Goal: Task Accomplishment & Management: Manage account settings

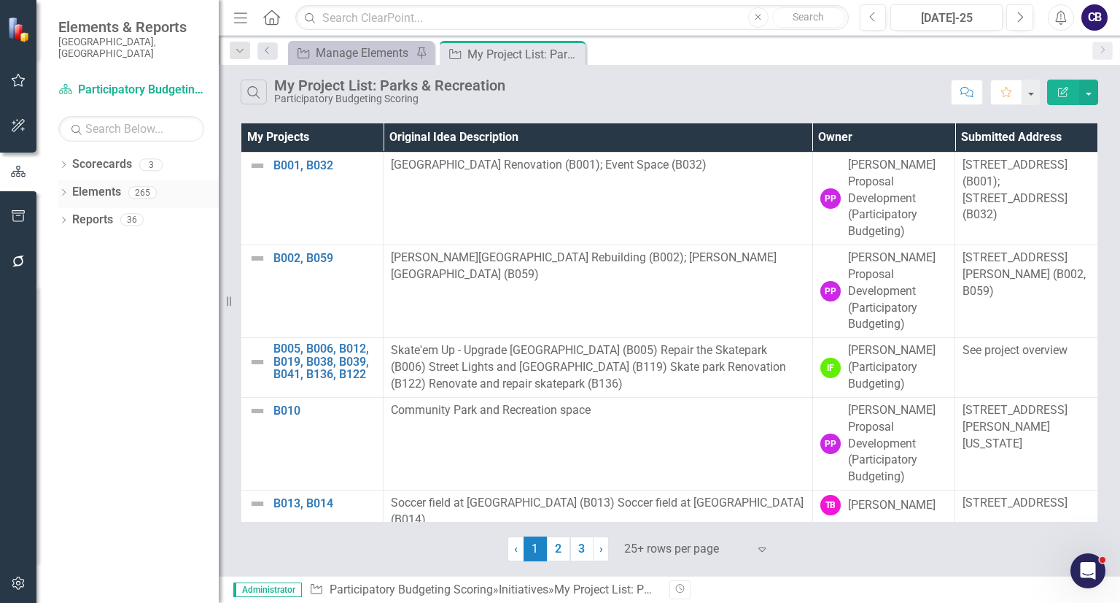
click at [66, 190] on icon "Dropdown" at bounding box center [63, 194] width 10 height 8
click at [67, 162] on icon "Dropdown" at bounding box center [63, 166] width 10 height 8
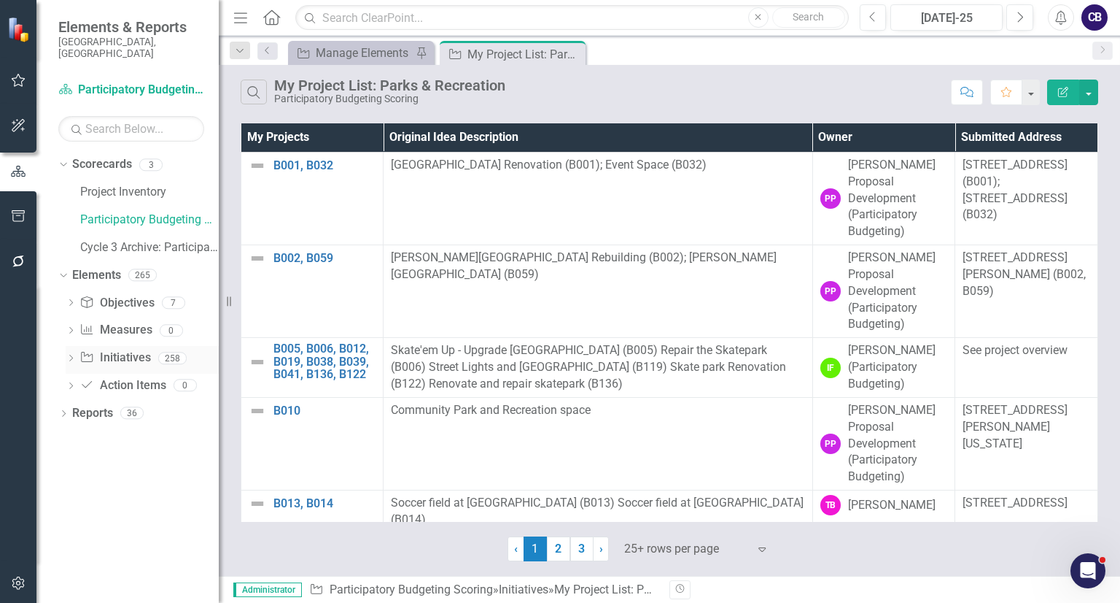
click at [70, 355] on icon at bounding box center [71, 358] width 4 height 7
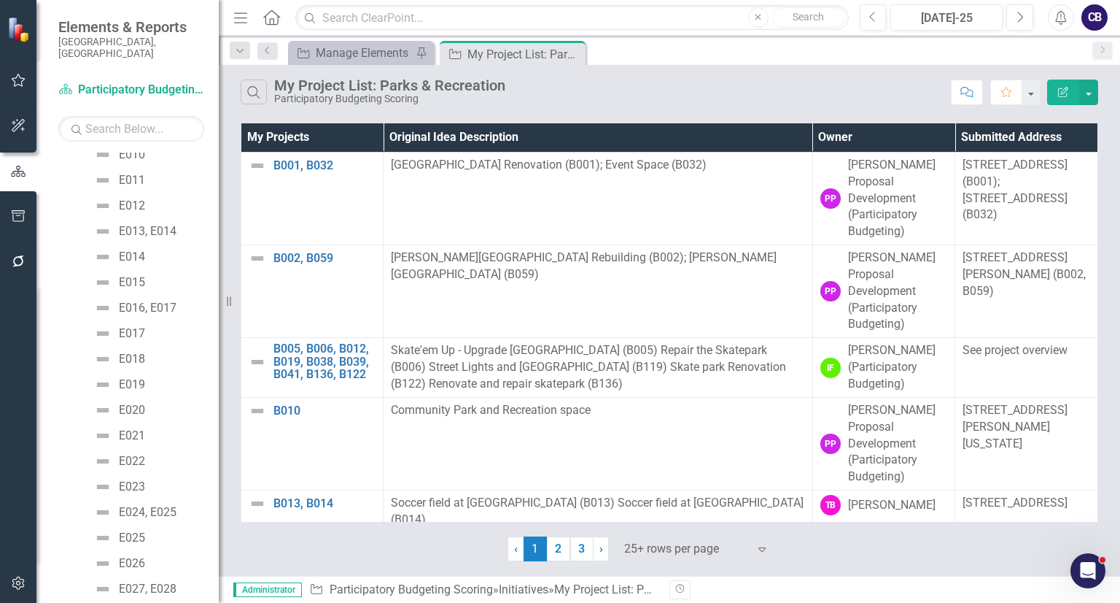
scroll to position [2857, 0]
click at [140, 276] on div "E015" at bounding box center [132, 282] width 26 height 13
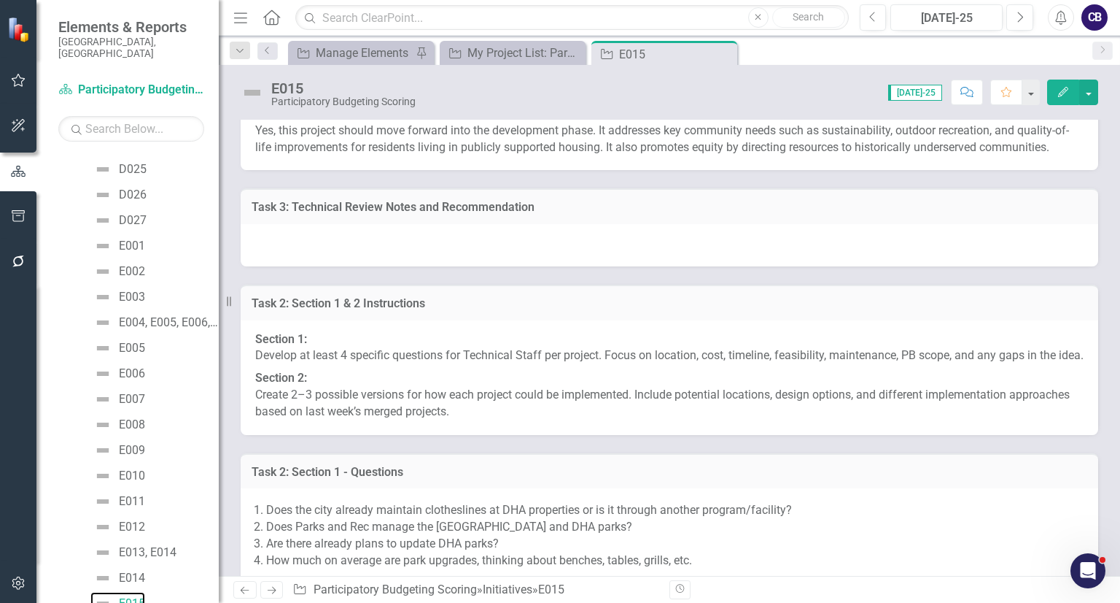
scroll to position [8474, 0]
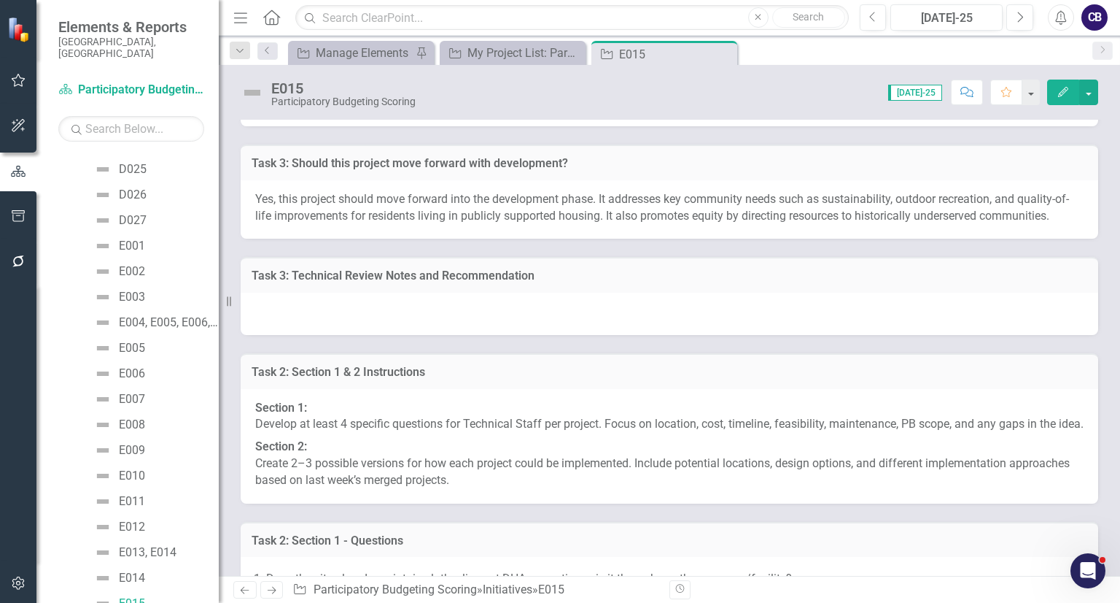
click at [454, 239] on div "Yes, this project should move forward into the development phase. It addresses …" at bounding box center [670, 209] width 858 height 59
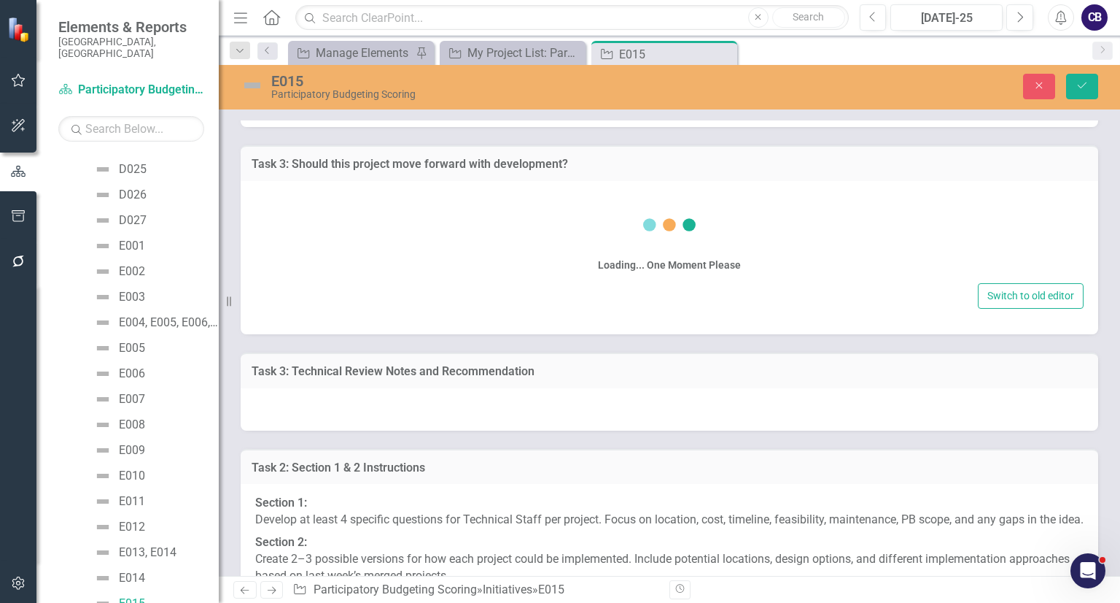
click at [454, 279] on div "Loading... One Moment Please" at bounding box center [669, 238] width 829 height 84
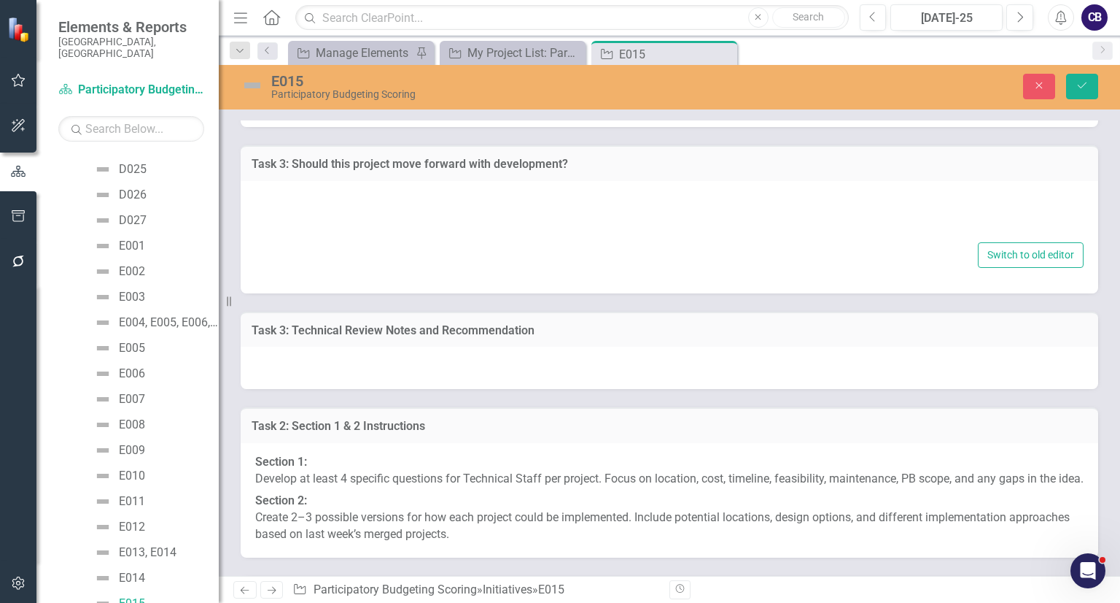
type textarea "Yes, this project should move forward into the development phase. It addresses …"
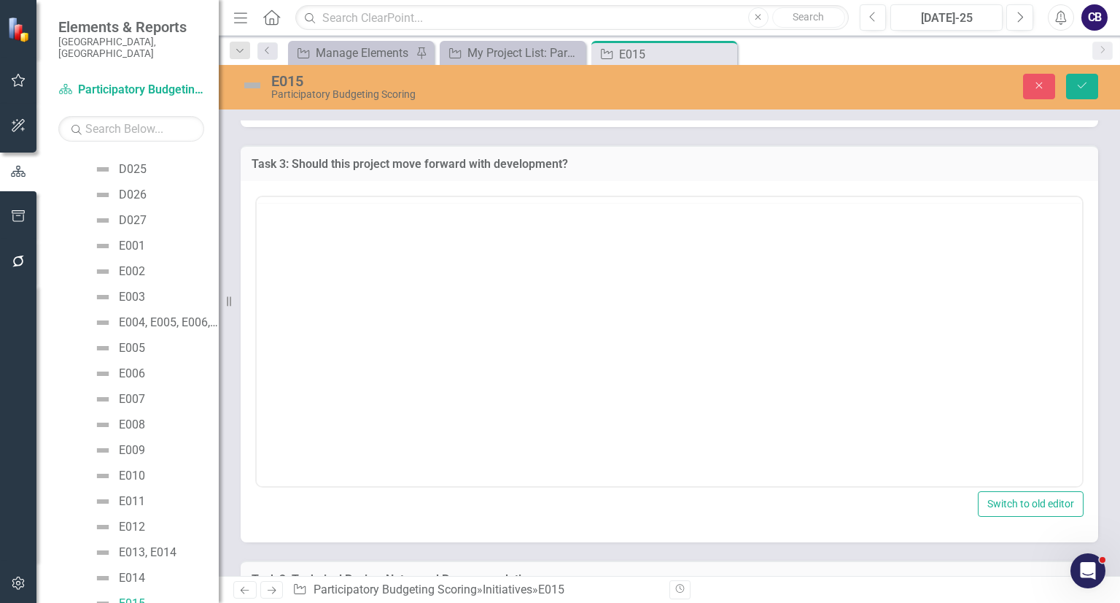
scroll to position [0, 0]
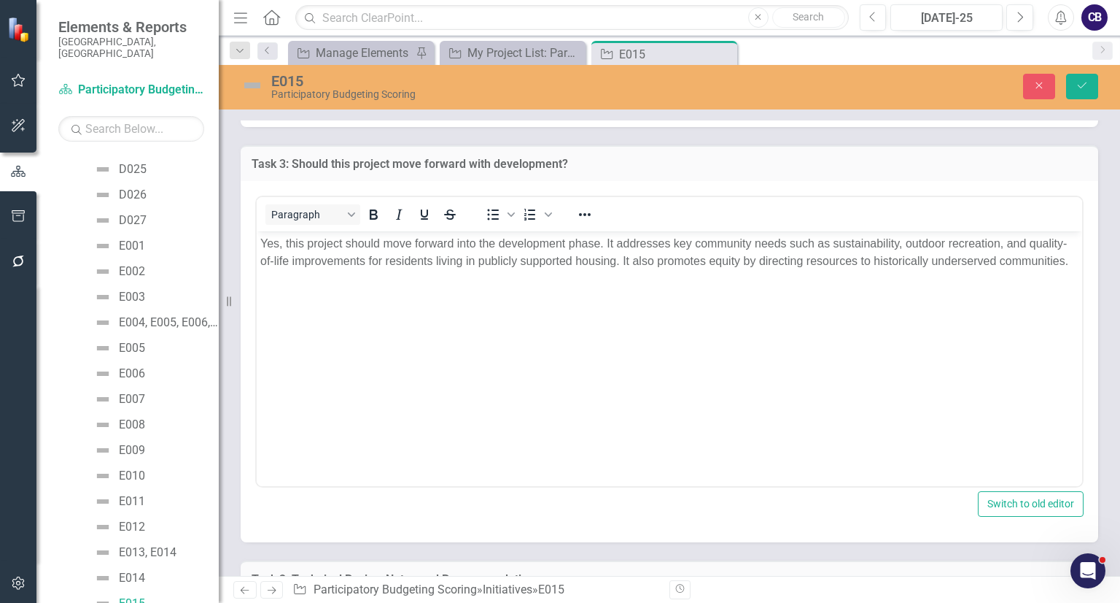
click at [349, 242] on p "Yes, this project should move forward into the development phase. It addresses …" at bounding box center [669, 252] width 818 height 35
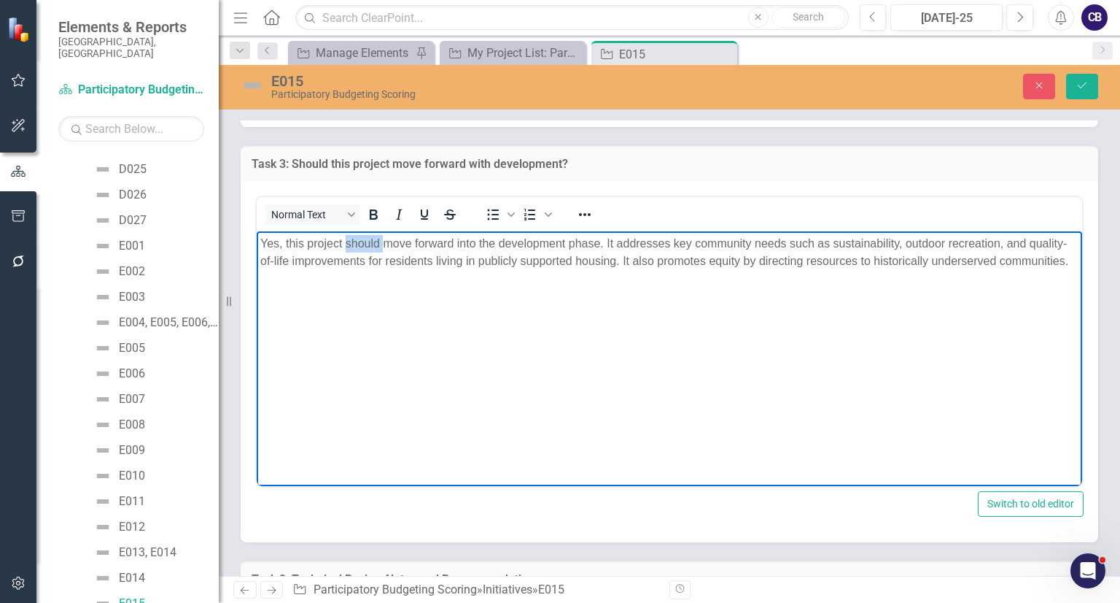
click at [349, 242] on p "Yes, this project should move forward into the development phase. It addresses …" at bounding box center [669, 252] width 818 height 35
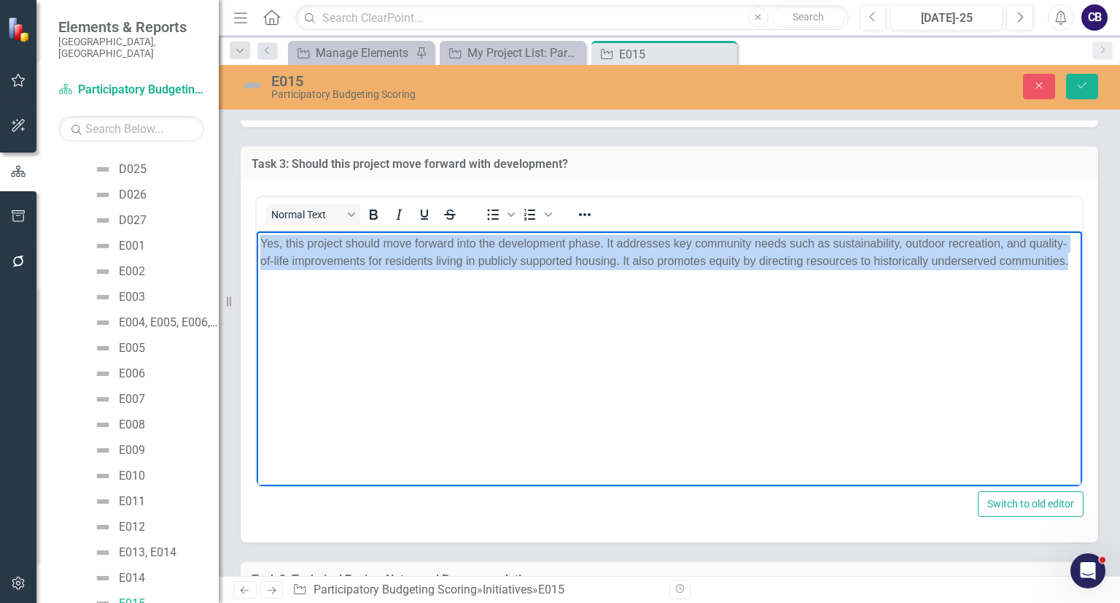
click at [349, 242] on p "Yes, this project should move forward into the development phase. It addresses …" at bounding box center [669, 252] width 818 height 35
copy p "Yes, this project should move forward into the development phase. It addresses …"
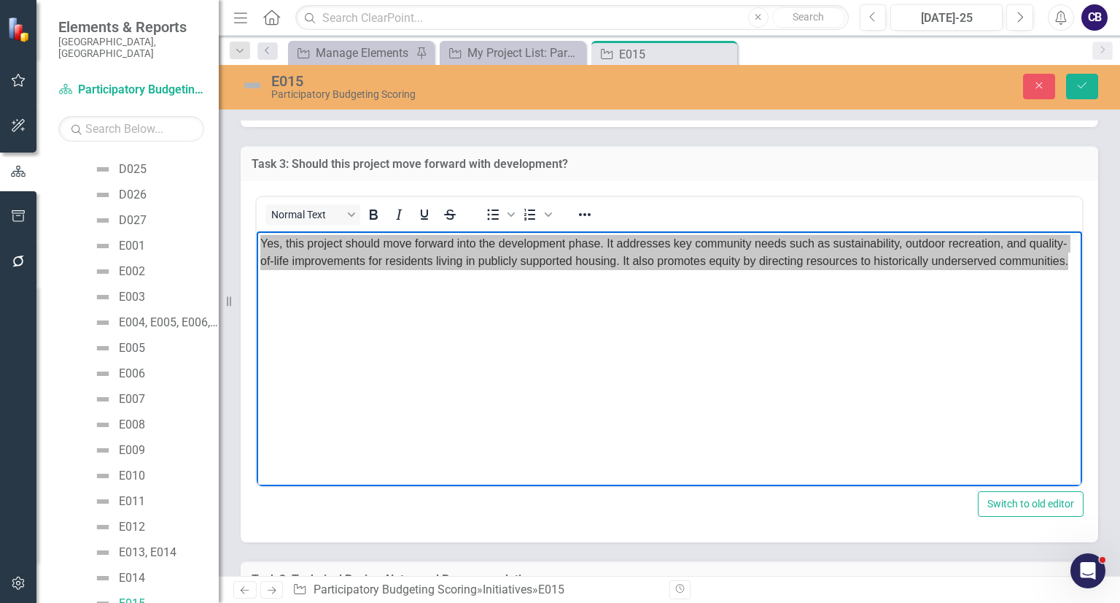
click at [359, 127] on div "Yes, this project is potentially feasible, especially if there is an opportunit…" at bounding box center [670, 81] width 858 height 92
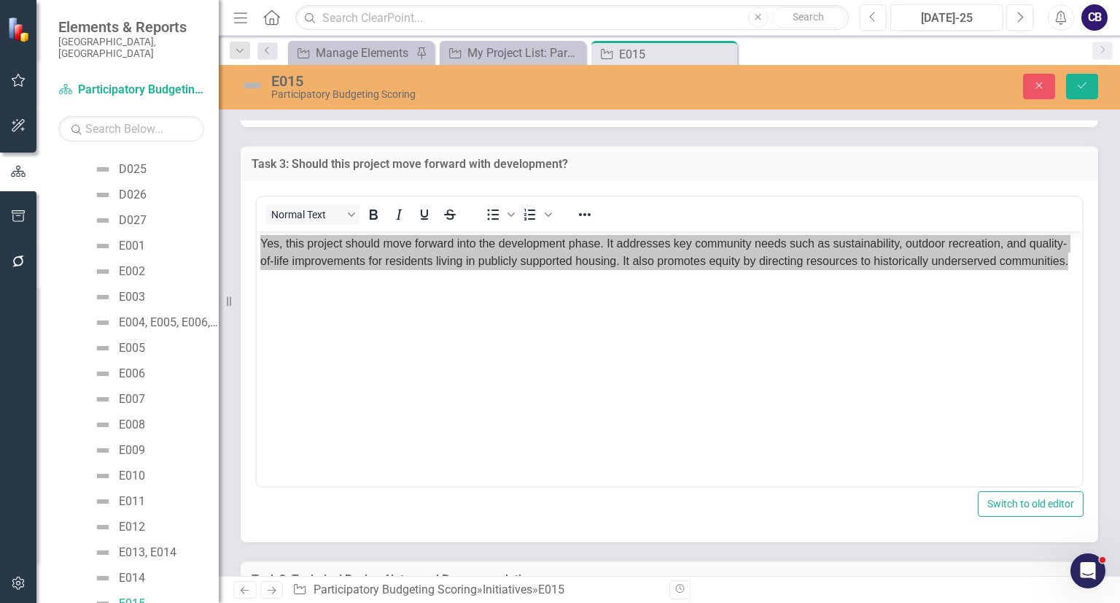
click at [359, 127] on div "Yes, this project is potentially feasible, especially if there is an opportunit…" at bounding box center [670, 81] width 858 height 92
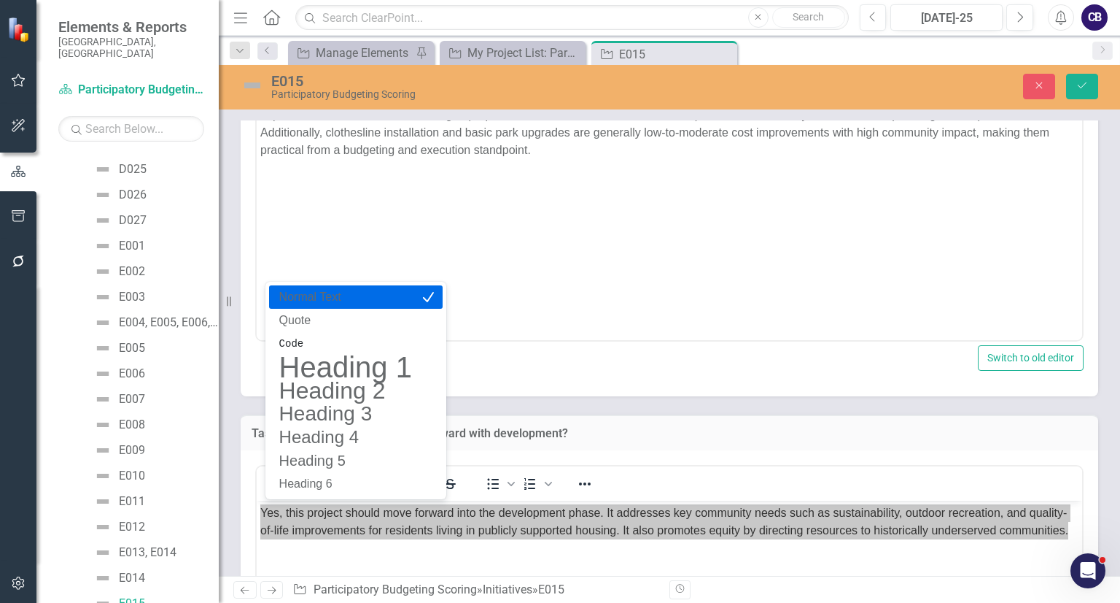
click at [375, 306] on div "Normal Text" at bounding box center [356, 296] width 174 height 23
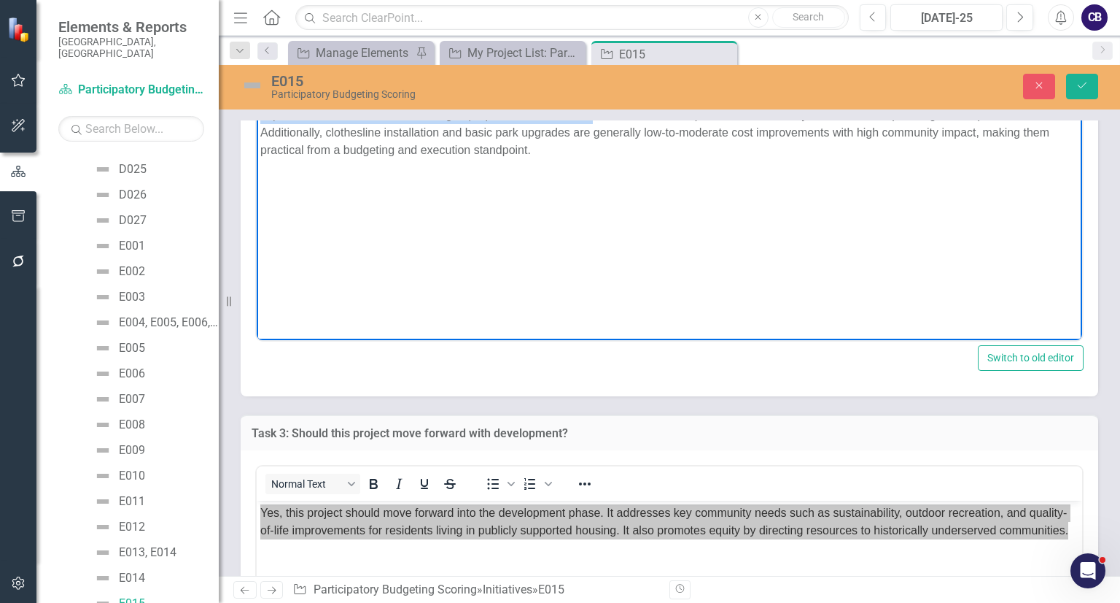
drag, startPoint x: 632, startPoint y: 392, endPoint x: 535, endPoint y: 119, distance: 289.6
click at [535, 119] on p "Yes, this project is potentially feasible, especially if there is an opportunit…" at bounding box center [669, 124] width 818 height 70
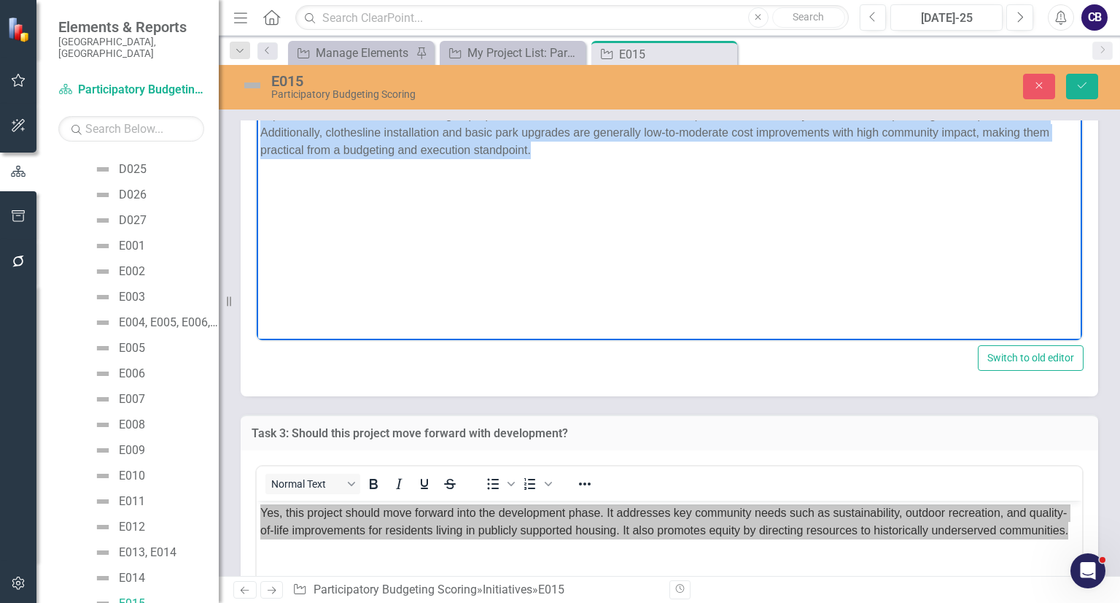
click at [535, 119] on p "Yes, this project is potentially feasible, especially if there is an opportunit…" at bounding box center [669, 124] width 818 height 70
copy p "Yes, this project is potentially feasible, especially if there is an opportunit…"
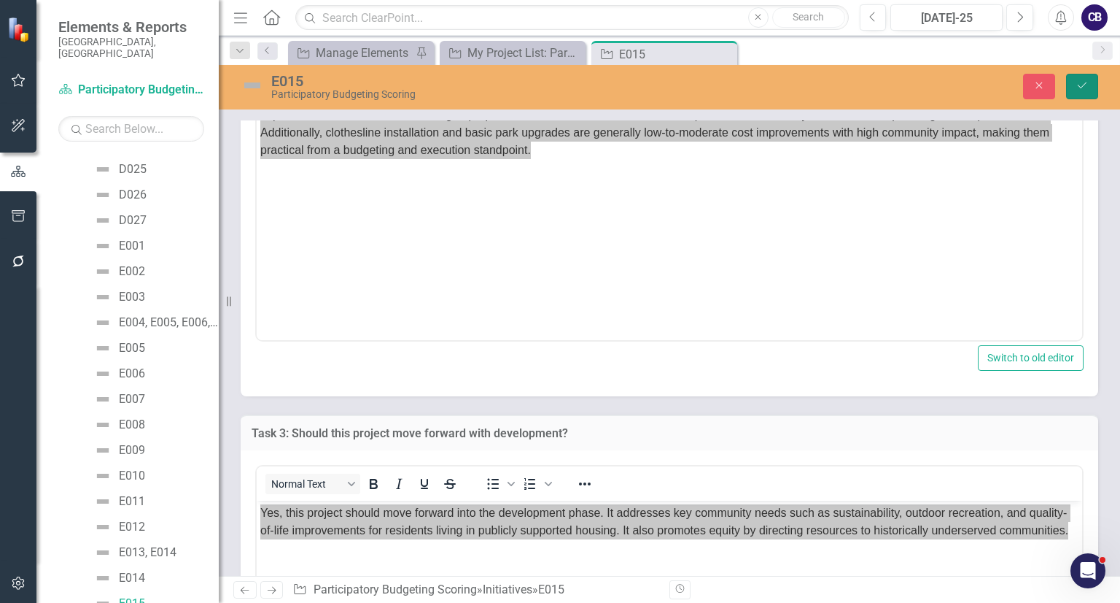
click at [1085, 97] on button "Save" at bounding box center [1083, 87] width 32 height 26
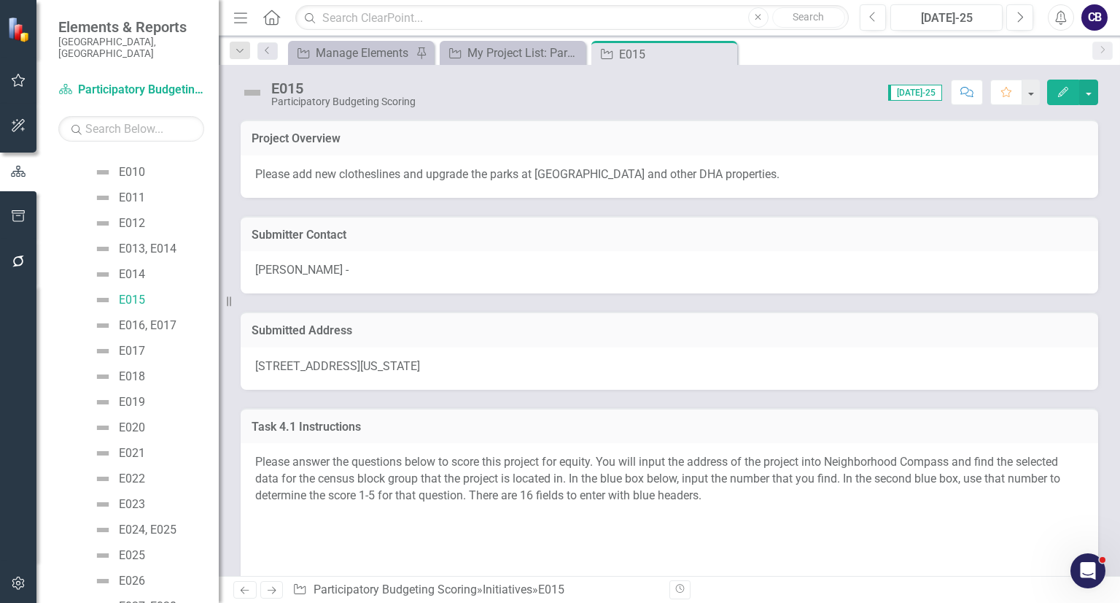
scroll to position [2838, 0]
click at [158, 320] on link "E016, E017" at bounding box center [133, 325] width 86 height 23
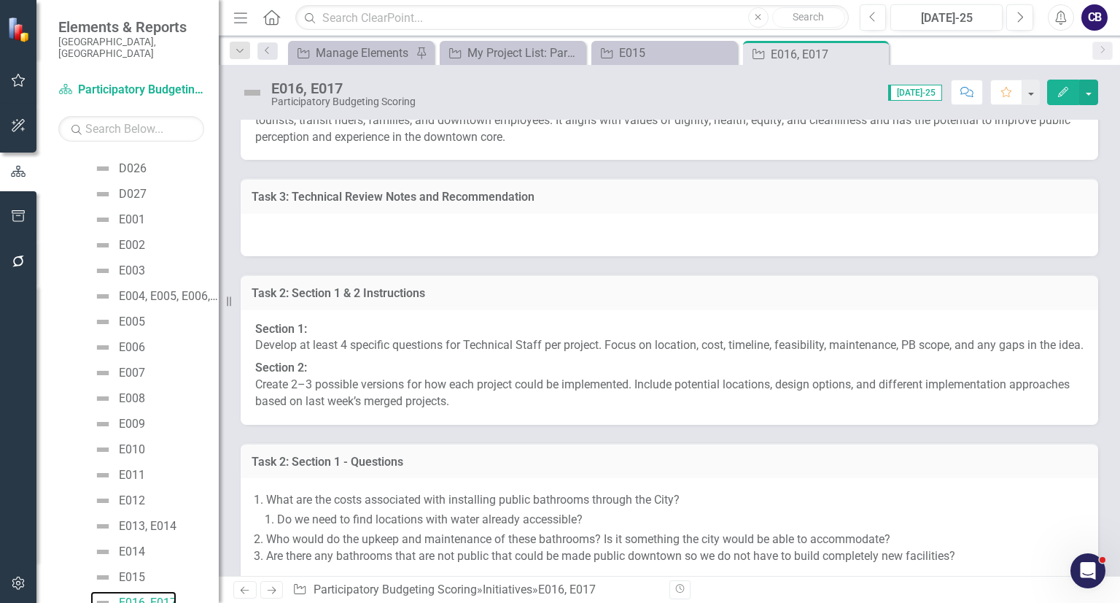
scroll to position [8637, 0]
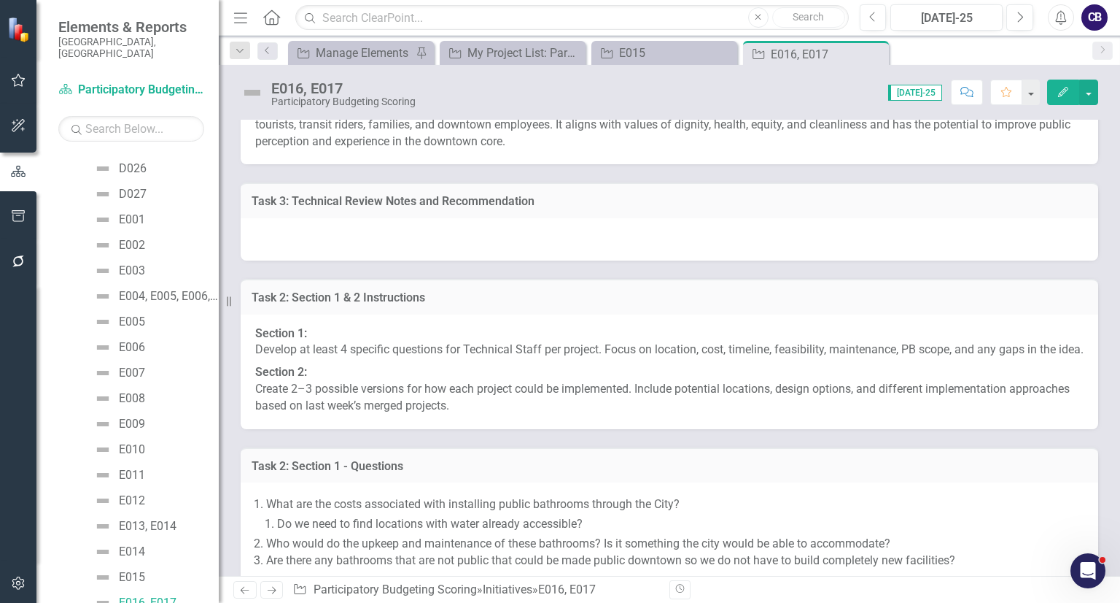
click at [471, 165] on div "Yes. This project directly addresses a long-standing community need, especially…" at bounding box center [670, 127] width 858 height 76
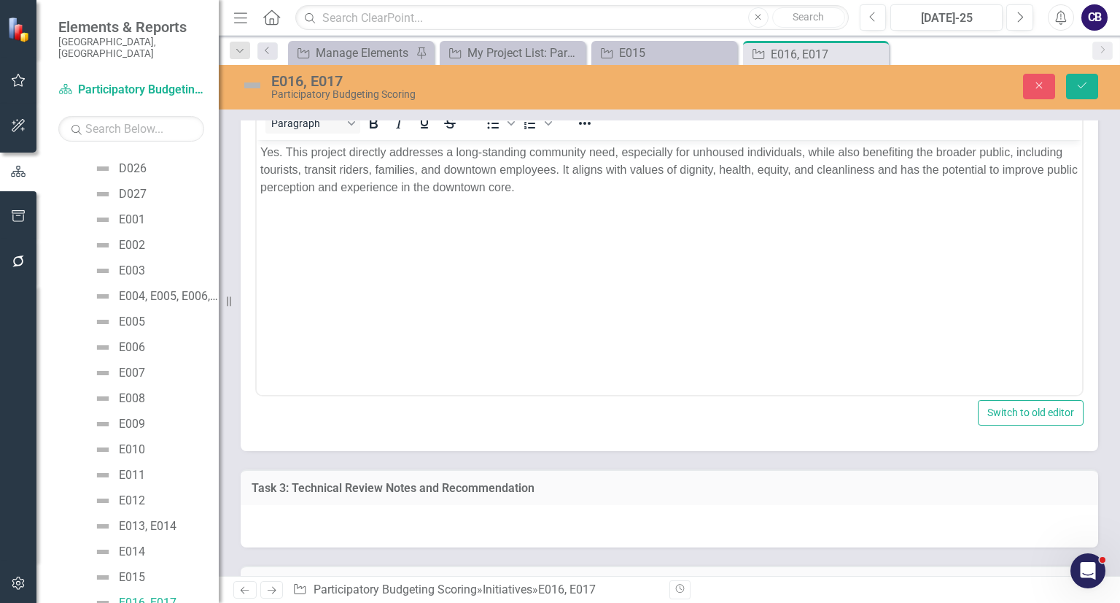
scroll to position [0, 0]
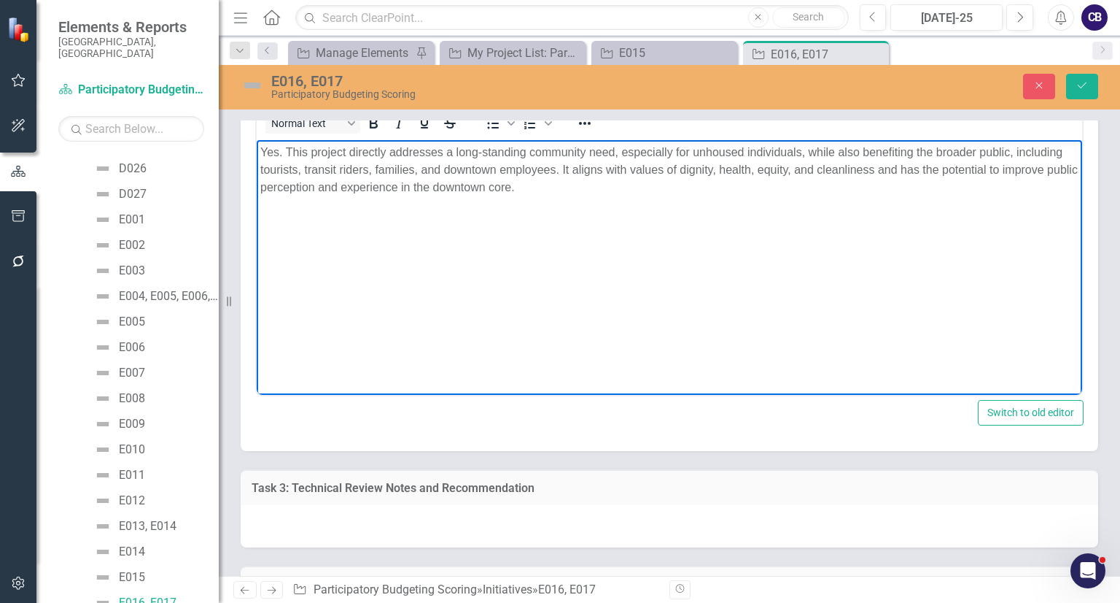
click at [459, 144] on p "Yes. This project directly addresses a long-standing community need, especially…" at bounding box center [669, 170] width 818 height 53
drag, startPoint x: 728, startPoint y: 441, endPoint x: 452, endPoint y: 155, distance: 397.2
click at [452, 155] on p "Yes. This project directly addresses a long-standing community need, especially…" at bounding box center [669, 170] width 818 height 53
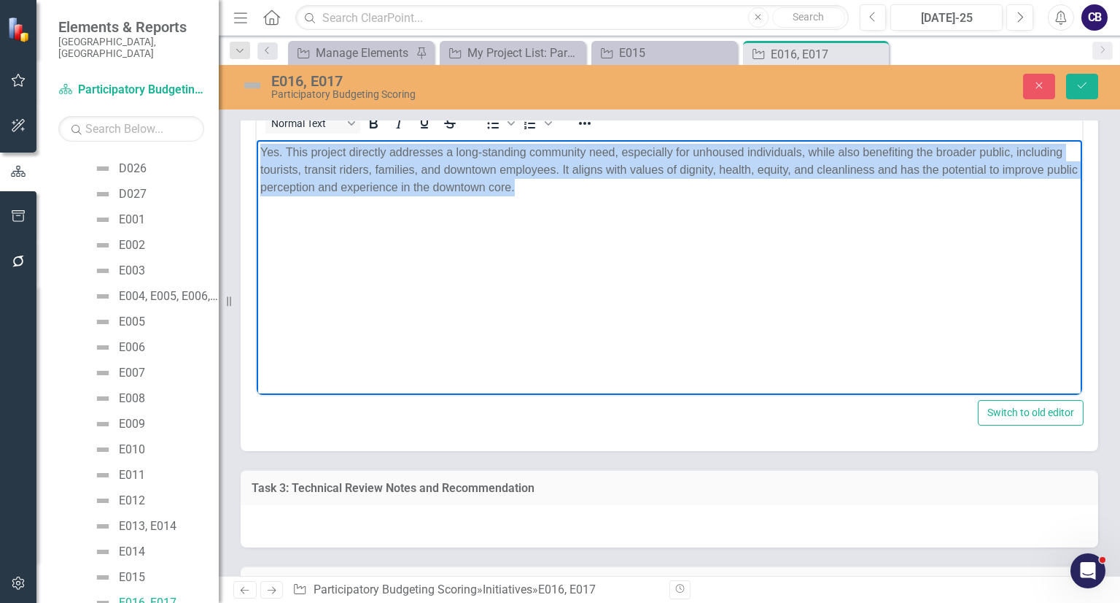
click at [452, 155] on p "Yes. This project directly addresses a long-standing community need, especially…" at bounding box center [669, 170] width 818 height 53
copy p "Yes. This project directly addresses a long-standing community need, especially…"
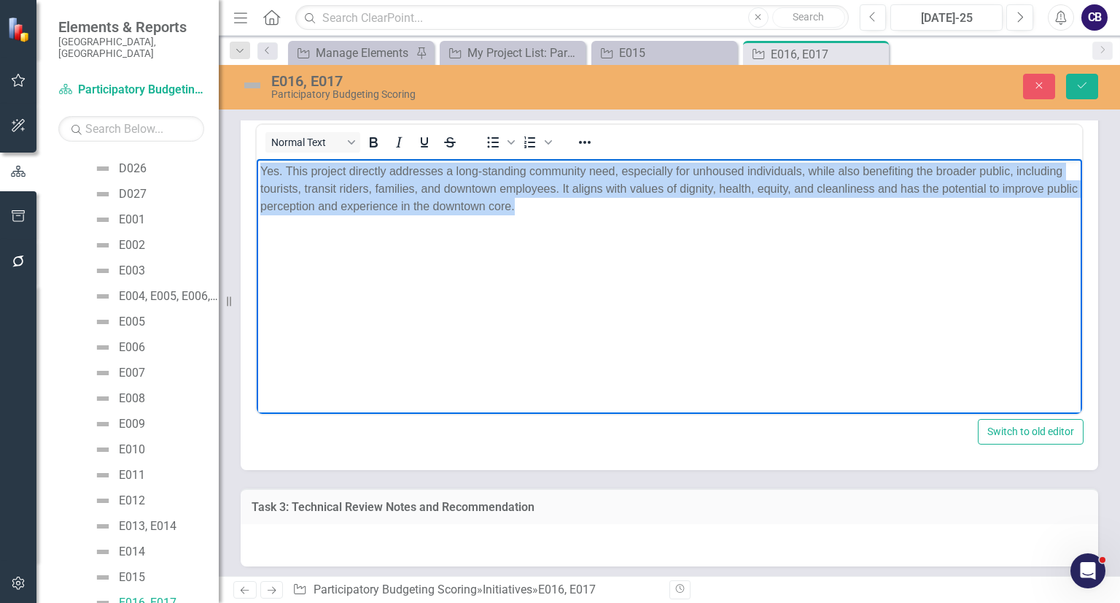
scroll to position [8615, 0]
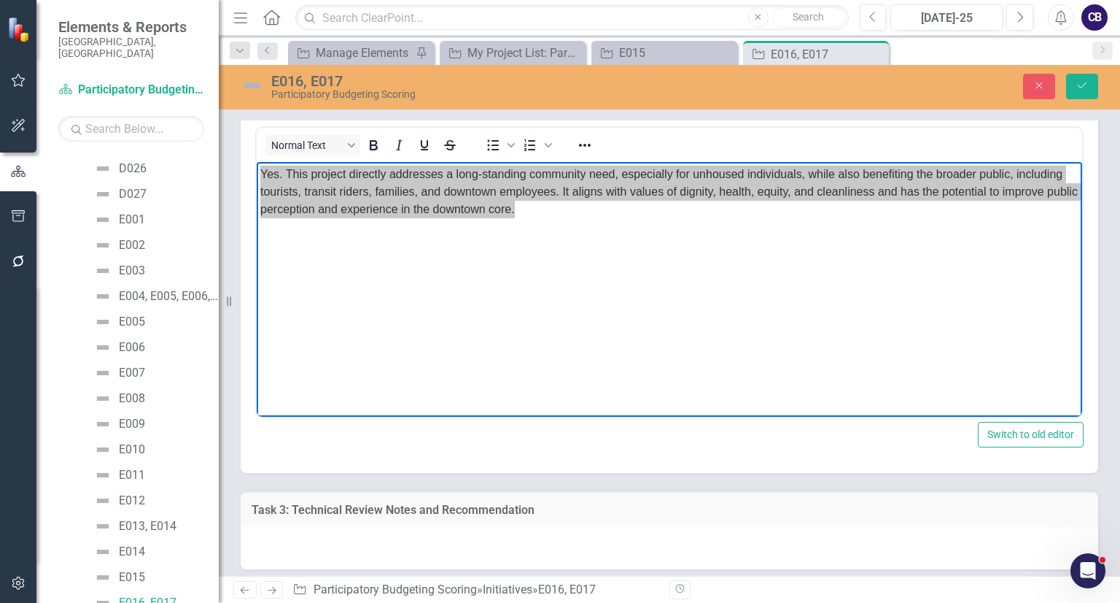
drag, startPoint x: 444, startPoint y: 222, endPoint x: 407, endPoint y: 179, distance: 55.9
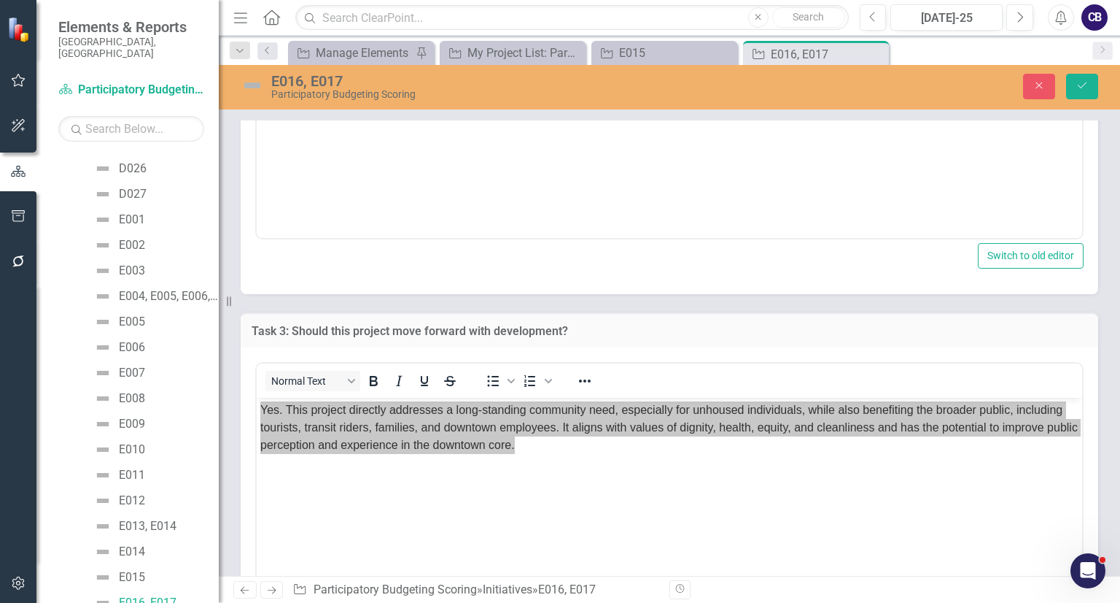
scroll to position [0, 0]
click at [400, 42] on p "This project is feasible with the right interdepartmental coordination and part…" at bounding box center [669, 39] width 818 height 105
copy p "This project is feasible with the right interdepartmental coordination and part…"
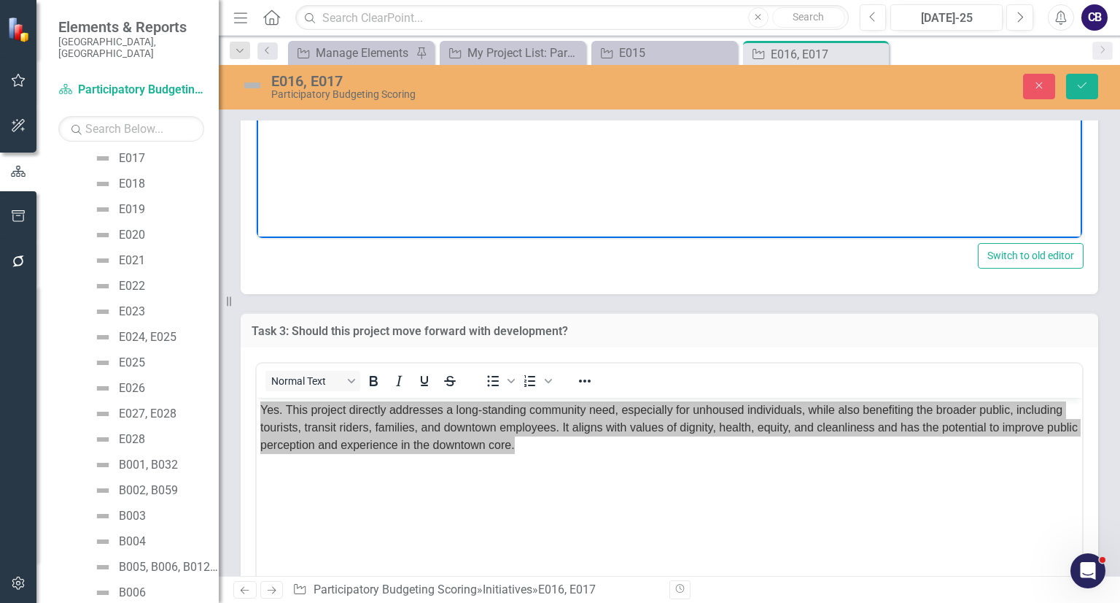
scroll to position [3040, 0]
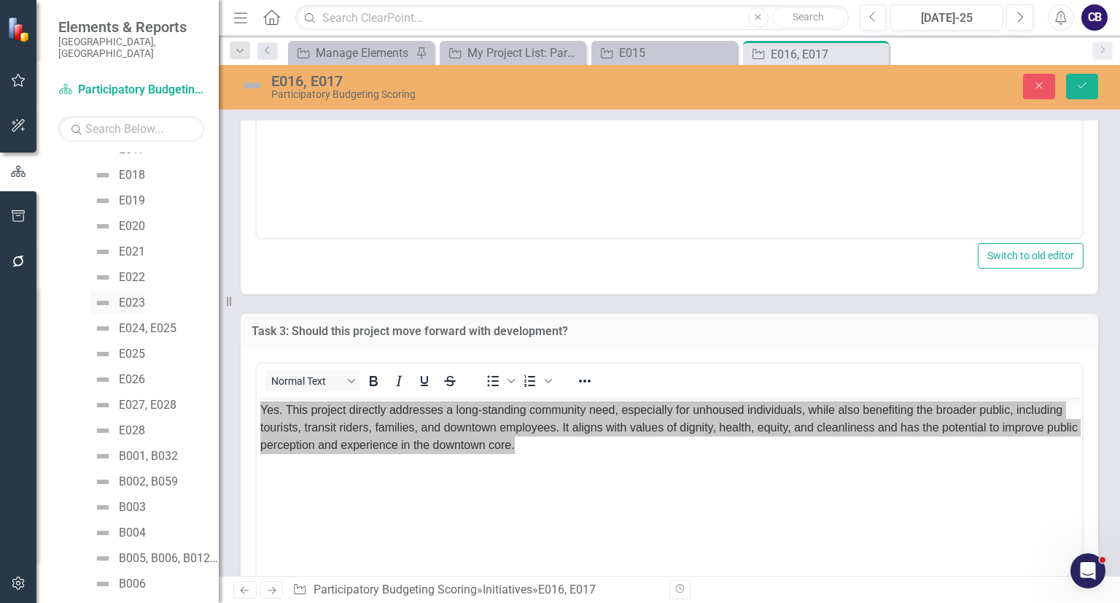
click at [133, 296] on div "E023" at bounding box center [132, 302] width 26 height 13
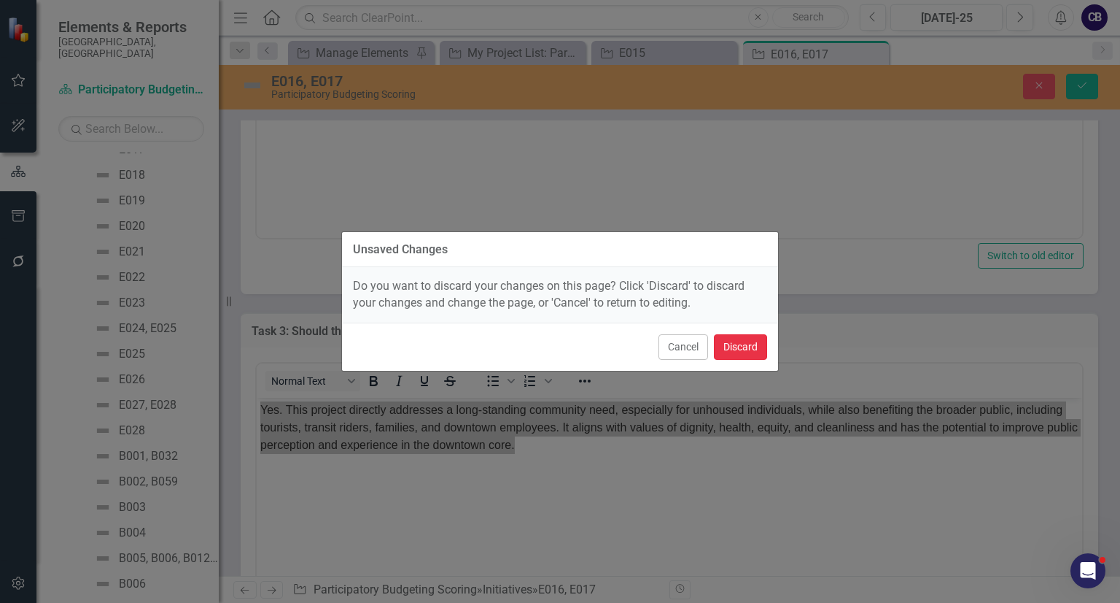
click at [738, 351] on button "Discard" at bounding box center [740, 347] width 53 height 26
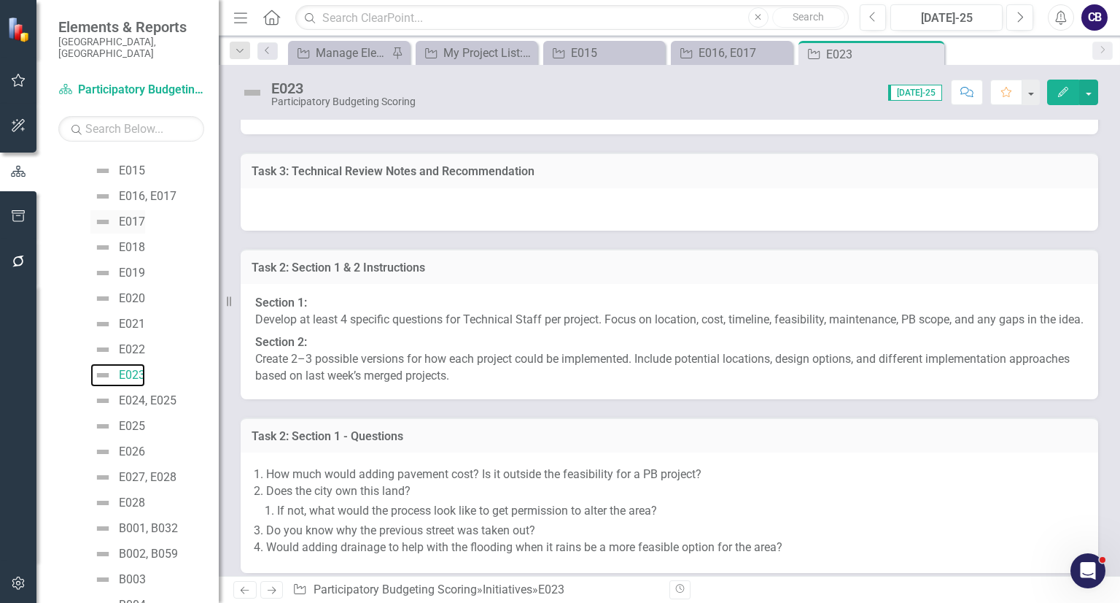
scroll to position [3034, 0]
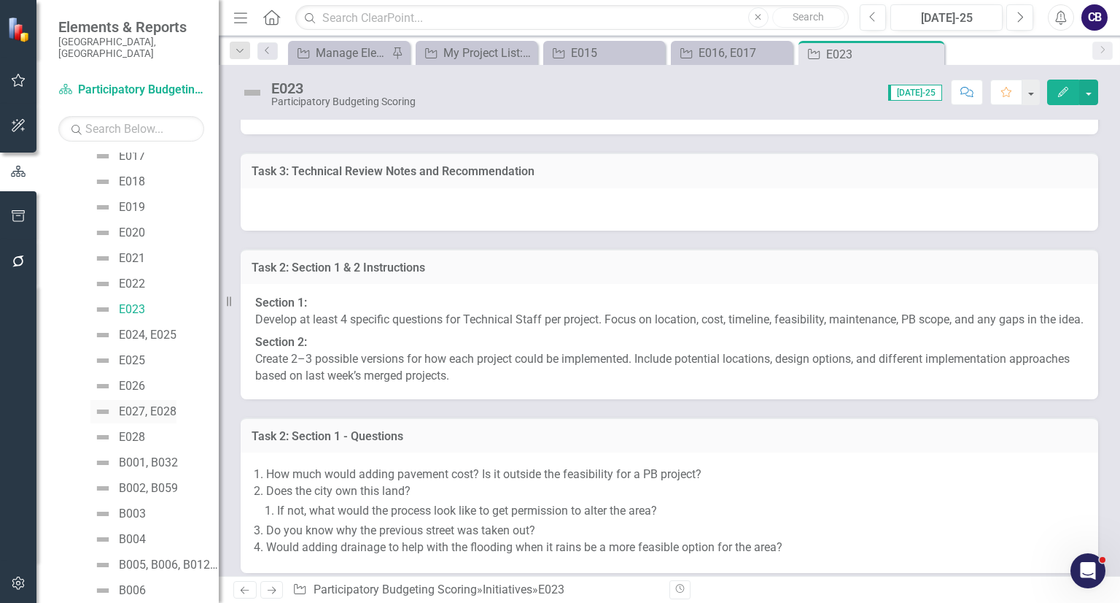
click at [162, 405] on div "E027, E028" at bounding box center [148, 411] width 58 height 13
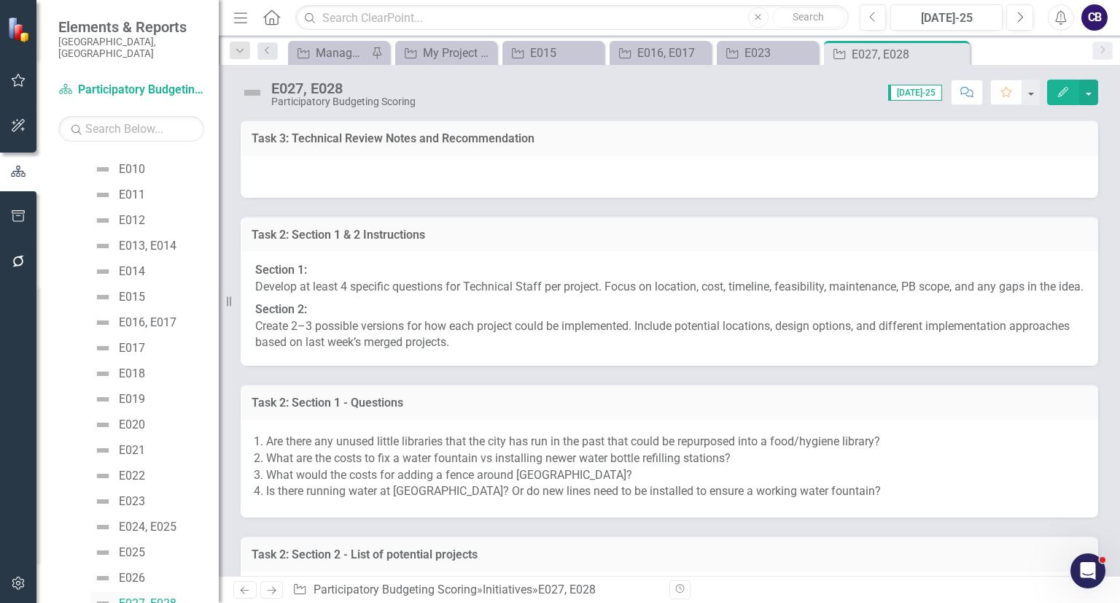
scroll to position [8550, 0]
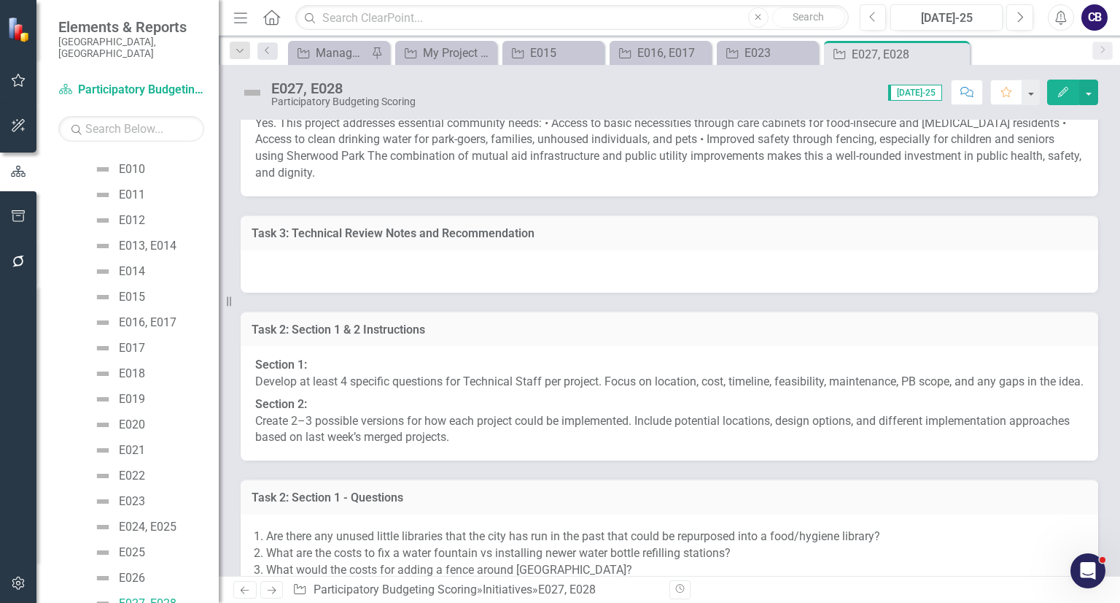
click at [390, 180] on span "Yes. This project addresses essential community needs: • Access to basic necess…" at bounding box center [668, 148] width 827 height 64
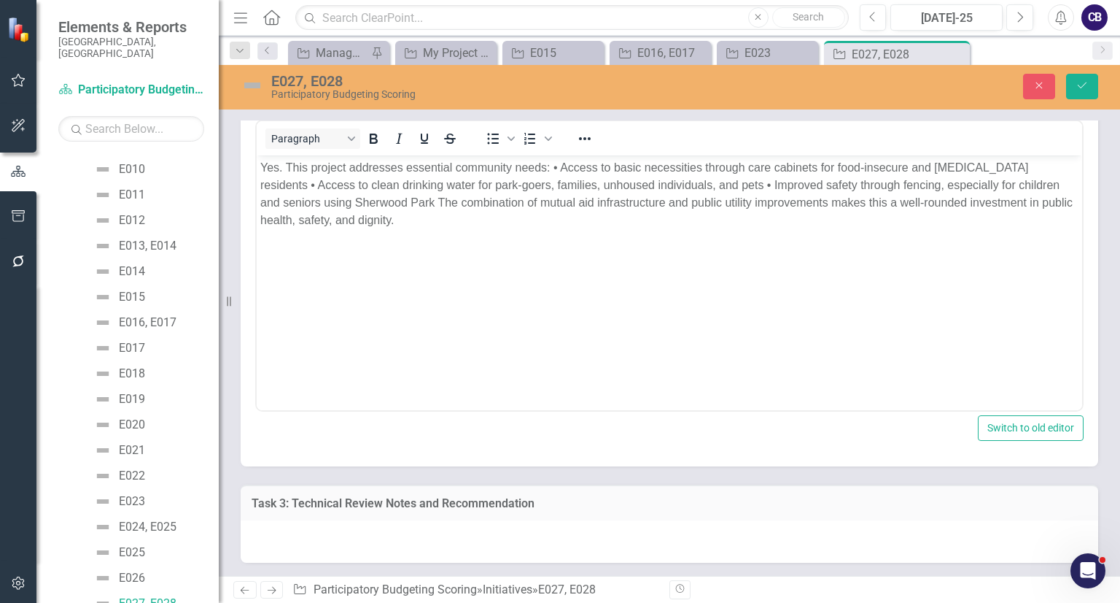
scroll to position [0, 0]
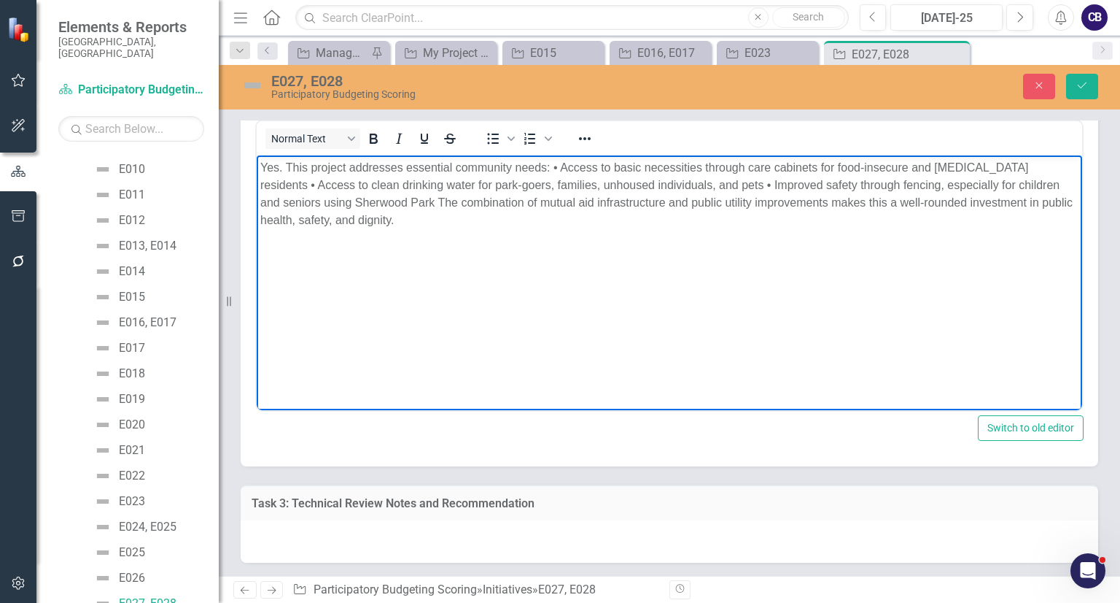
click at [392, 164] on p "Yes. This project addresses essential community needs: • Access to basic necess…" at bounding box center [669, 193] width 818 height 70
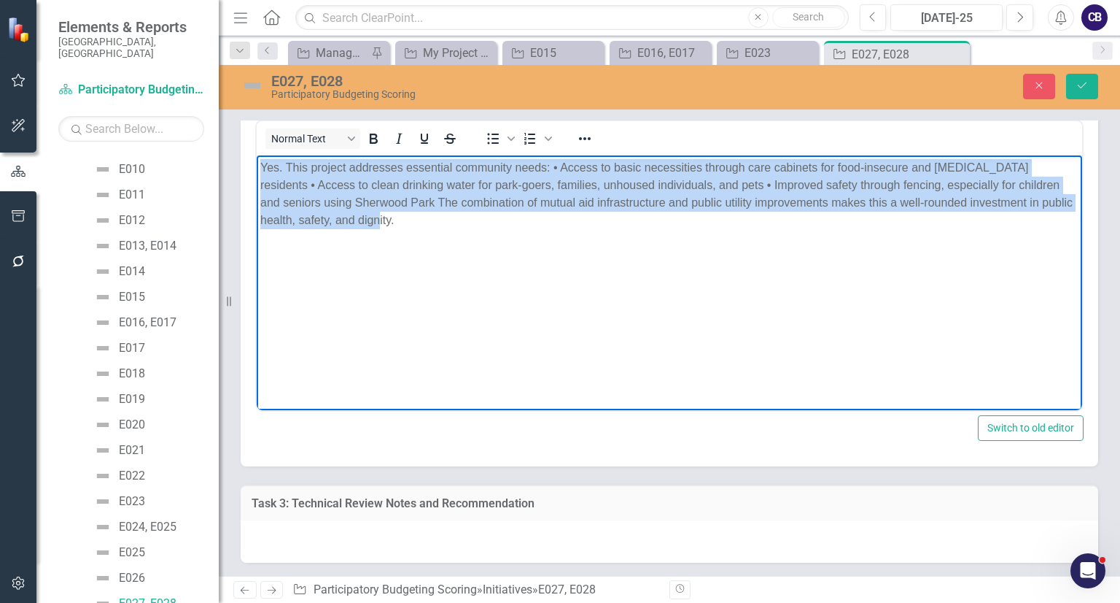
click at [392, 164] on p "Yes. This project addresses essential community needs: • Access to basic necess…" at bounding box center [669, 193] width 818 height 70
copy p "Yes. This project addresses essential community needs: • Access to basic necess…"
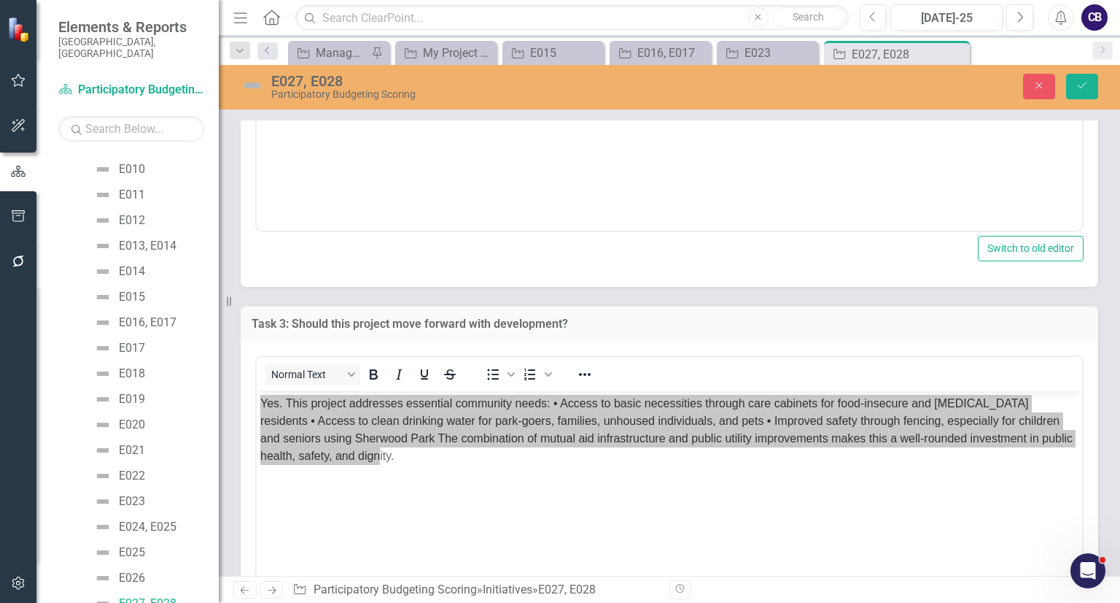
click at [365, 68] on p "Yes, this project is feasible in both scope and cost, especially if executed th…" at bounding box center [669, 32] width 818 height 105
copy p "Yes, this project is feasible in both scope and cost, especially if executed th…"
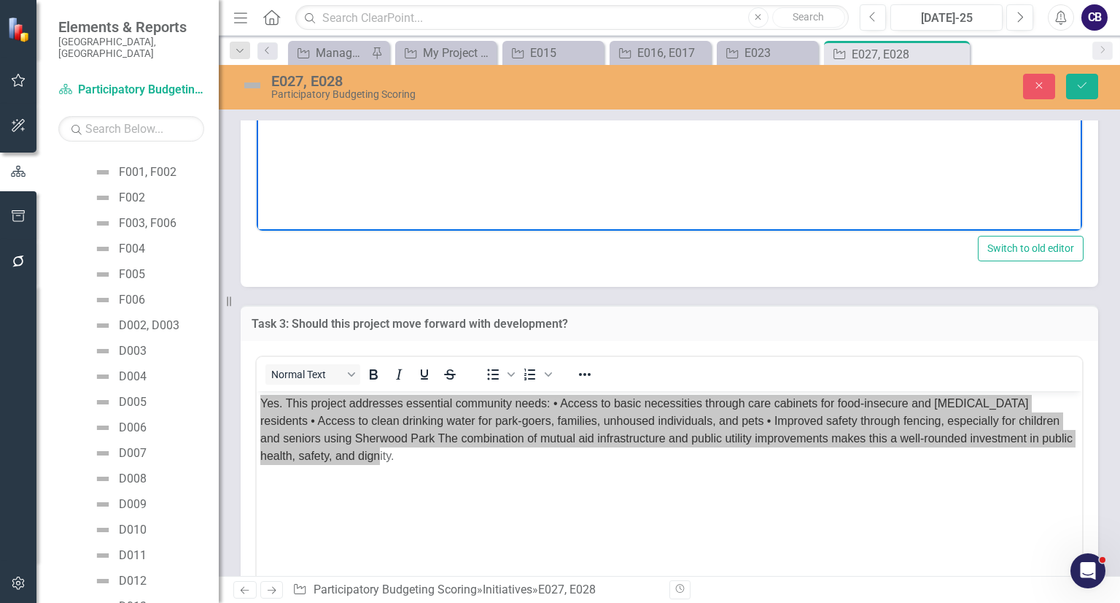
scroll to position [1789, 0]
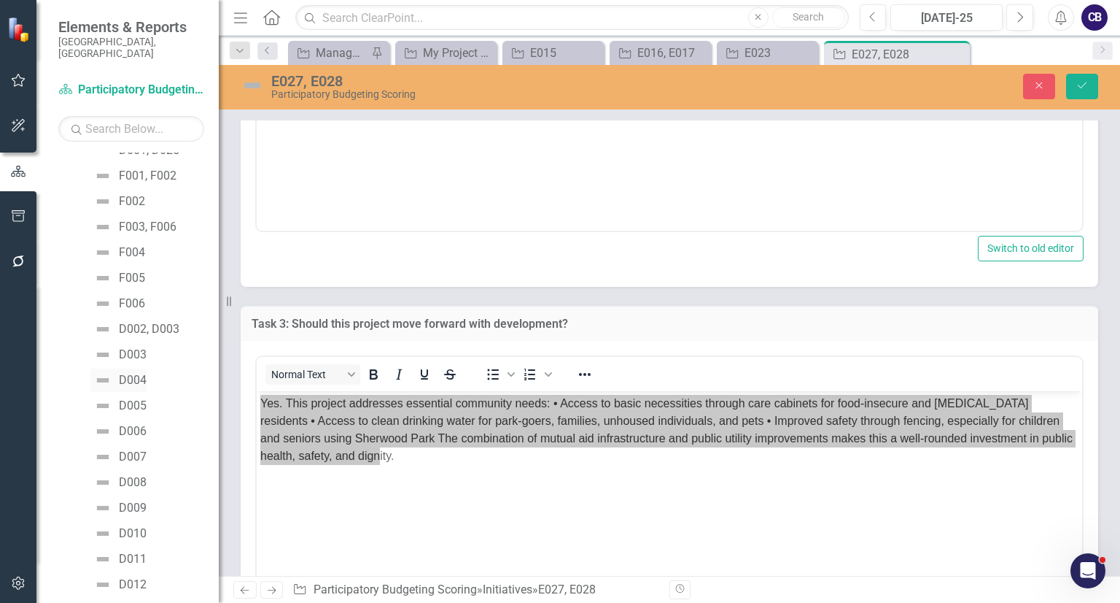
click at [123, 373] on div "D004" at bounding box center [133, 379] width 28 height 13
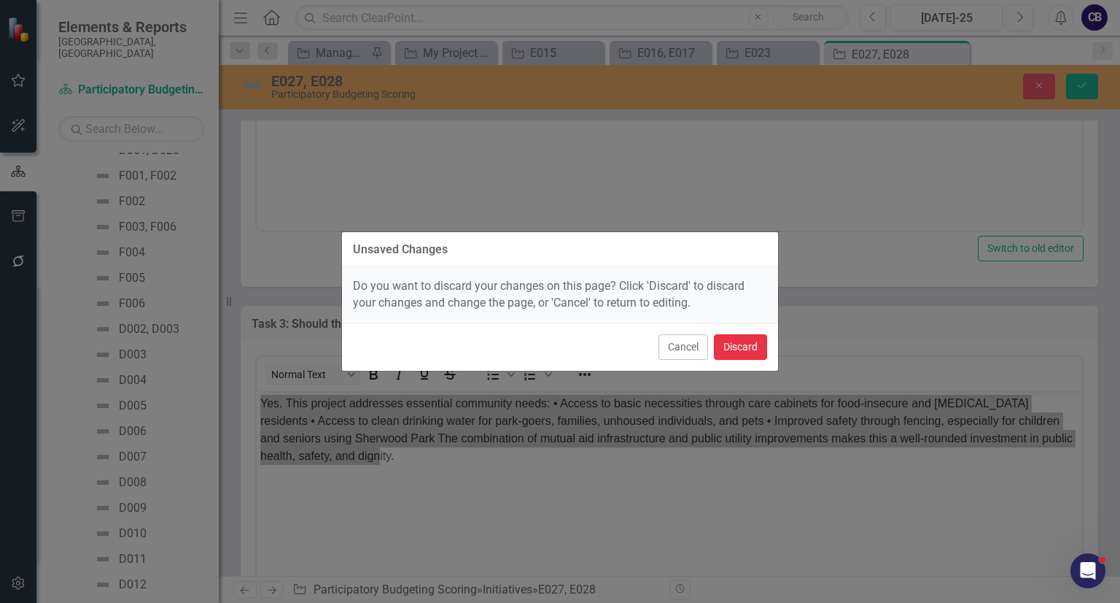
click at [743, 347] on button "Discard" at bounding box center [740, 347] width 53 height 26
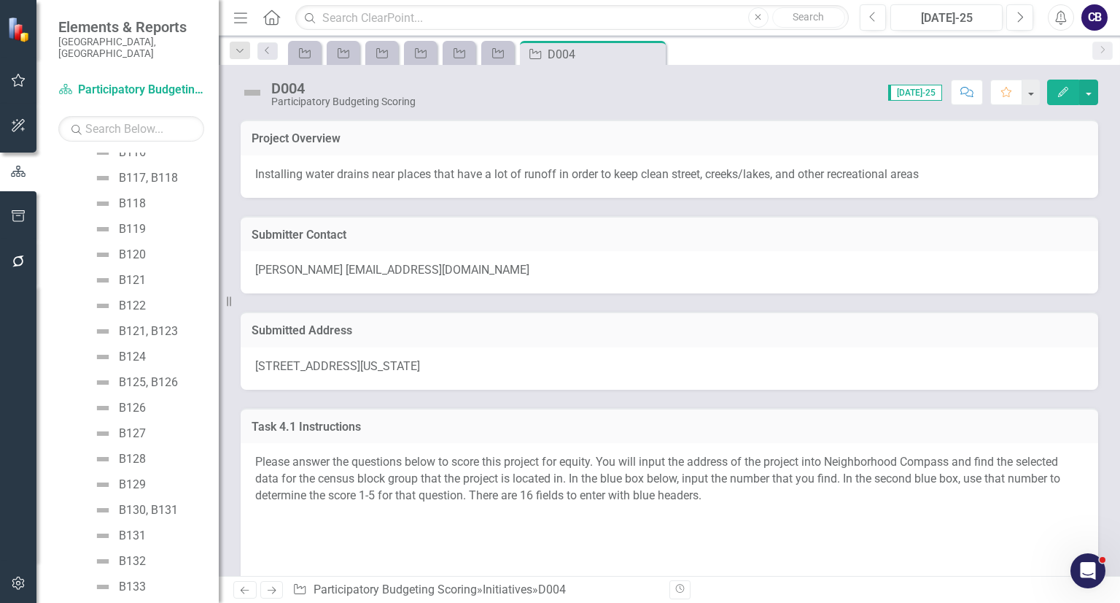
scroll to position [6401, 0]
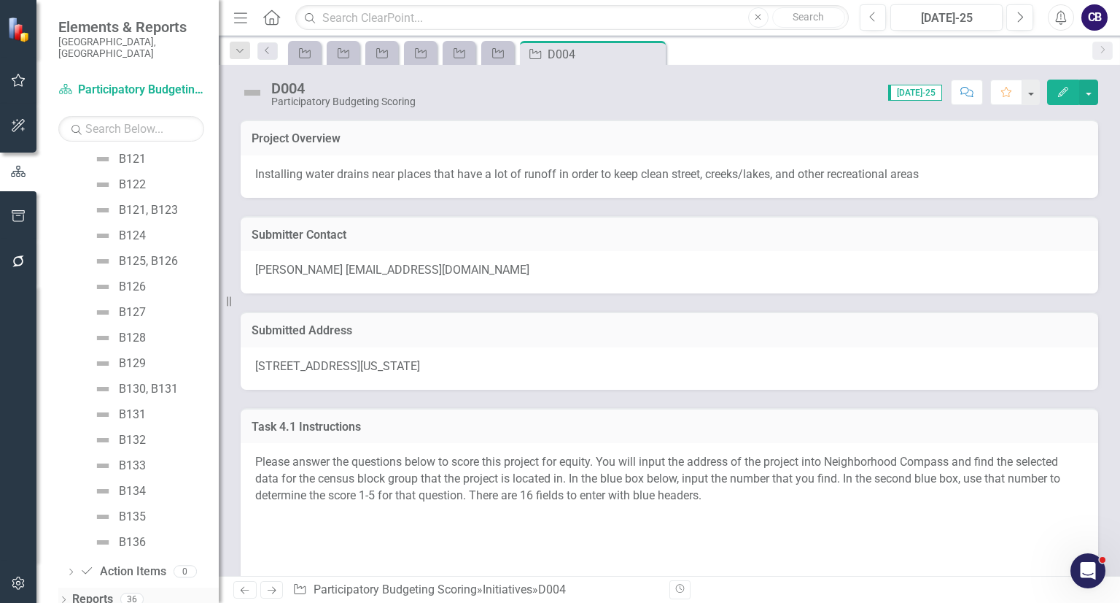
click at [60, 597] on icon "Dropdown" at bounding box center [63, 601] width 10 height 8
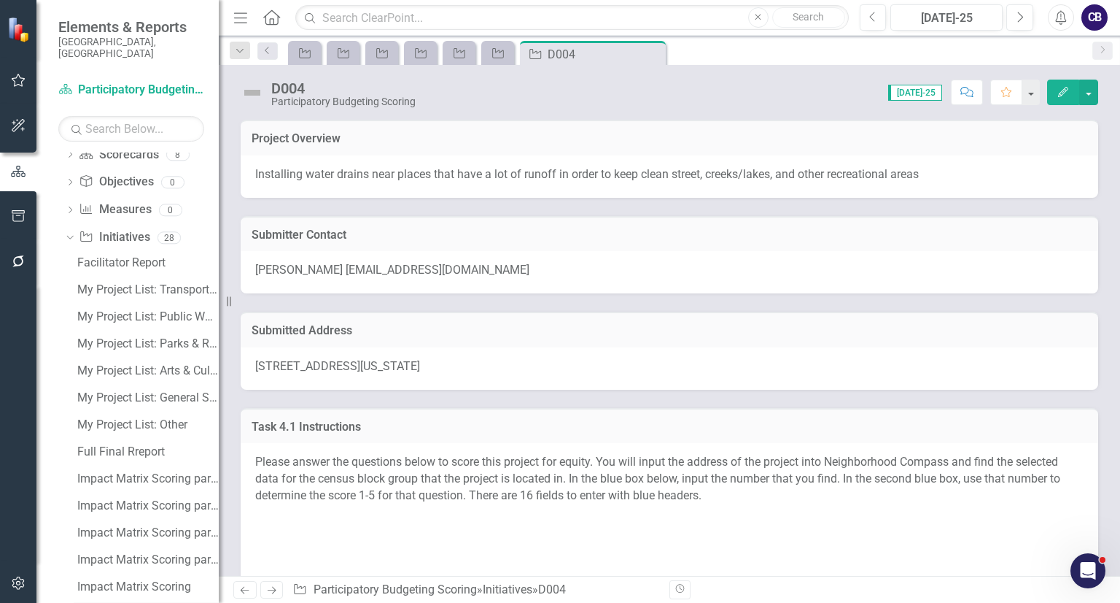
scroll to position [6897, 0]
click at [163, 341] on link "My Project List: Parks & Recreation" at bounding box center [146, 345] width 145 height 23
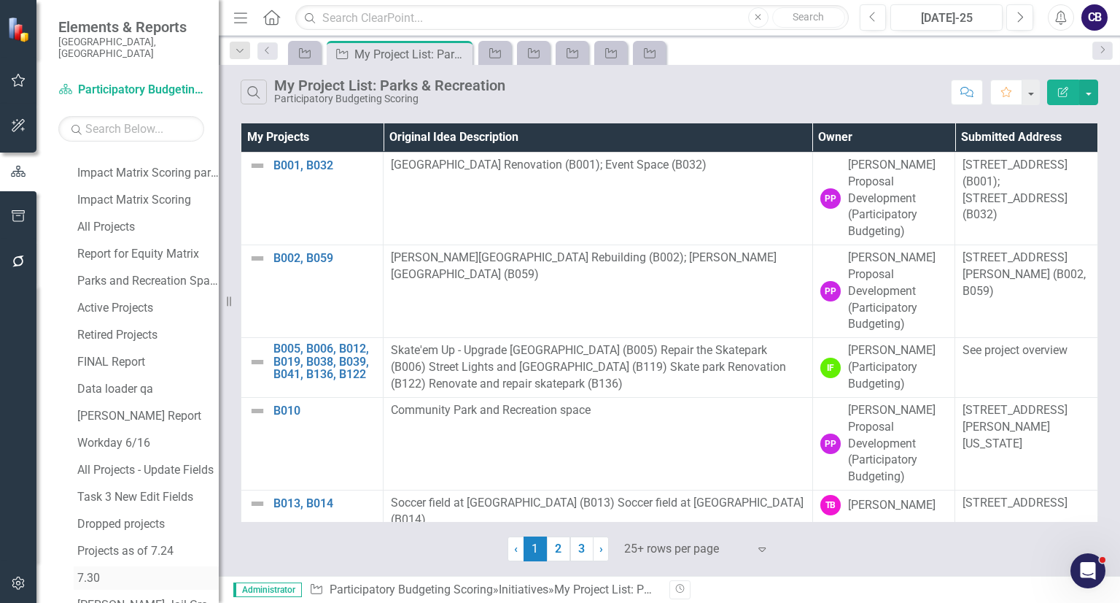
scroll to position [7285, 0]
click at [182, 270] on link "Parks and Recreation Spanish" at bounding box center [146, 281] width 145 height 23
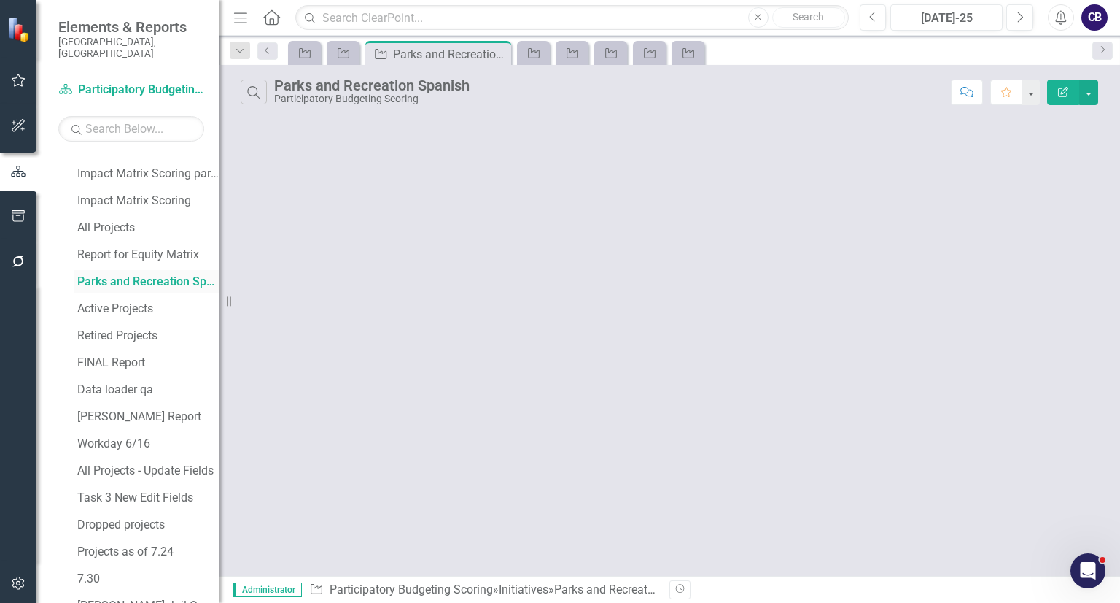
scroll to position [6963, 0]
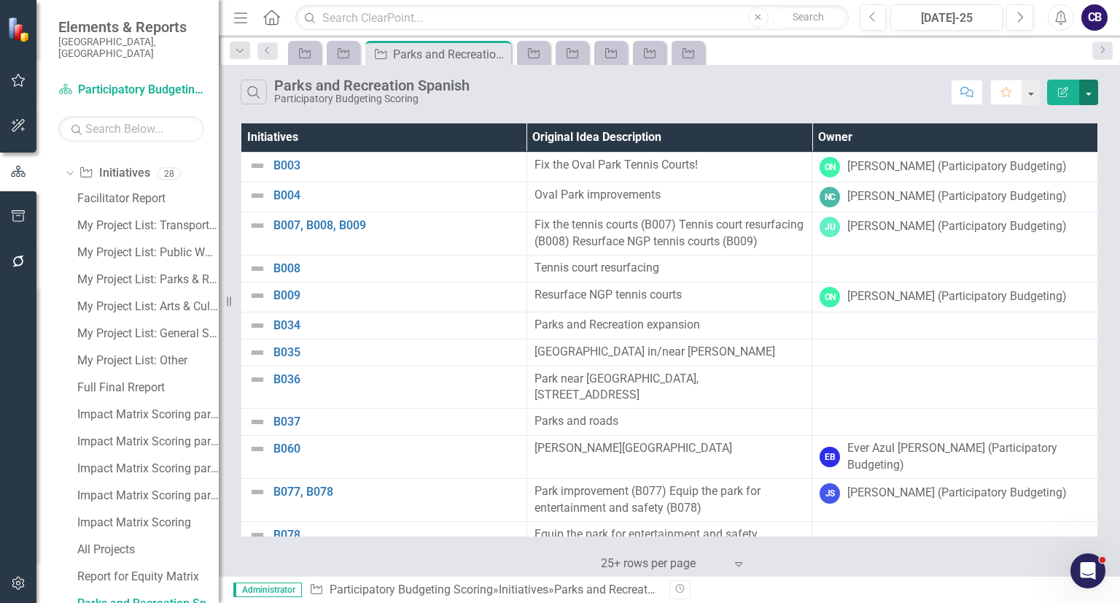
click at [1087, 90] on button "button" at bounding box center [1089, 93] width 19 height 26
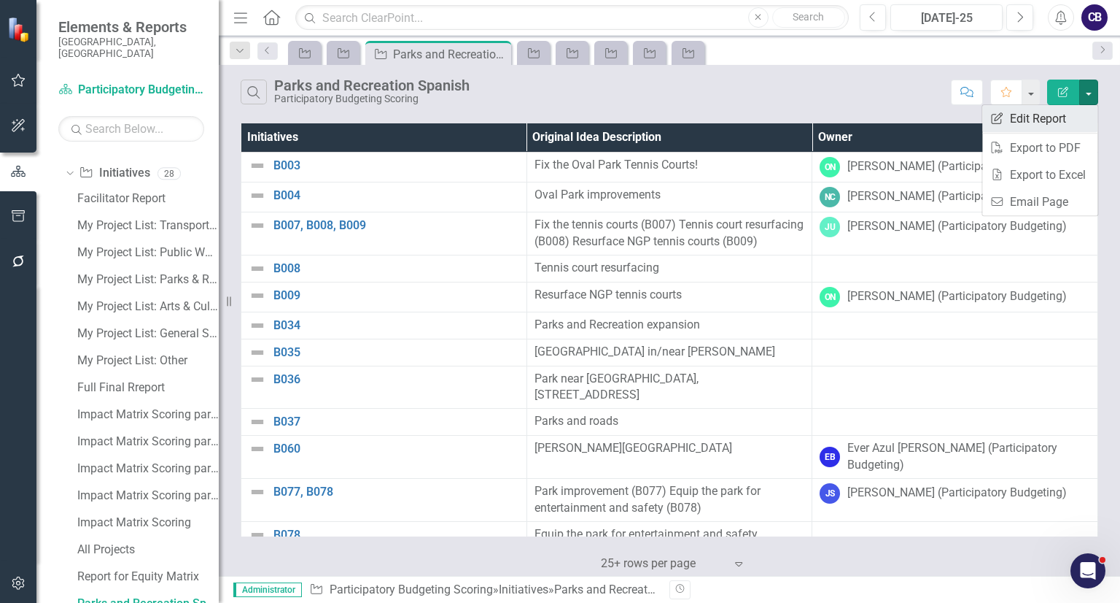
click at [1039, 129] on link "Edit Report Edit Report" at bounding box center [1040, 118] width 115 height 27
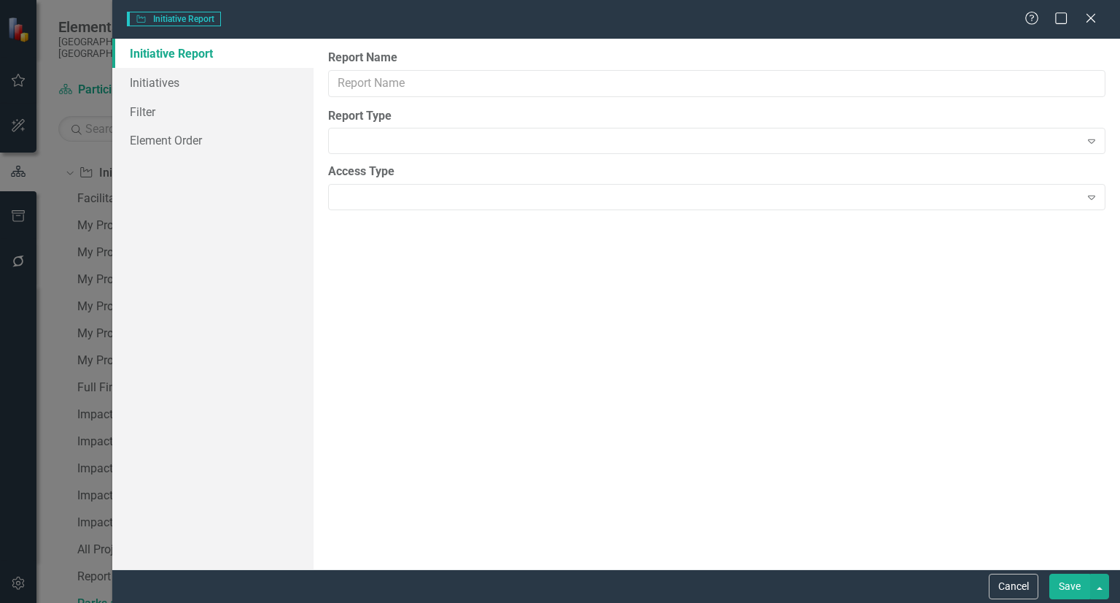
type input "Parks and Recreation Spanish"
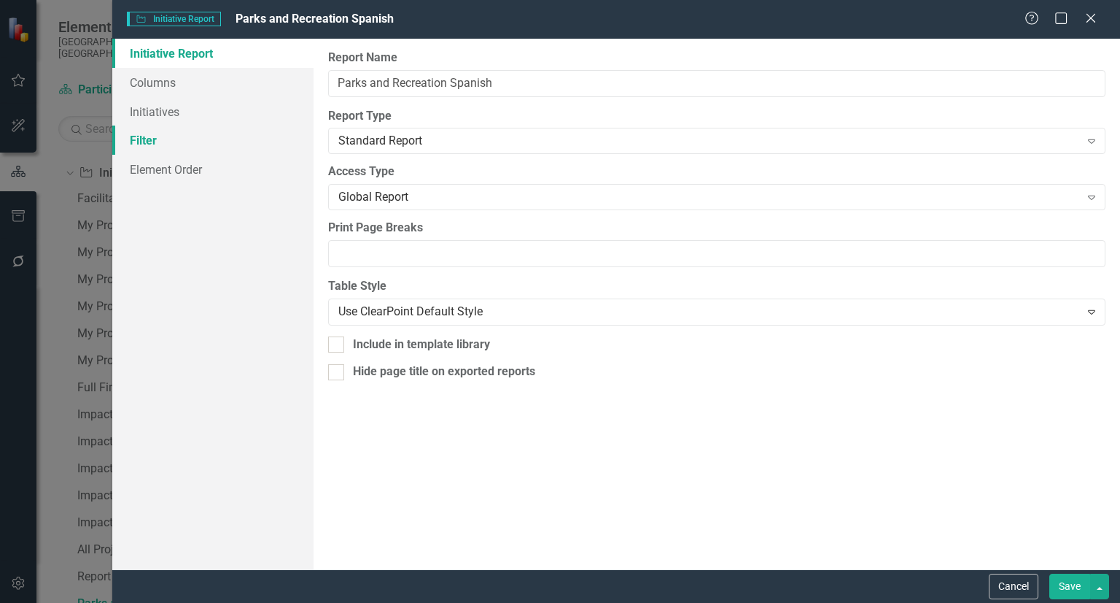
click at [193, 131] on link "Filter" at bounding box center [212, 139] width 201 height 29
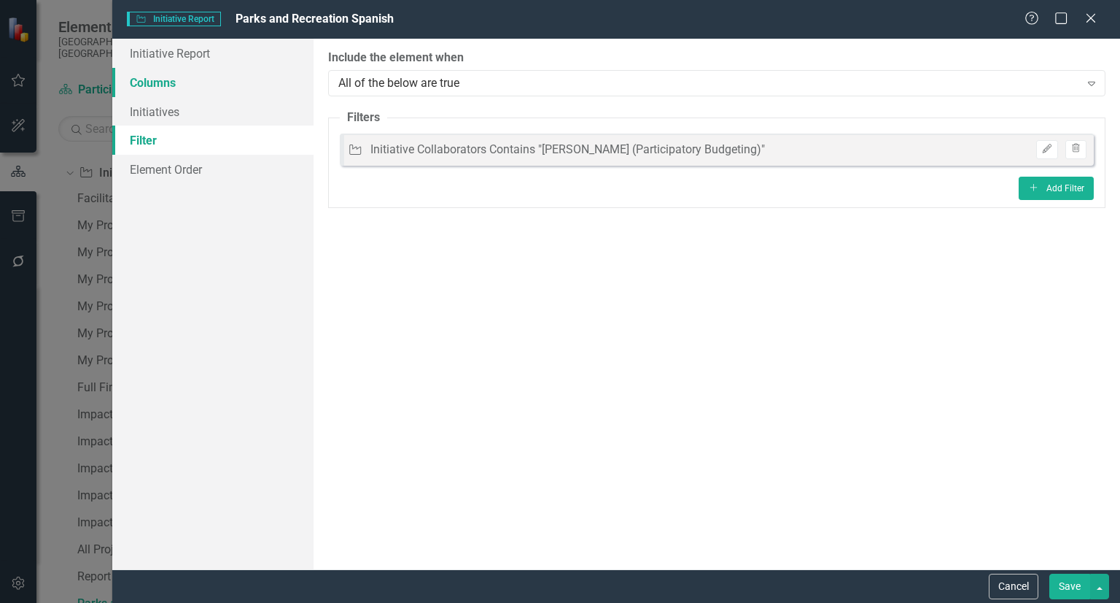
click at [187, 82] on link "Columns" at bounding box center [212, 82] width 201 height 29
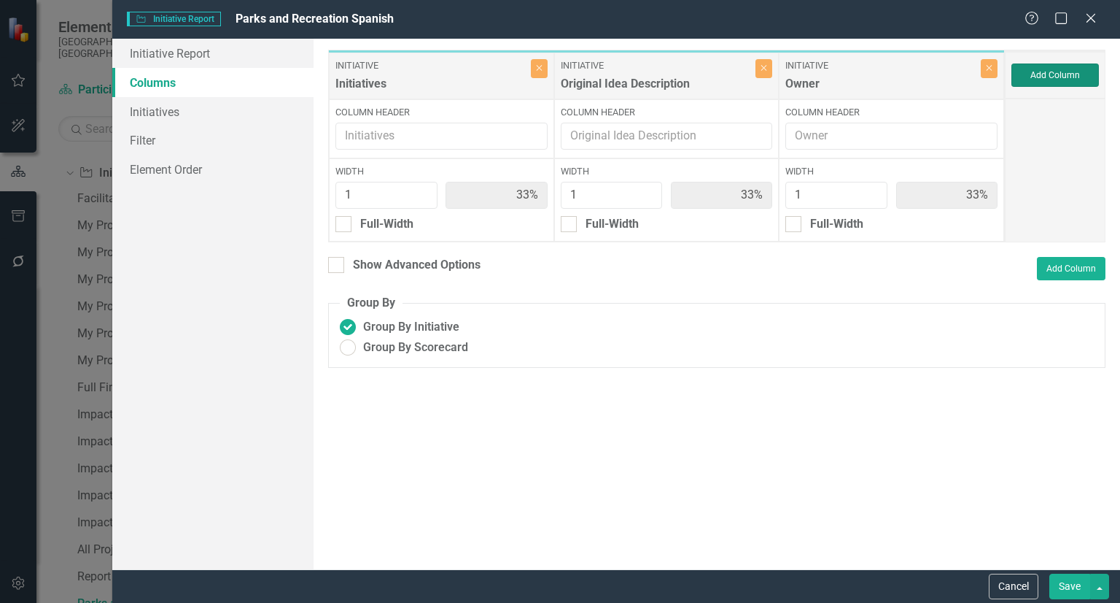
click at [1058, 80] on button "Add Column" at bounding box center [1056, 74] width 88 height 23
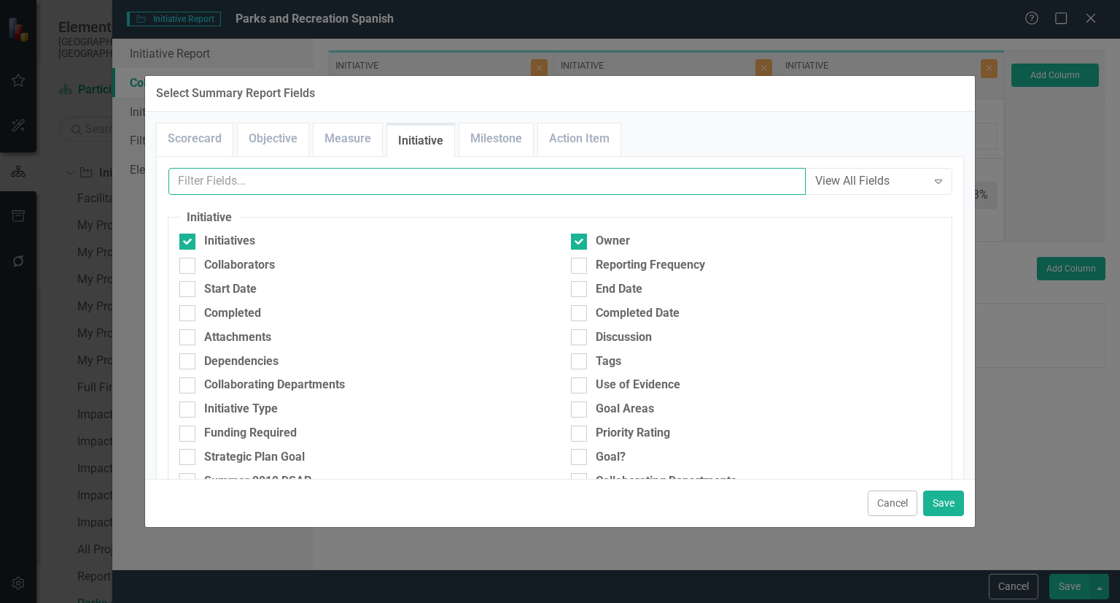
click at [500, 187] on input "text" at bounding box center [488, 181] width 638 height 27
click at [245, 185] on input "text" at bounding box center [488, 181] width 638 height 27
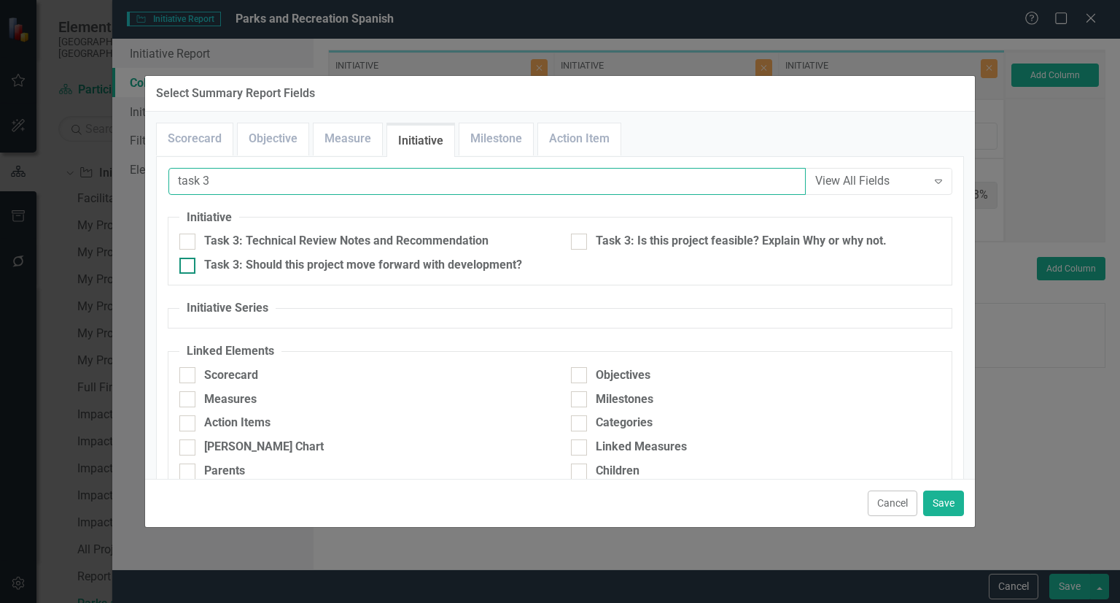
type input "task 3"
click at [470, 260] on div "Task 3: Should this project move forward with development?" at bounding box center [363, 265] width 318 height 17
click at [189, 260] on input "Task 3: Should this project move forward with development?" at bounding box center [183, 262] width 9 height 9
checkbox input "true"
click at [708, 247] on div "Task 3: Is this project feasible? Explain Why or why not." at bounding box center [741, 241] width 291 height 17
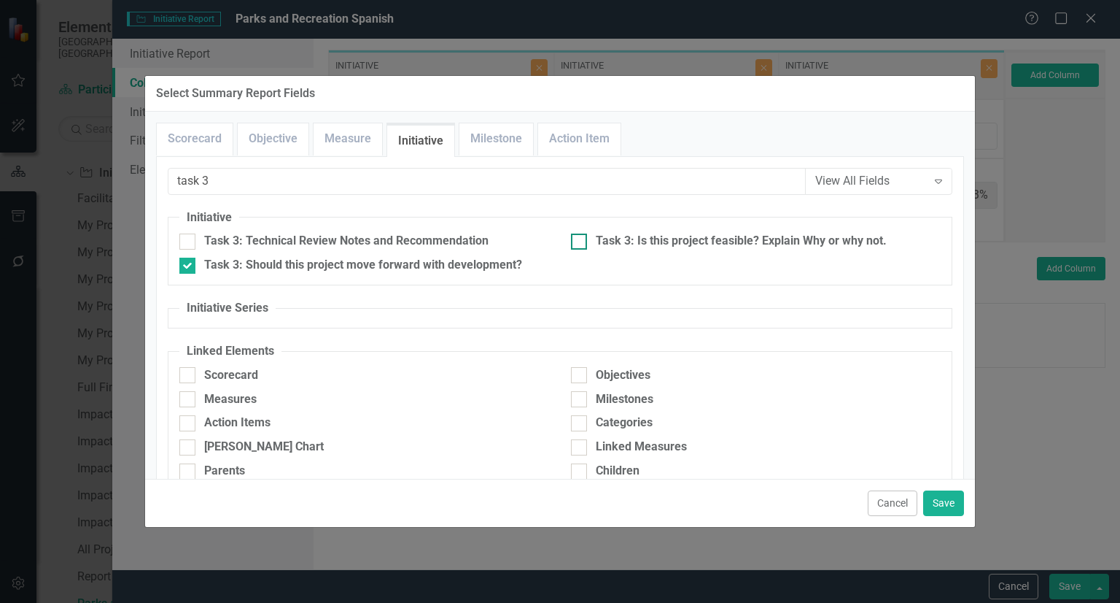
click at [581, 243] on input "Task 3: Is this project feasible? Explain Why or why not." at bounding box center [575, 237] width 9 height 9
checkbox input "true"
click at [940, 508] on button "Save" at bounding box center [944, 503] width 41 height 26
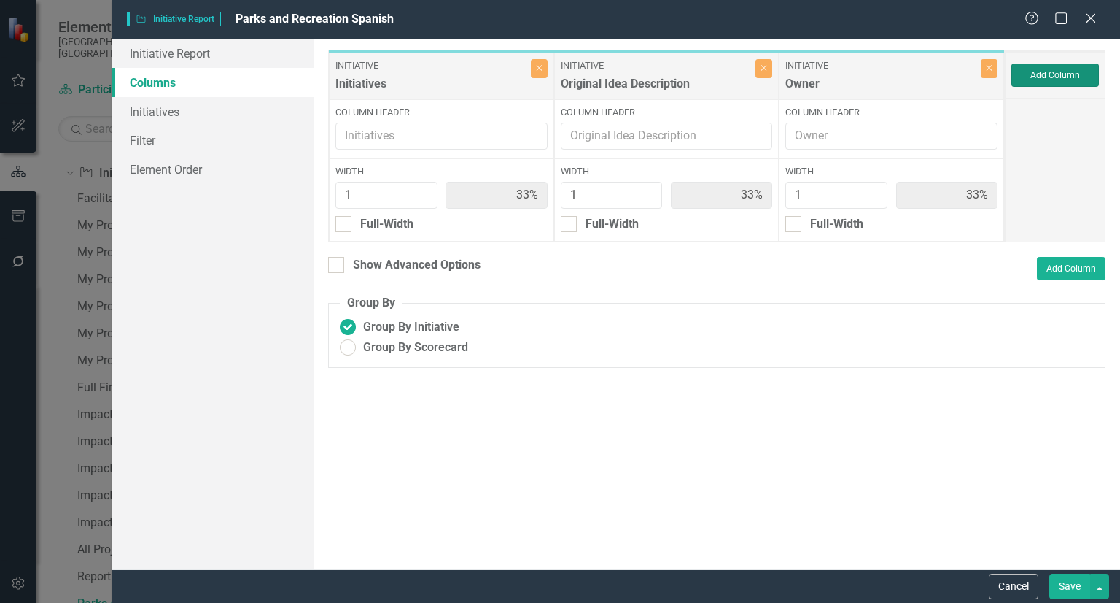
type input "20%"
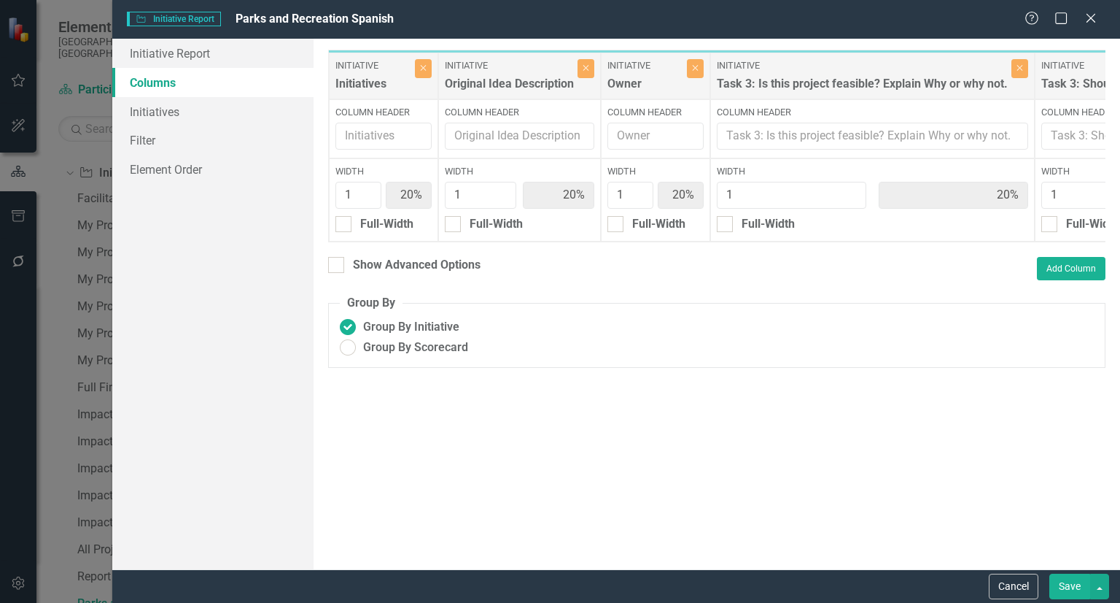
click at [1072, 587] on button "Save" at bounding box center [1070, 586] width 41 height 26
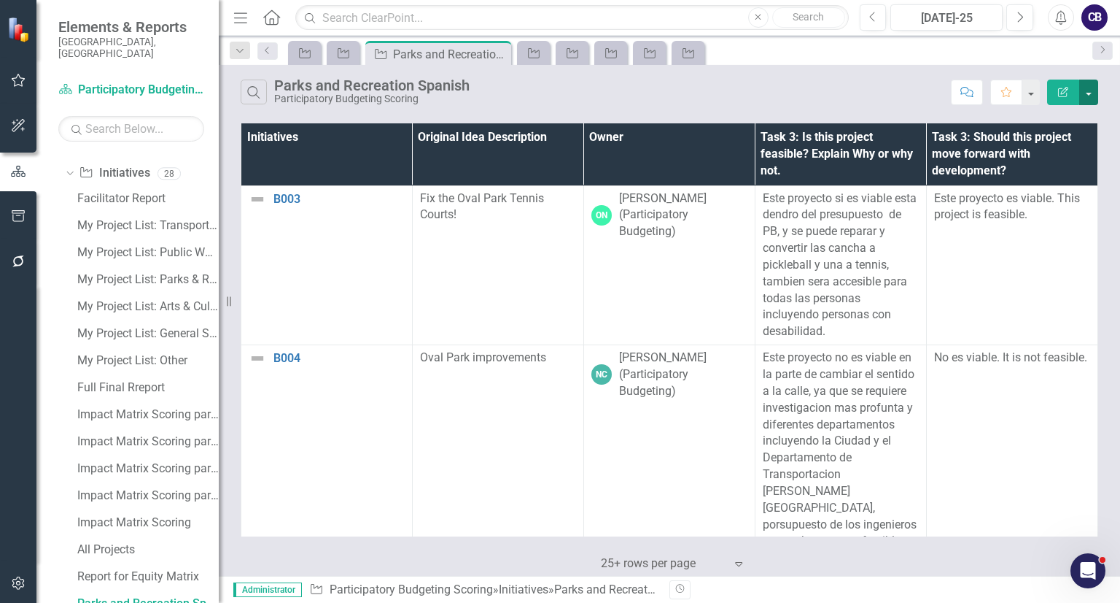
click at [1092, 87] on button "button" at bounding box center [1089, 93] width 19 height 26
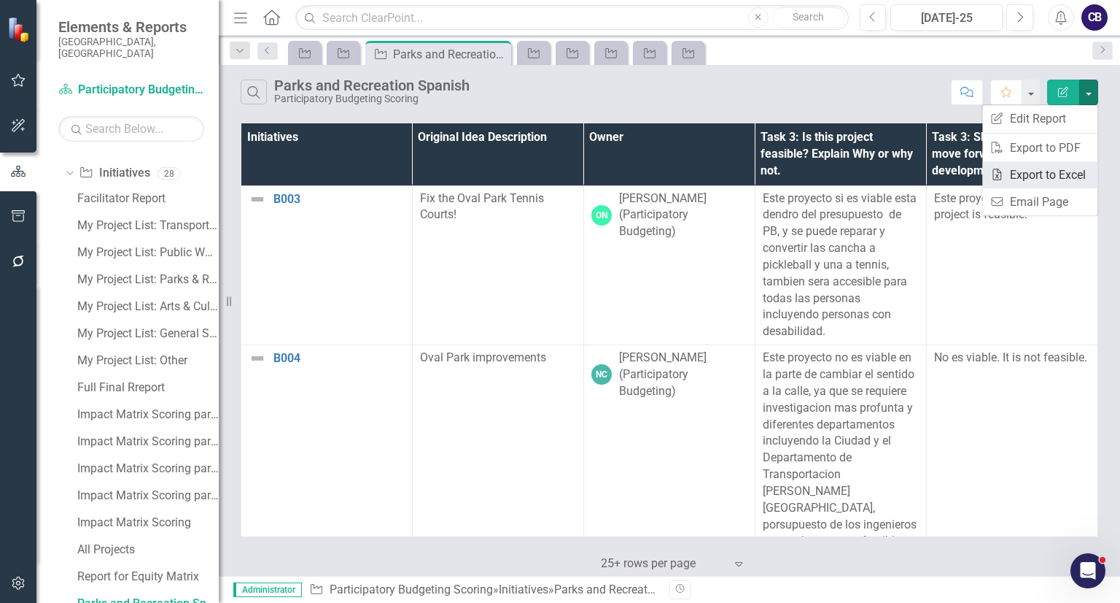
click at [1048, 166] on link "Excel Export to Excel" at bounding box center [1040, 174] width 115 height 27
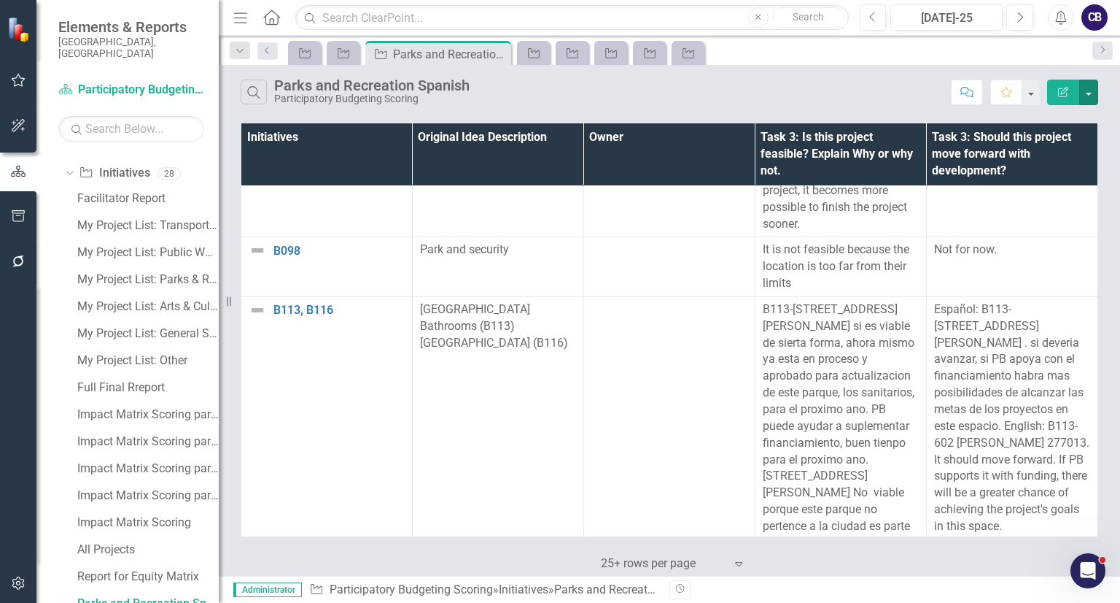
scroll to position [2401, 0]
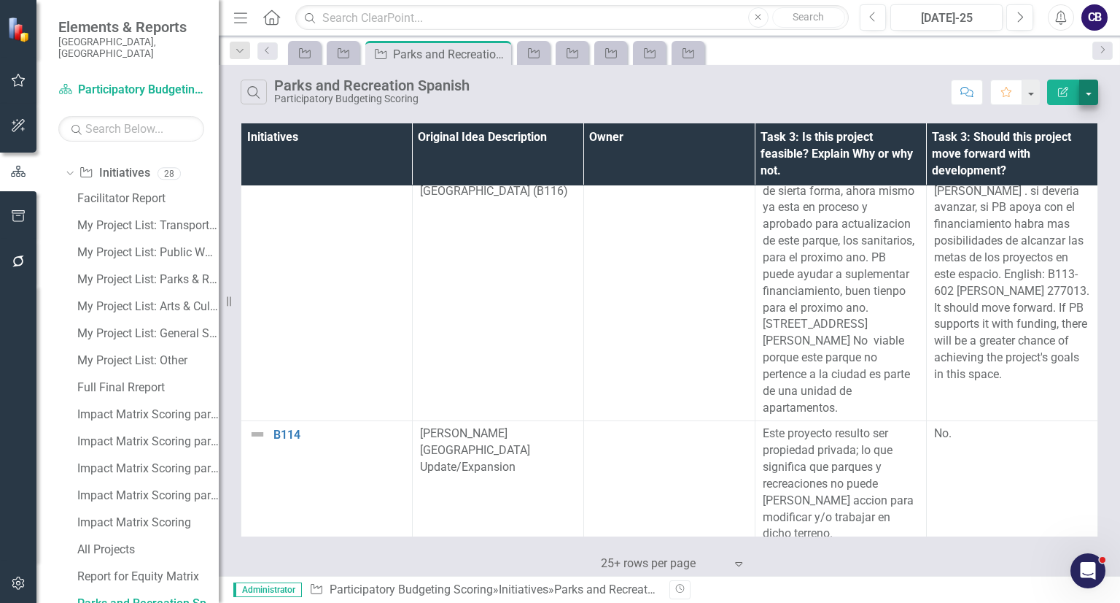
drag, startPoint x: 1099, startPoint y: 98, endPoint x: 1083, endPoint y: 84, distance: 21.8
click at [1083, 84] on div "Search Parks and Recreation Spanish Participatory Budgeting Scoring Comment Fav…" at bounding box center [670, 88] width 902 height 47
click at [1083, 84] on button "button" at bounding box center [1089, 93] width 19 height 26
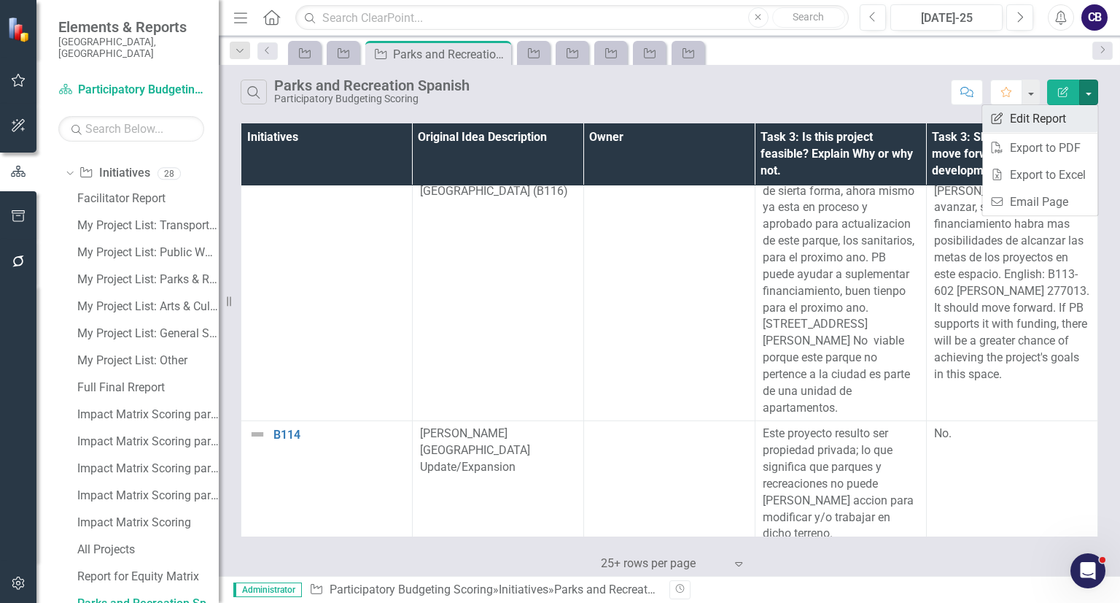
click at [1069, 106] on link "Edit Report Edit Report" at bounding box center [1040, 118] width 115 height 27
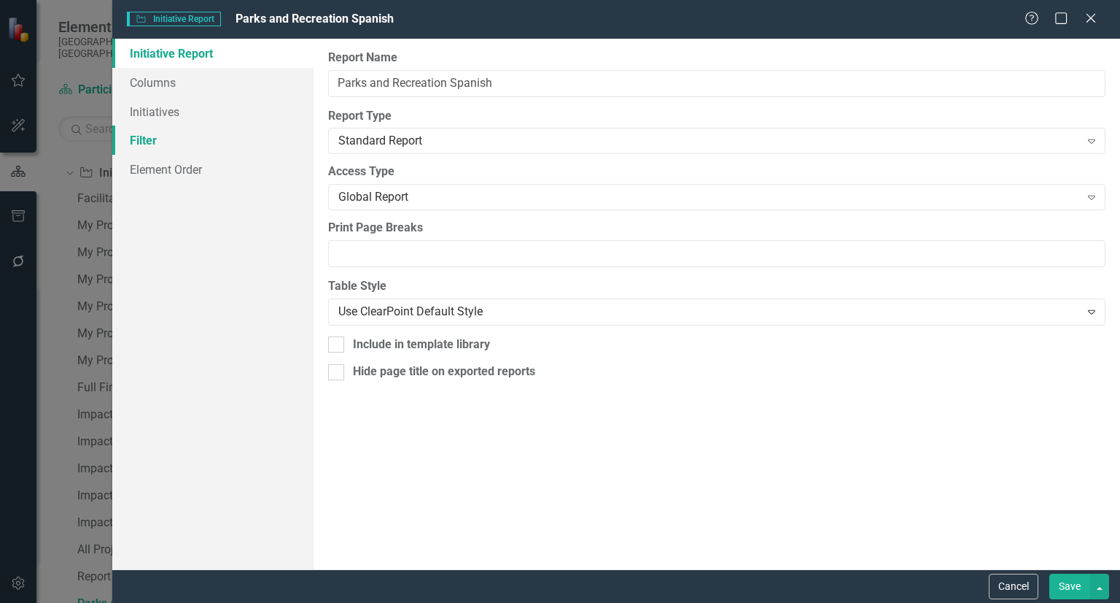
click at [258, 152] on link "Filter" at bounding box center [212, 139] width 201 height 29
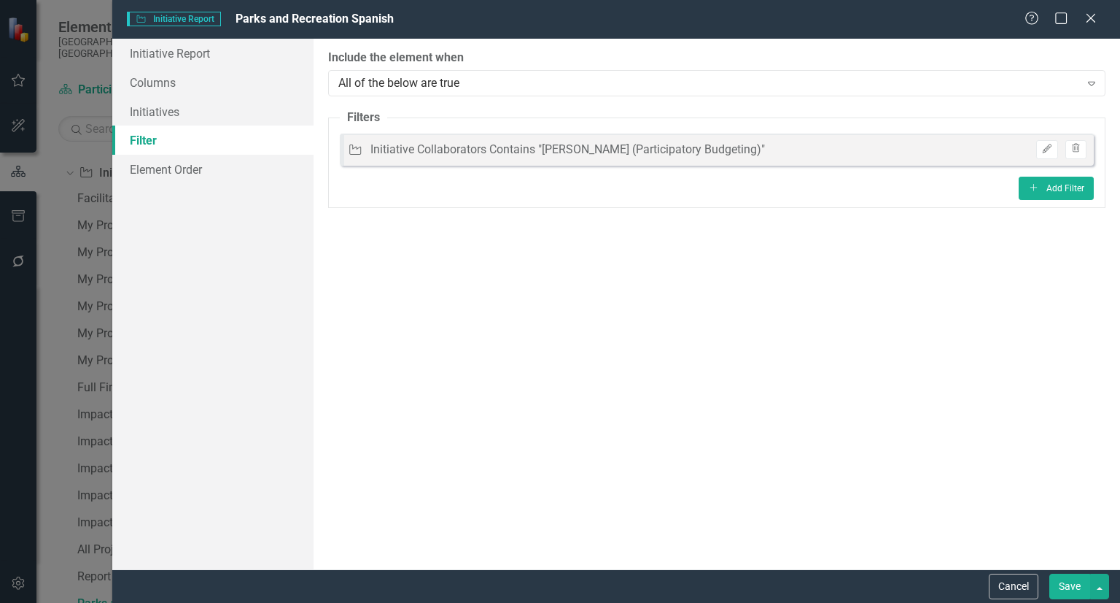
click at [258, 152] on link "Filter" at bounding box center [212, 139] width 201 height 29
click at [1022, 180] on button "Add Add Filter" at bounding box center [1056, 188] width 75 height 23
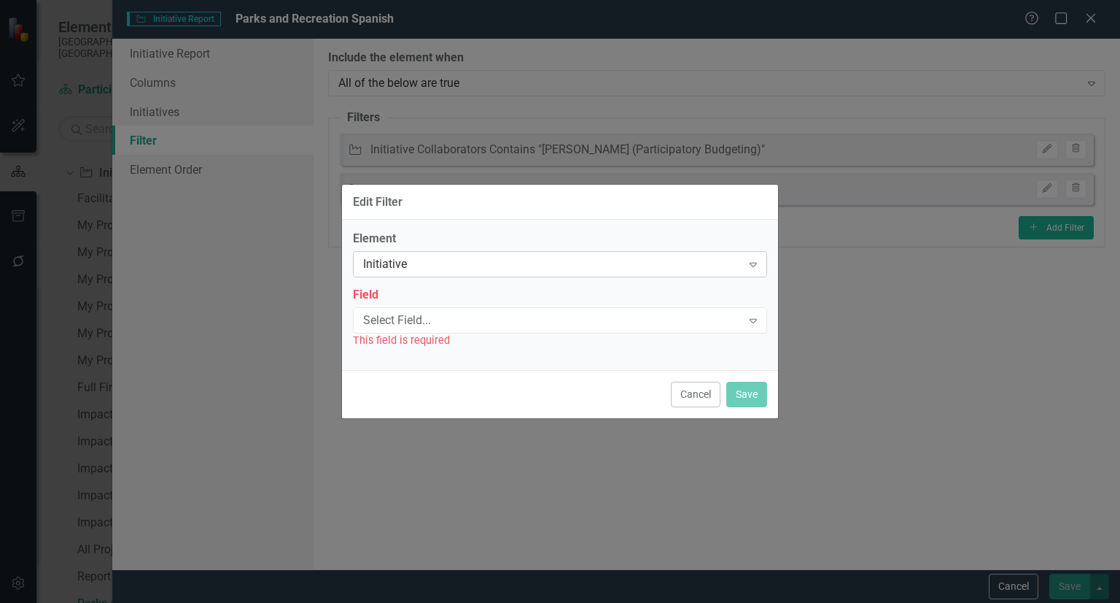
click at [402, 261] on div "Initiative" at bounding box center [552, 264] width 379 height 17
click at [392, 231] on label "Element" at bounding box center [560, 239] width 414 height 17
click at [398, 329] on div "Select Field... Expand" at bounding box center [560, 320] width 414 height 26
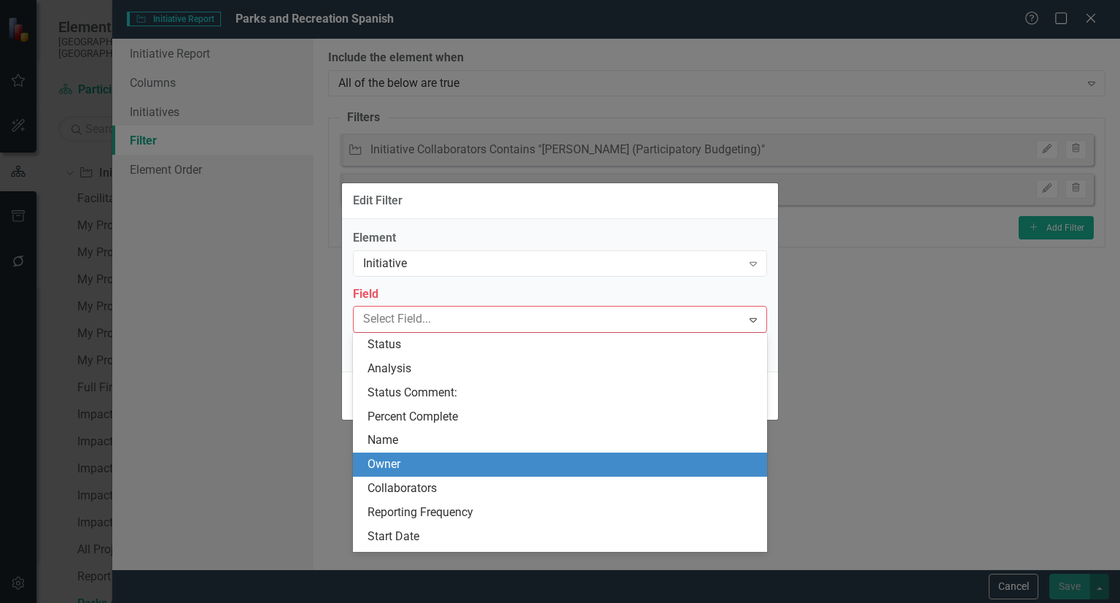
click at [382, 457] on div "Owner" at bounding box center [563, 464] width 391 height 17
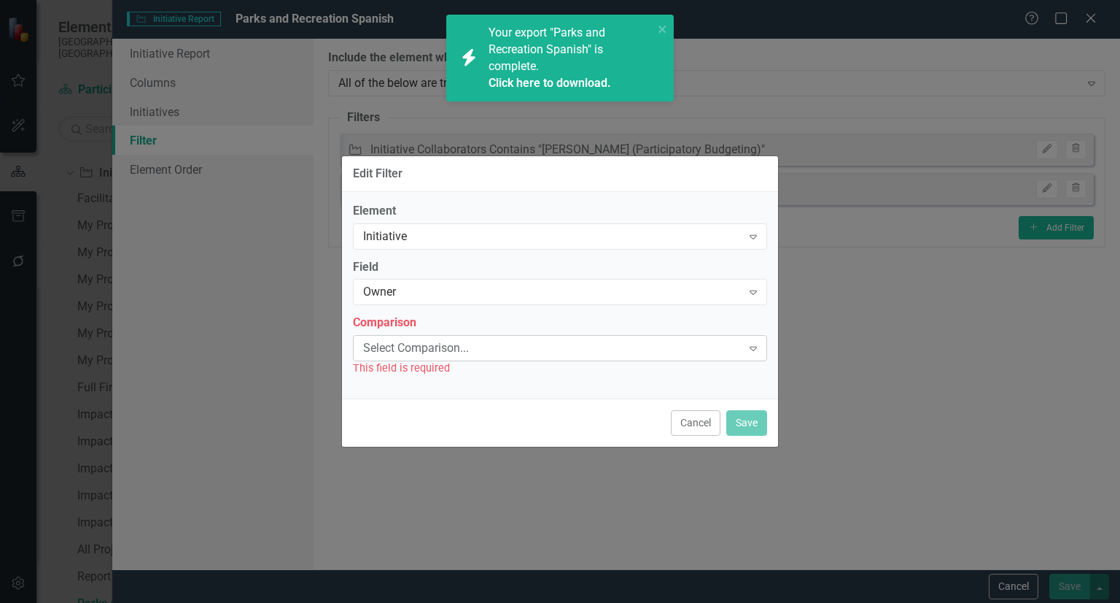
click at [380, 344] on div "Select Comparison..." at bounding box center [552, 348] width 379 height 17
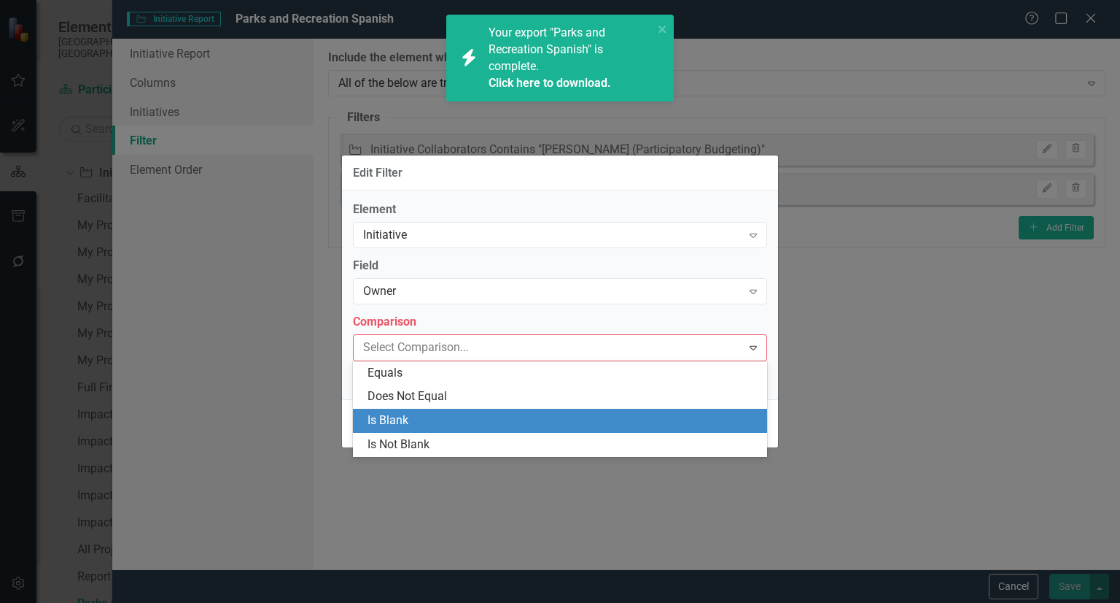
click at [407, 415] on div "Is Blank" at bounding box center [563, 420] width 391 height 17
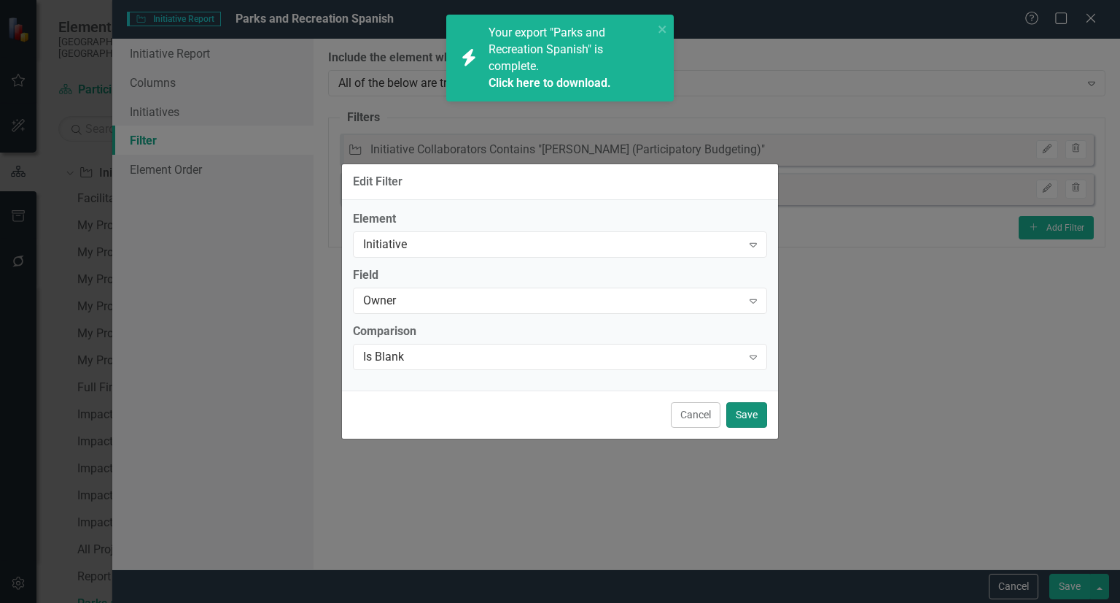
click at [745, 410] on button "Save" at bounding box center [747, 415] width 41 height 26
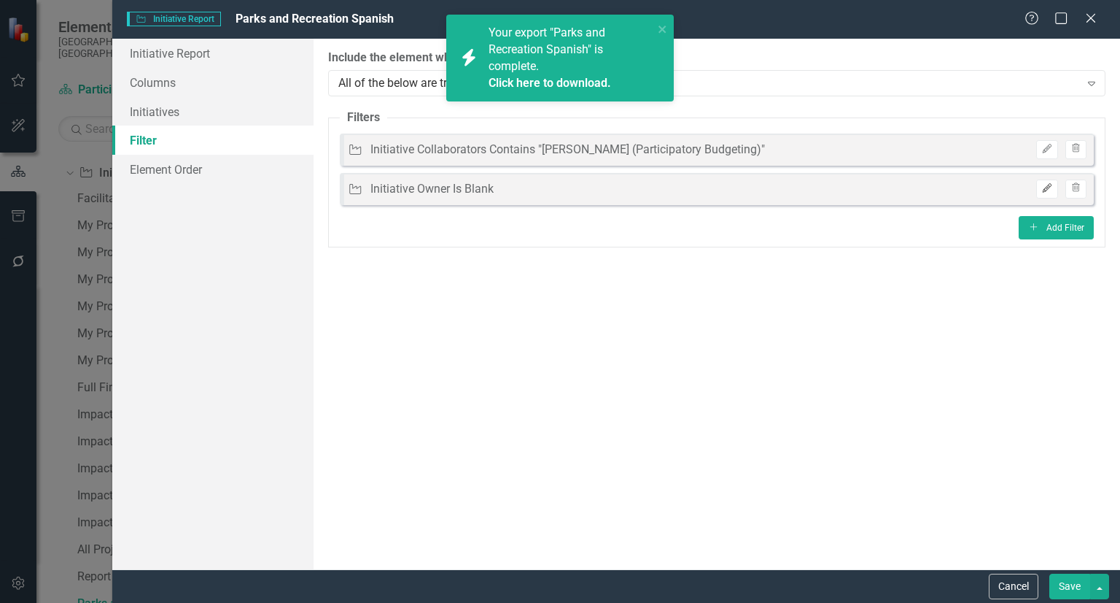
click at [1039, 192] on button "Edit" at bounding box center [1047, 188] width 21 height 19
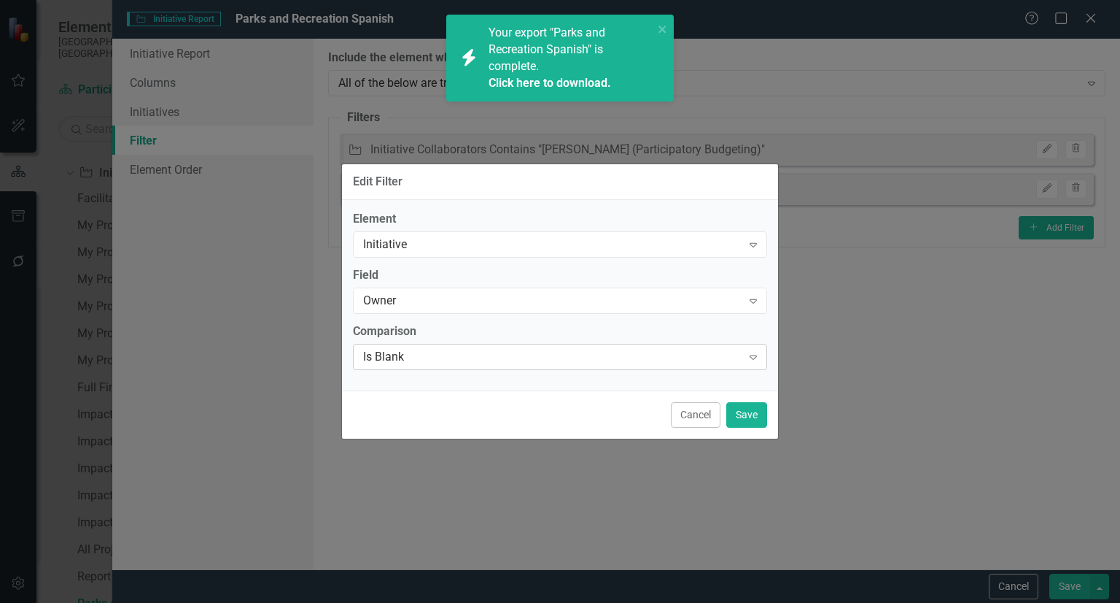
click at [471, 358] on div "Is Blank" at bounding box center [552, 356] width 379 height 17
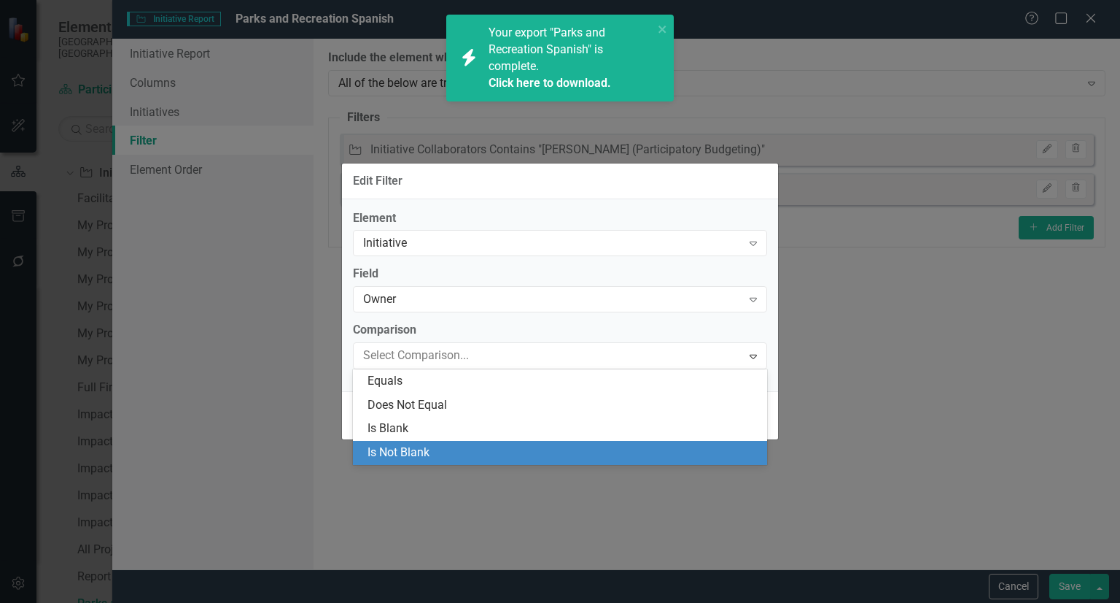
click at [415, 456] on div "Is Not Blank" at bounding box center [563, 452] width 391 height 17
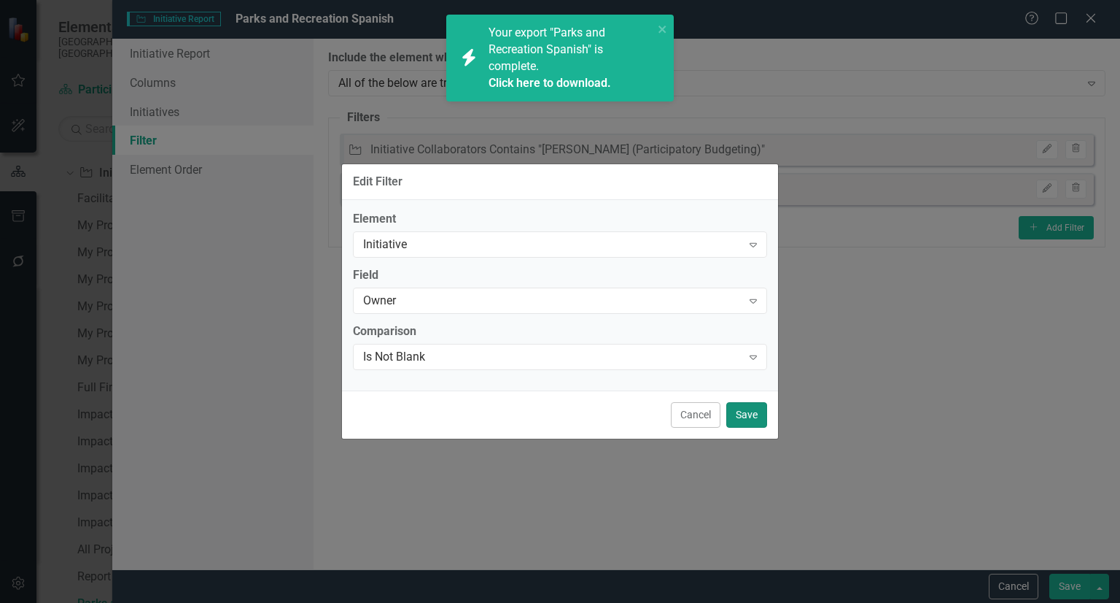
click at [756, 418] on button "Save" at bounding box center [747, 415] width 41 height 26
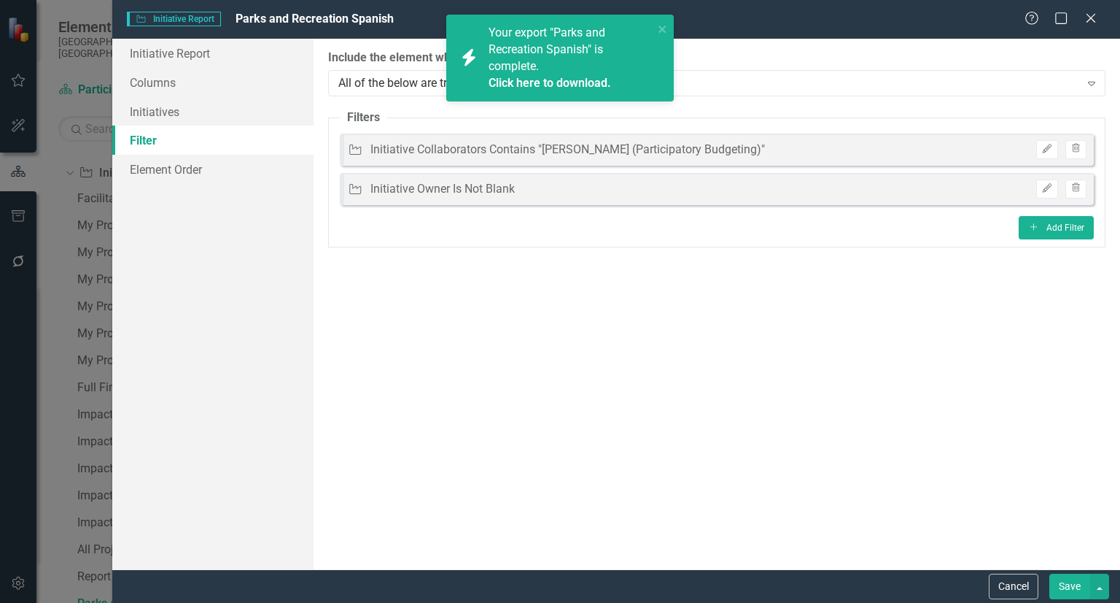
click at [1068, 576] on button "Save" at bounding box center [1070, 586] width 41 height 26
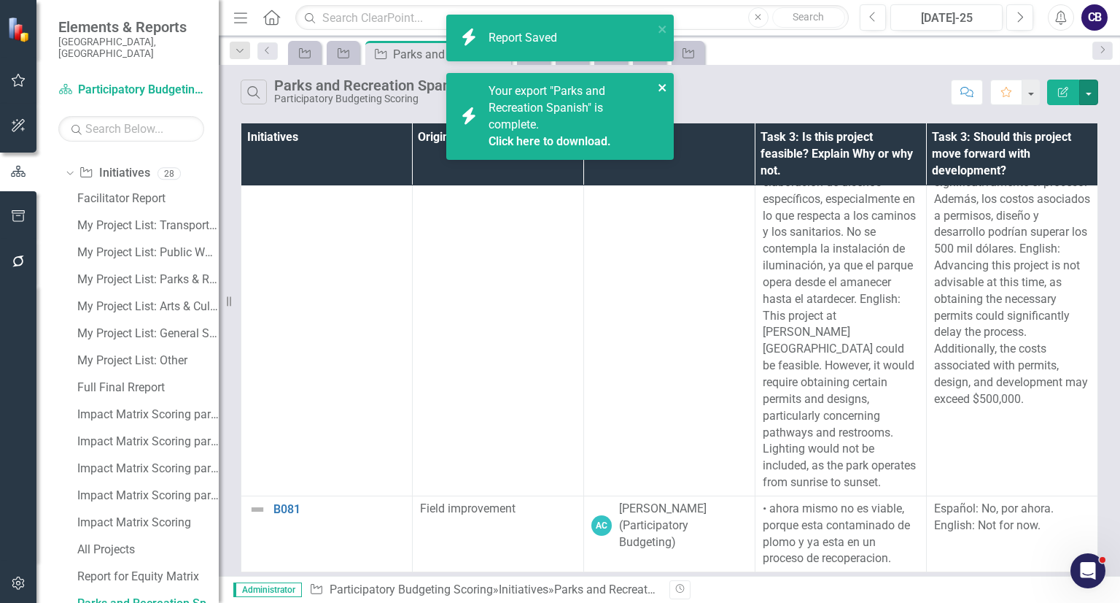
scroll to position [845, 0]
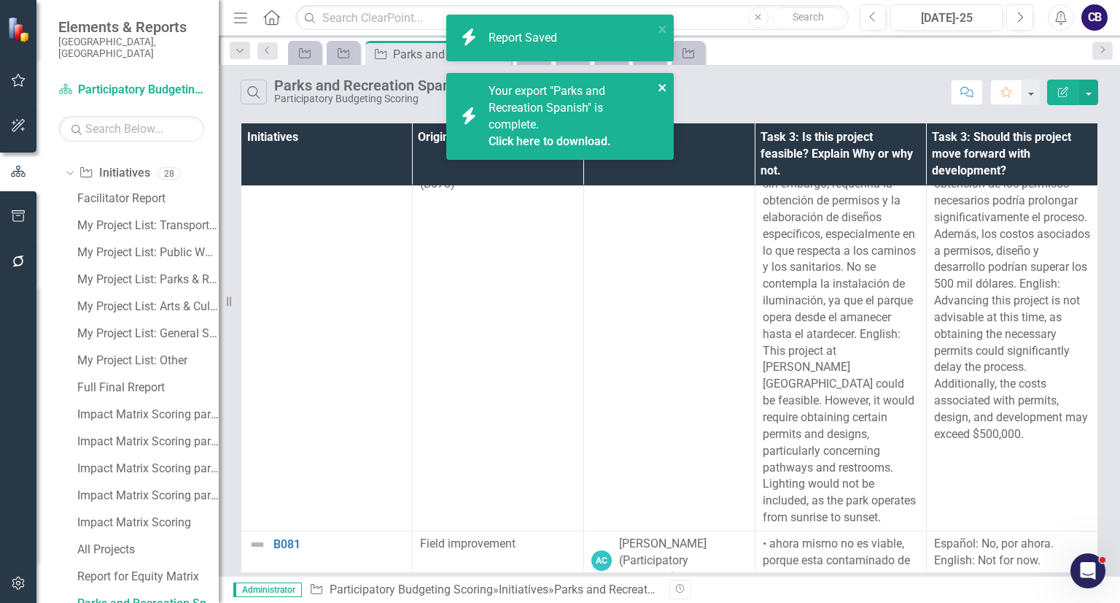
click at [662, 87] on icon "close" at bounding box center [662, 87] width 7 height 7
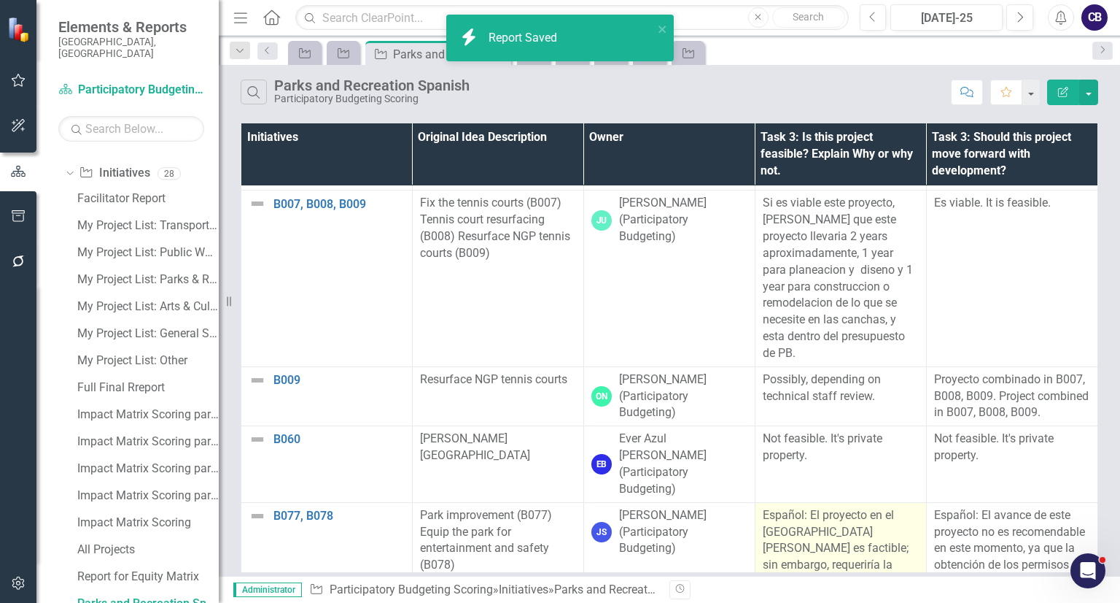
scroll to position [0, 0]
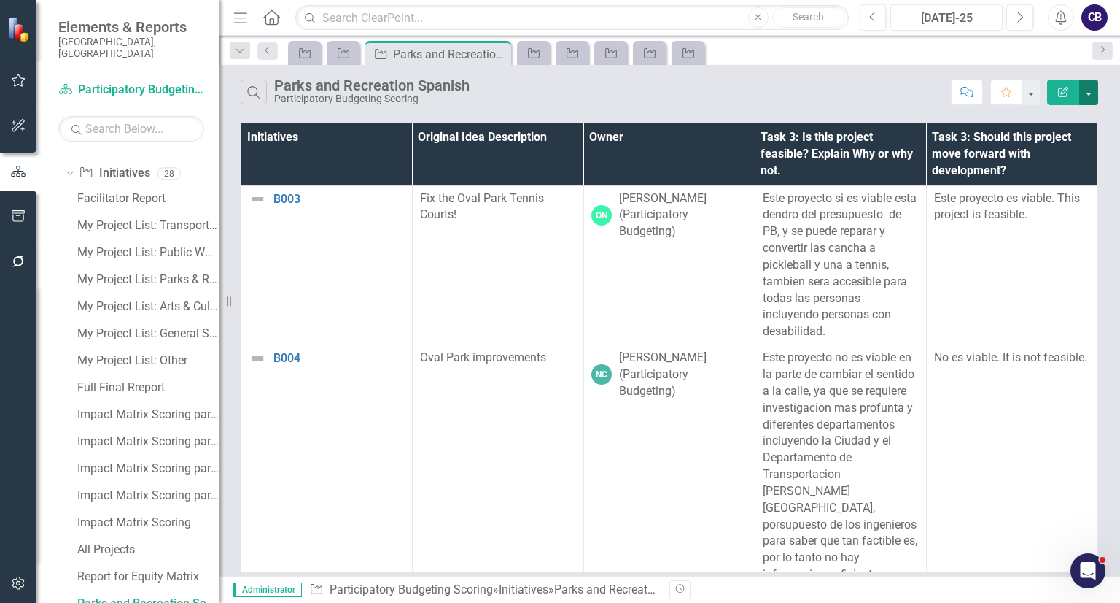
click at [1088, 93] on button "button" at bounding box center [1089, 93] width 19 height 26
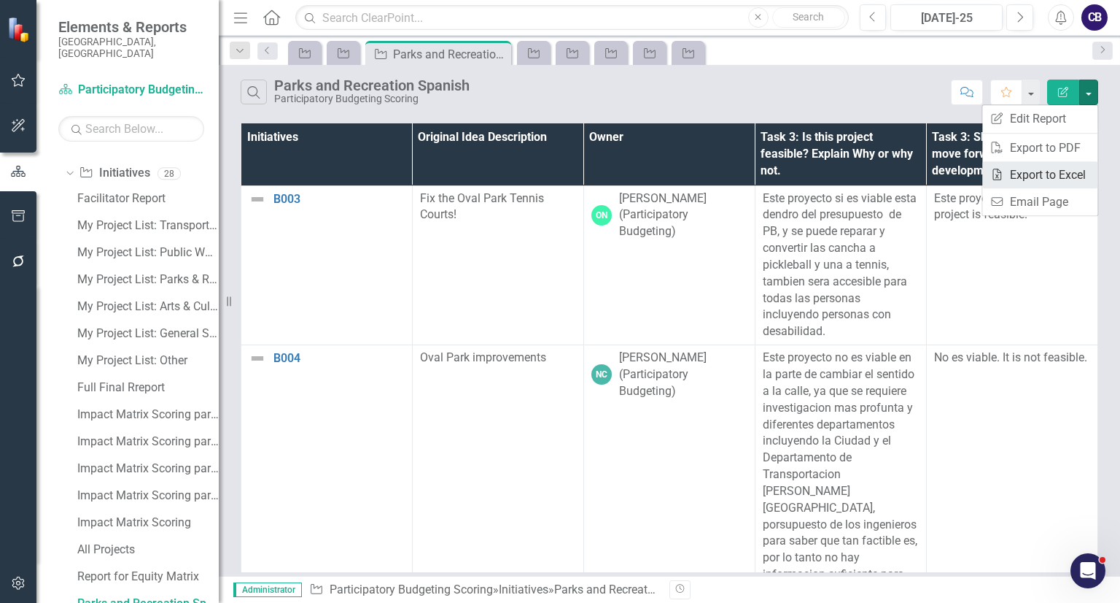
click at [1047, 169] on link "Excel Export to Excel" at bounding box center [1040, 174] width 115 height 27
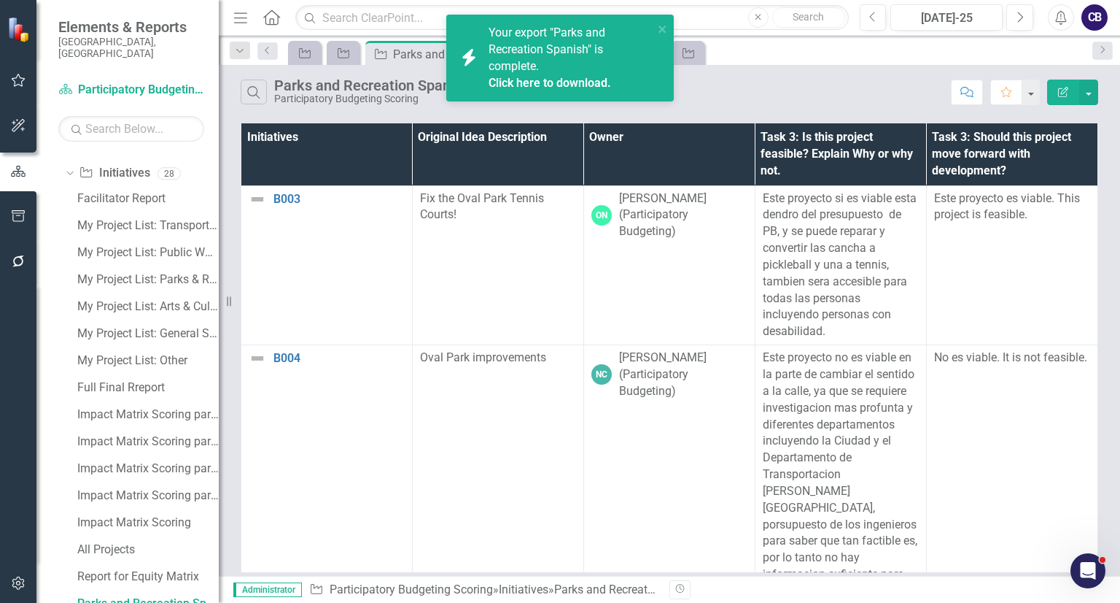
click at [540, 84] on link "Click here to download." at bounding box center [550, 83] width 123 height 14
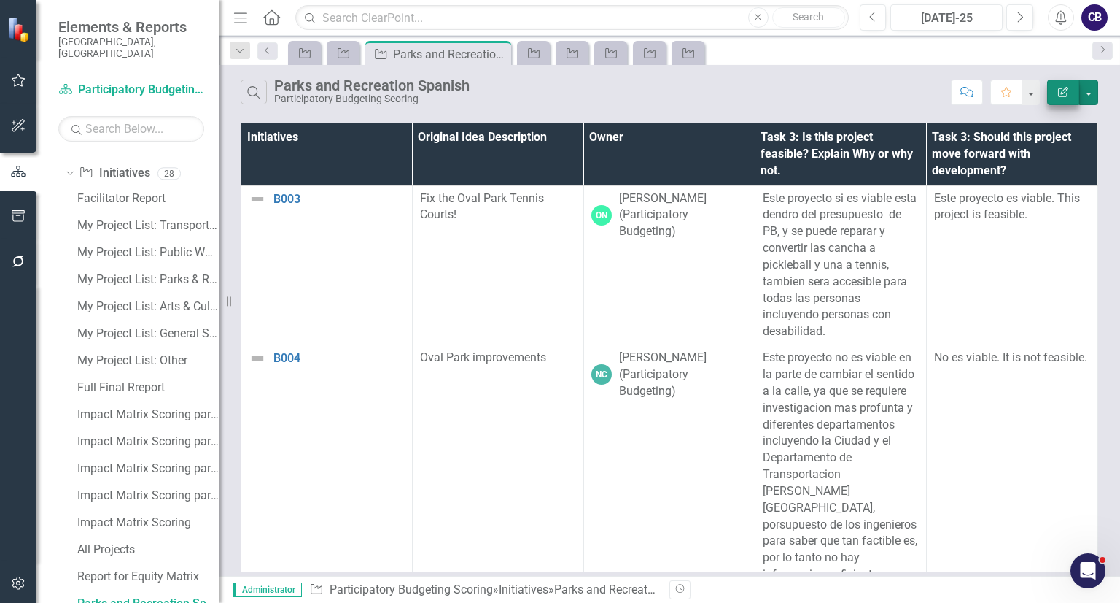
click at [1080, 94] on button "button" at bounding box center [1089, 93] width 19 height 26
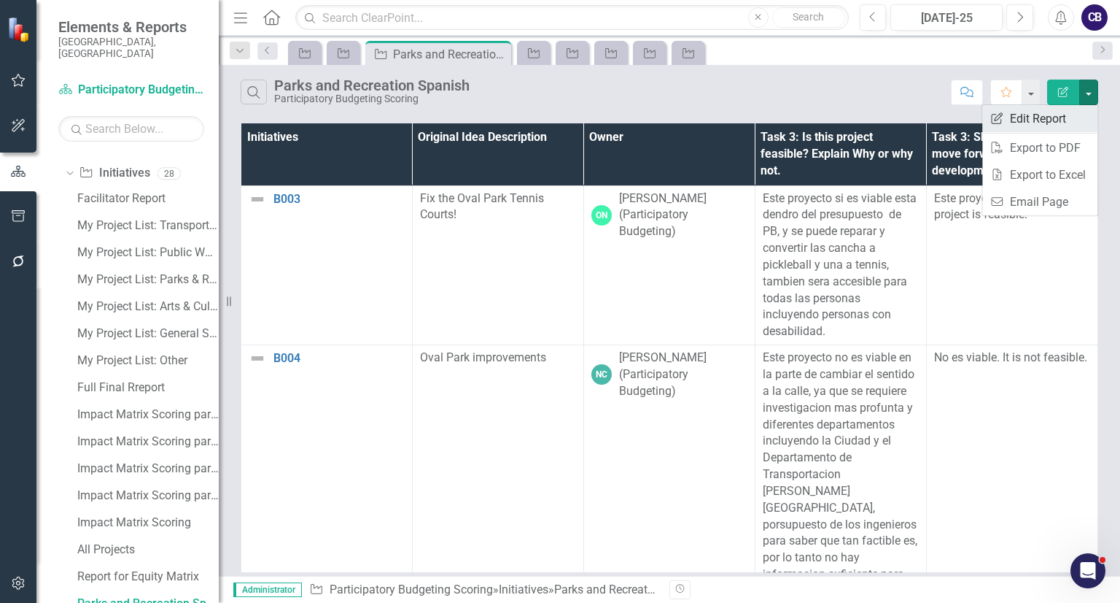
click at [1064, 107] on link "Edit Report Edit Report" at bounding box center [1040, 118] width 115 height 27
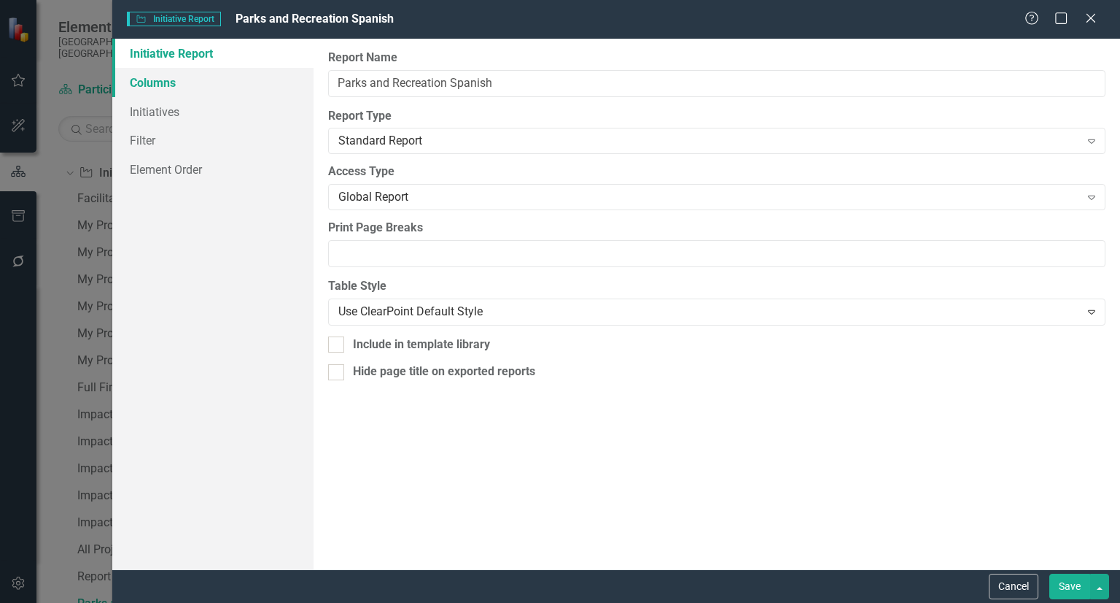
click at [227, 74] on link "Columns" at bounding box center [212, 82] width 201 height 29
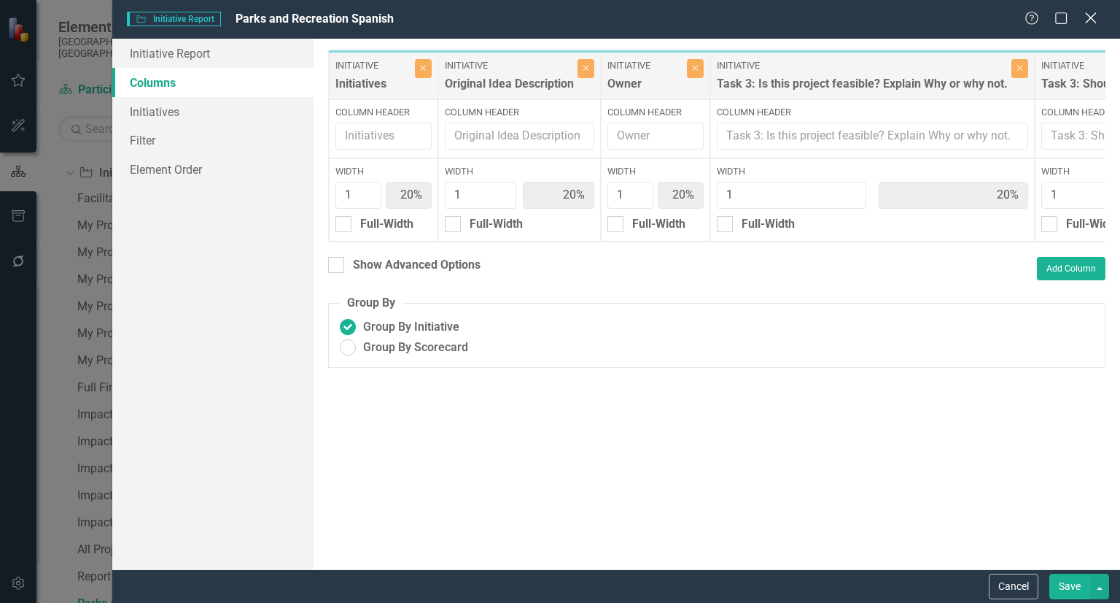
click at [1089, 21] on icon at bounding box center [1090, 17] width 11 height 11
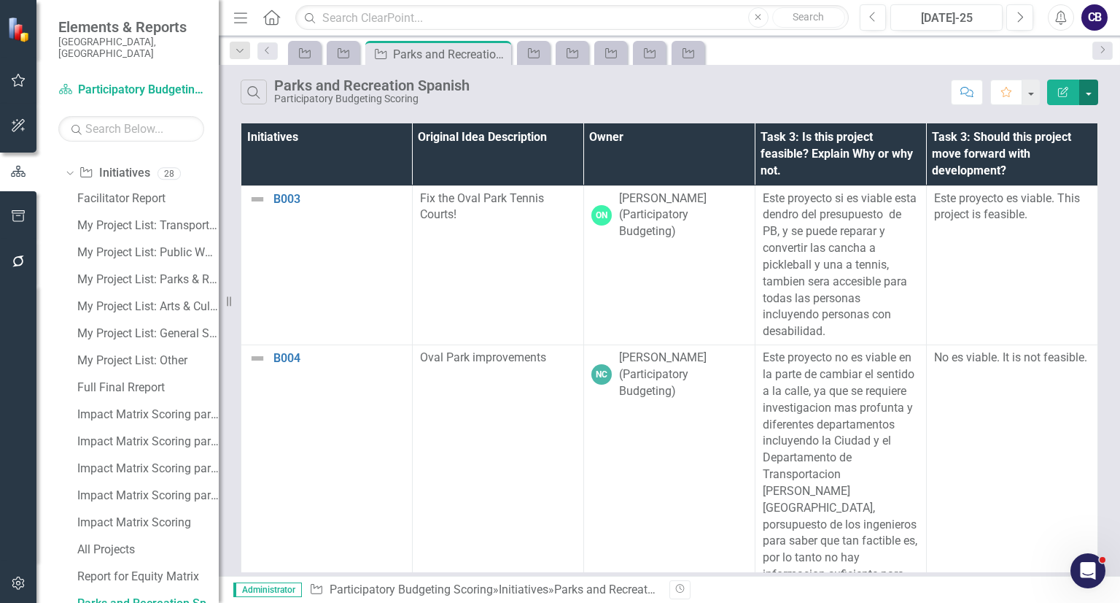
click at [1088, 91] on button "button" at bounding box center [1089, 93] width 19 height 26
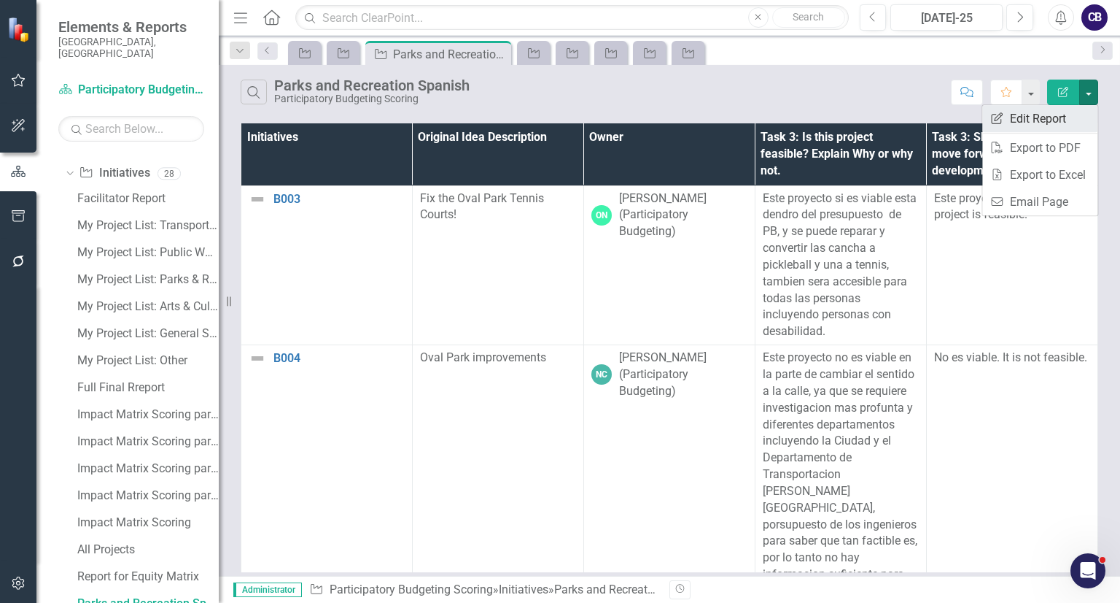
click at [1045, 114] on link "Edit Report Edit Report" at bounding box center [1040, 118] width 115 height 27
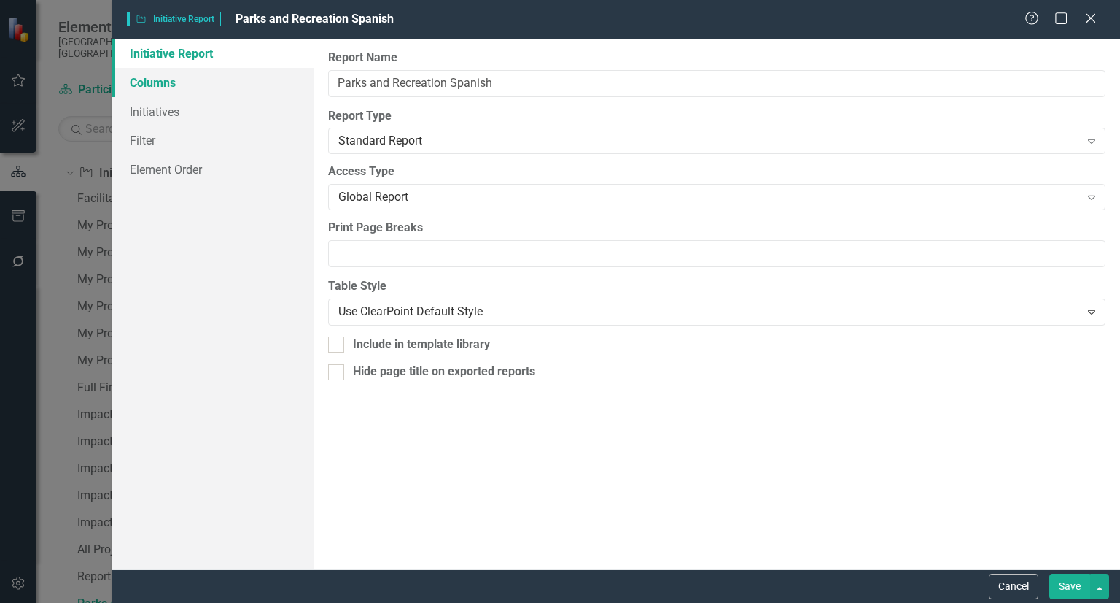
click at [174, 77] on link "Columns" at bounding box center [212, 82] width 201 height 29
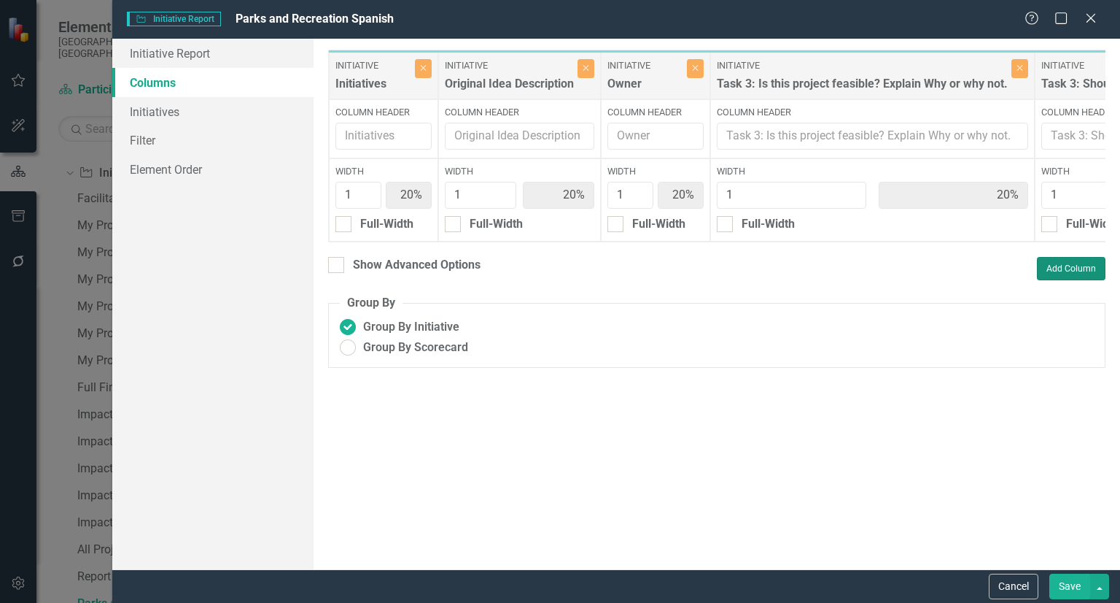
click at [1067, 280] on button "Add Column" at bounding box center [1071, 268] width 69 height 23
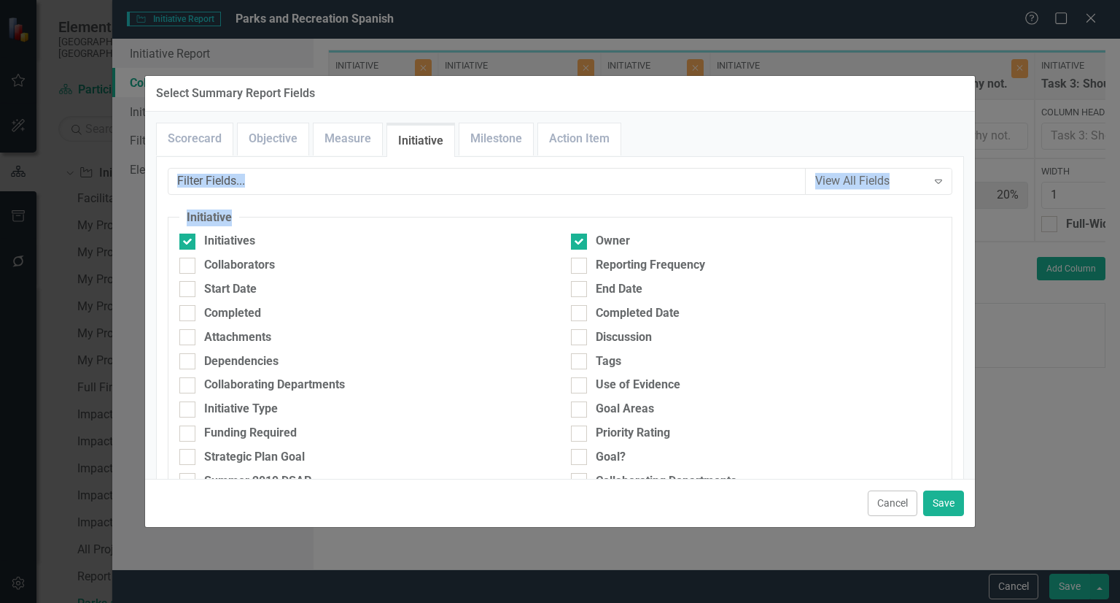
drag, startPoint x: 392, startPoint y: 212, endPoint x: 290, endPoint y: 171, distance: 110.0
click at [290, 171] on input "text" at bounding box center [487, 181] width 638 height 27
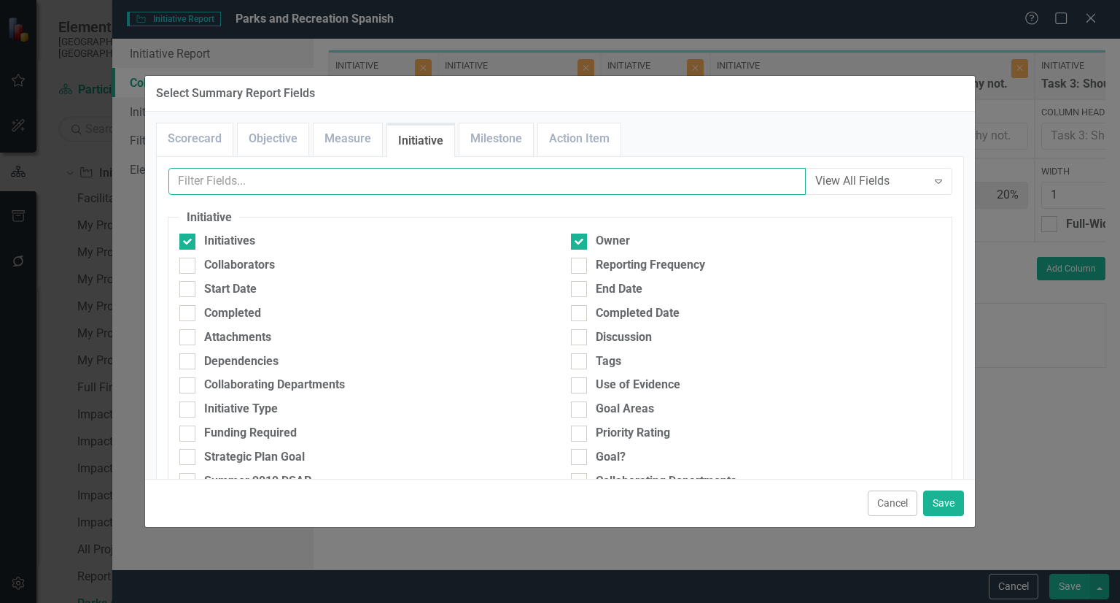
click at [290, 171] on input "text" at bounding box center [488, 181] width 638 height 27
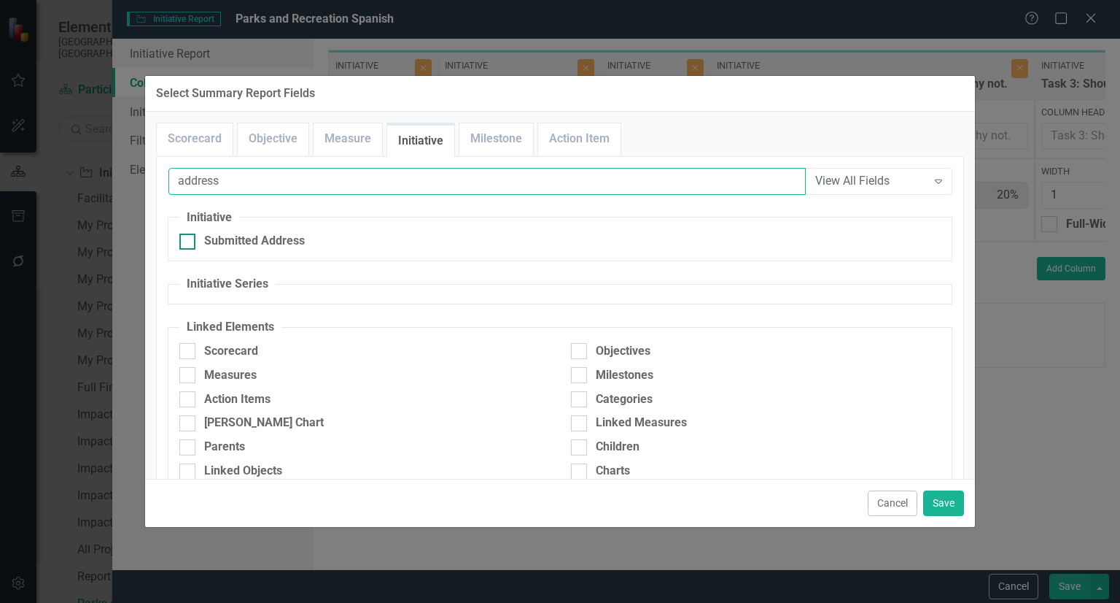
type input "address"
click at [235, 236] on div "Submitted Address" at bounding box center [254, 241] width 101 height 17
click at [189, 236] on input "Submitted Address" at bounding box center [183, 237] width 9 height 9
checkbox input "true"
click at [248, 191] on input "address" at bounding box center [488, 181] width 638 height 27
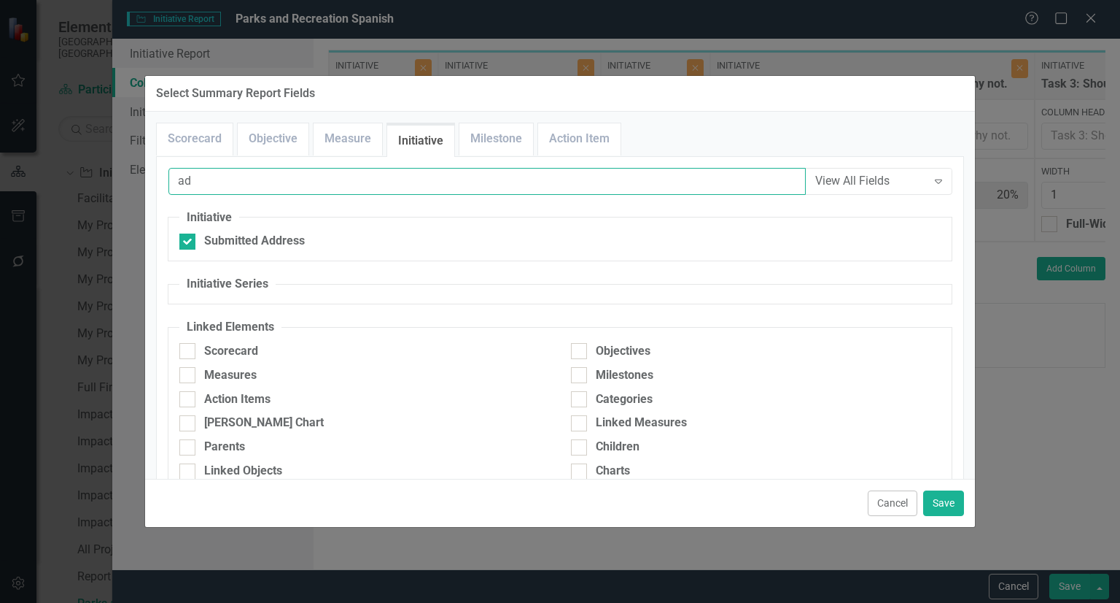
type input "a"
type input "over"
click at [270, 239] on div "Project Overview" at bounding box center [248, 241] width 89 height 17
click at [189, 239] on input "Project Overview" at bounding box center [183, 237] width 9 height 9
checkbox input "true"
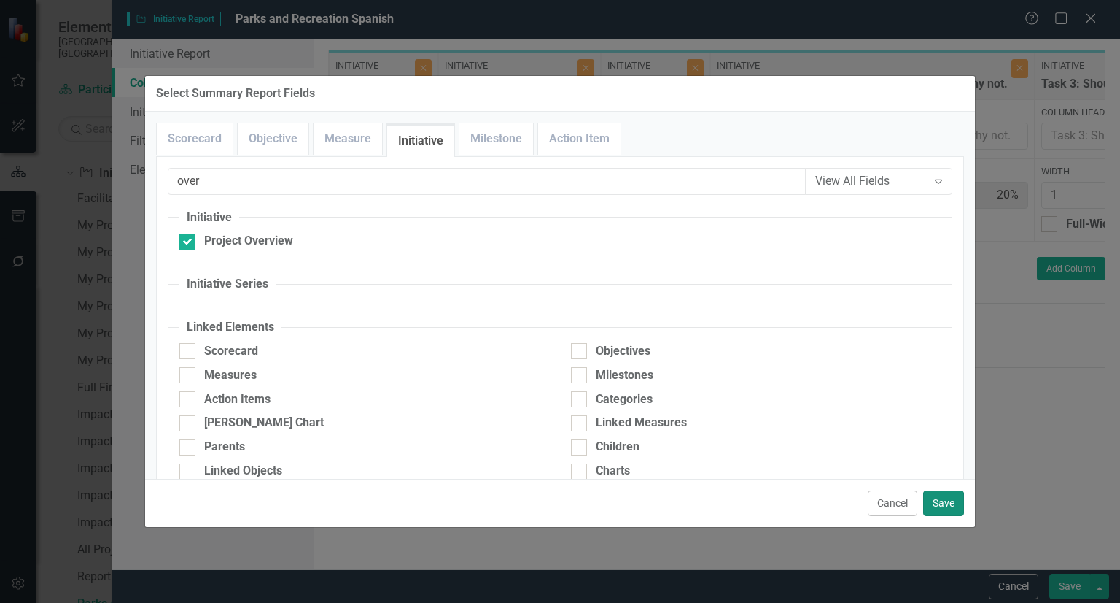
click at [925, 491] on button "Save" at bounding box center [944, 503] width 41 height 26
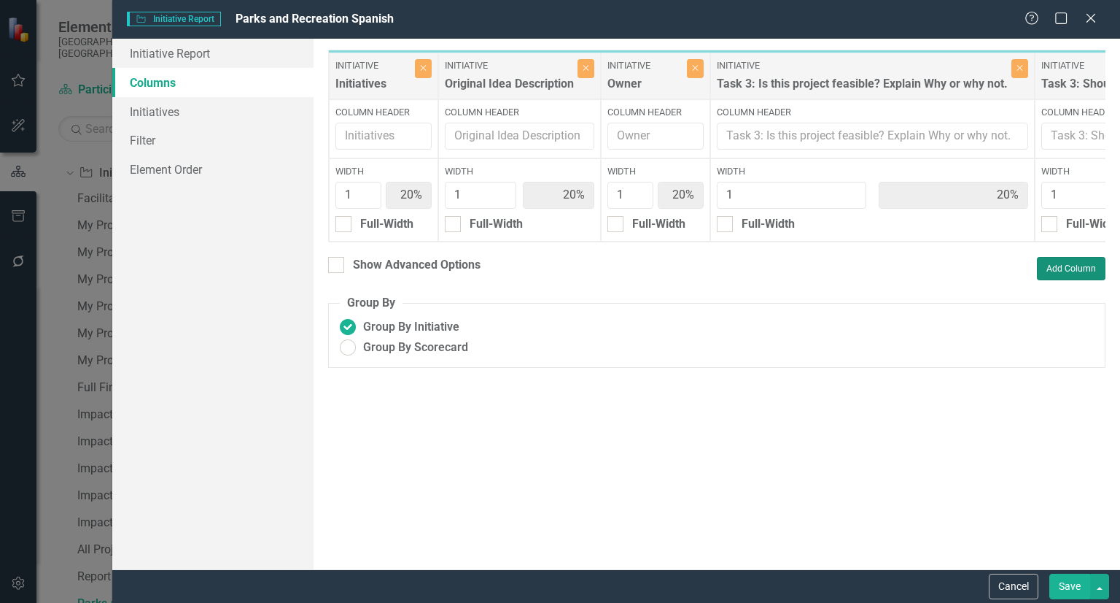
type input "14%"
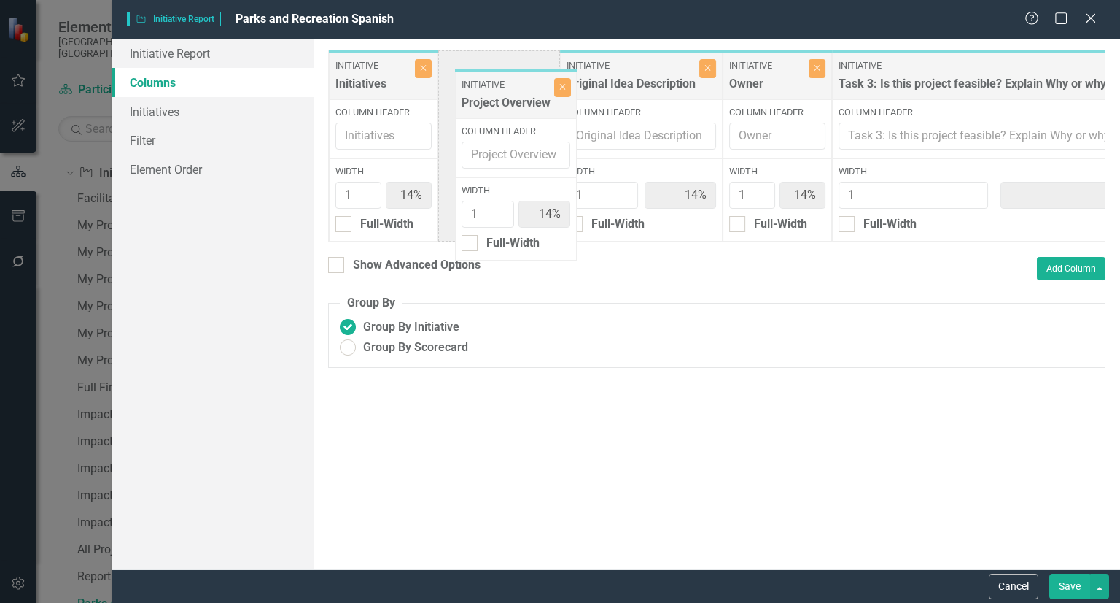
drag, startPoint x: 814, startPoint y: 63, endPoint x: 478, endPoint y: 82, distance: 336.8
click at [478, 82] on div "Initiative Initiatives Close Column Header Width 1 14% Full-Width Initiative Or…" at bounding box center [986, 146] width 1316 height 193
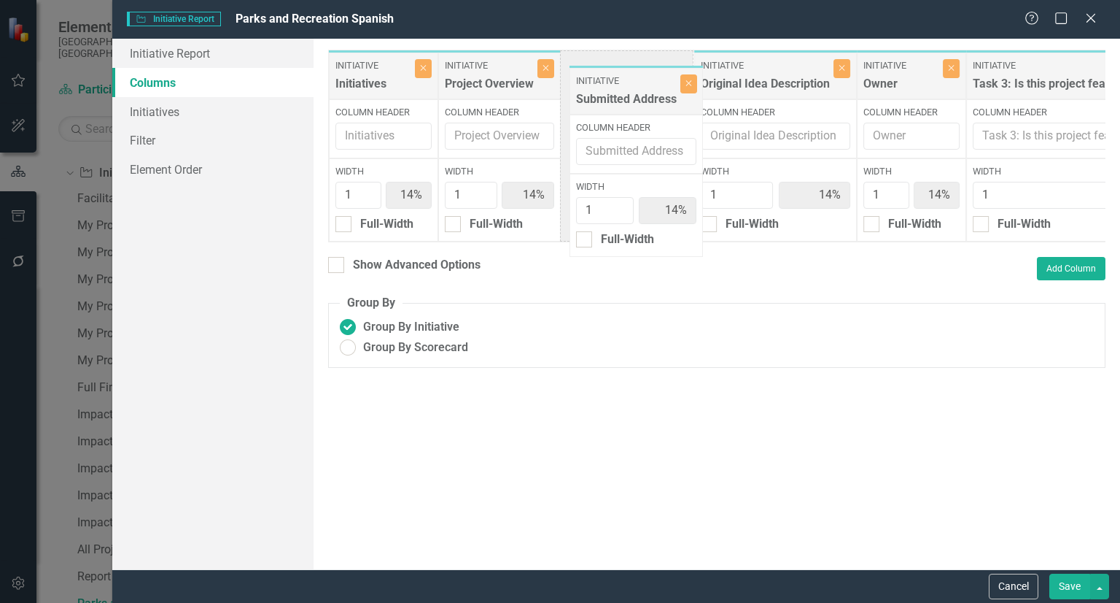
drag, startPoint x: 935, startPoint y: 82, endPoint x: 633, endPoint y: 97, distance: 302.4
click at [633, 97] on div "Initiative Initiatives Close Column Header Width 1 14% Full-Width Initiative Pr…" at bounding box center [986, 146] width 1316 height 193
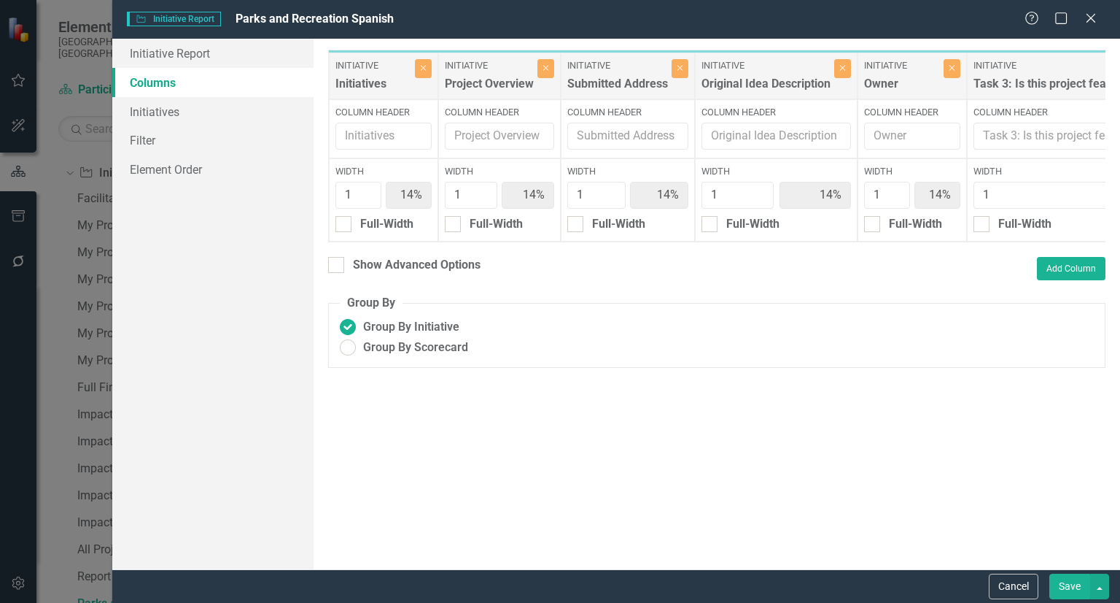
click at [1068, 574] on button "Save" at bounding box center [1070, 586] width 41 height 26
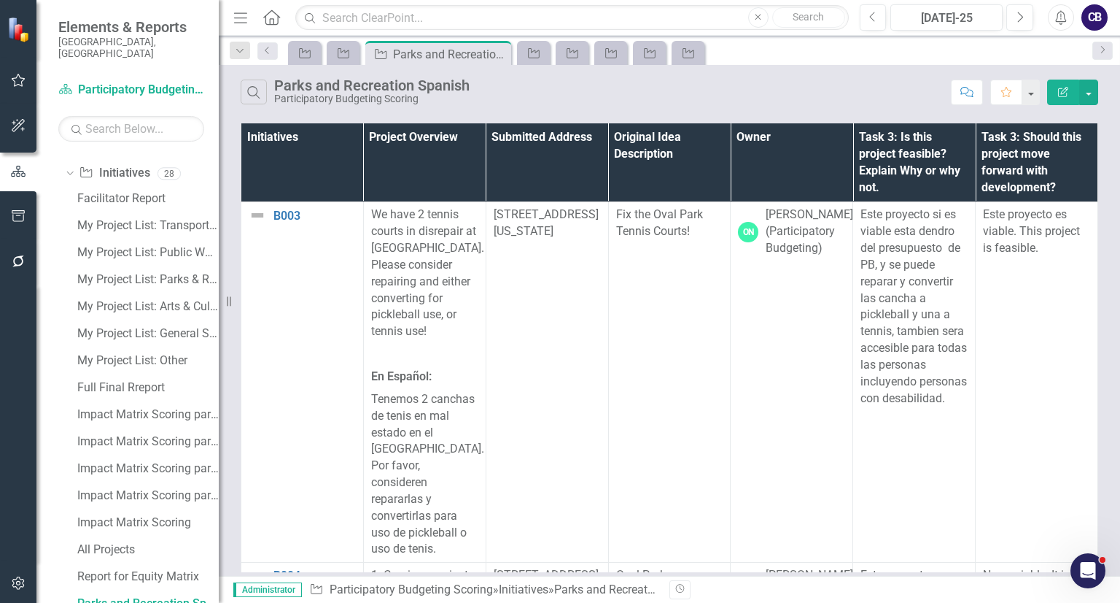
click at [1099, 82] on div "Search Parks and Recreation Spanish Participatory Budgeting Scoring Comment Fav…" at bounding box center [670, 88] width 902 height 47
click at [1085, 88] on button "button" at bounding box center [1089, 93] width 19 height 26
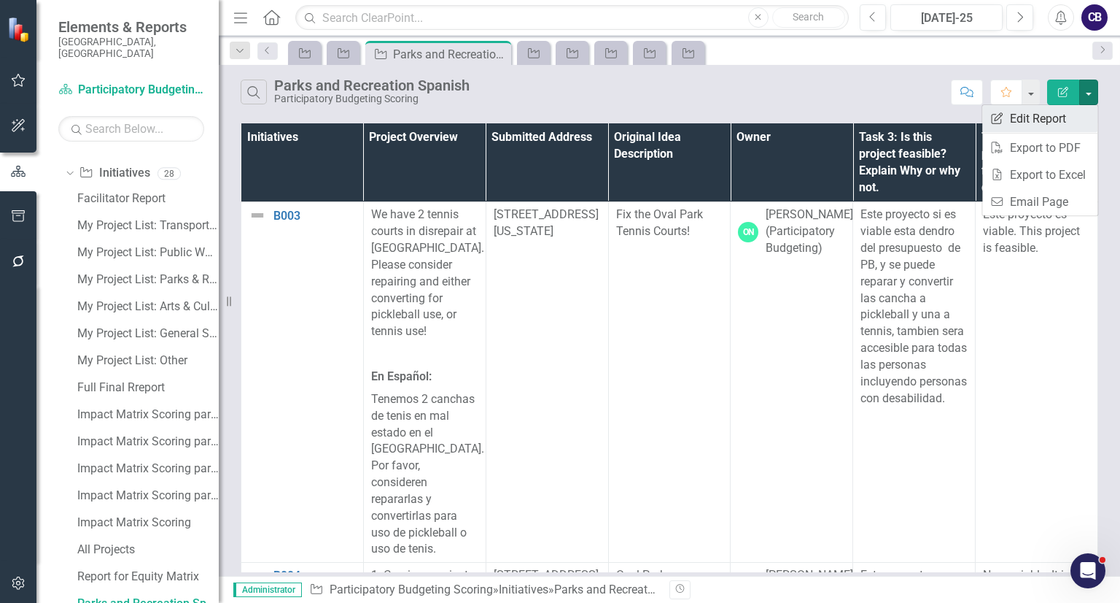
click at [1048, 117] on link "Edit Report Edit Report" at bounding box center [1040, 118] width 115 height 27
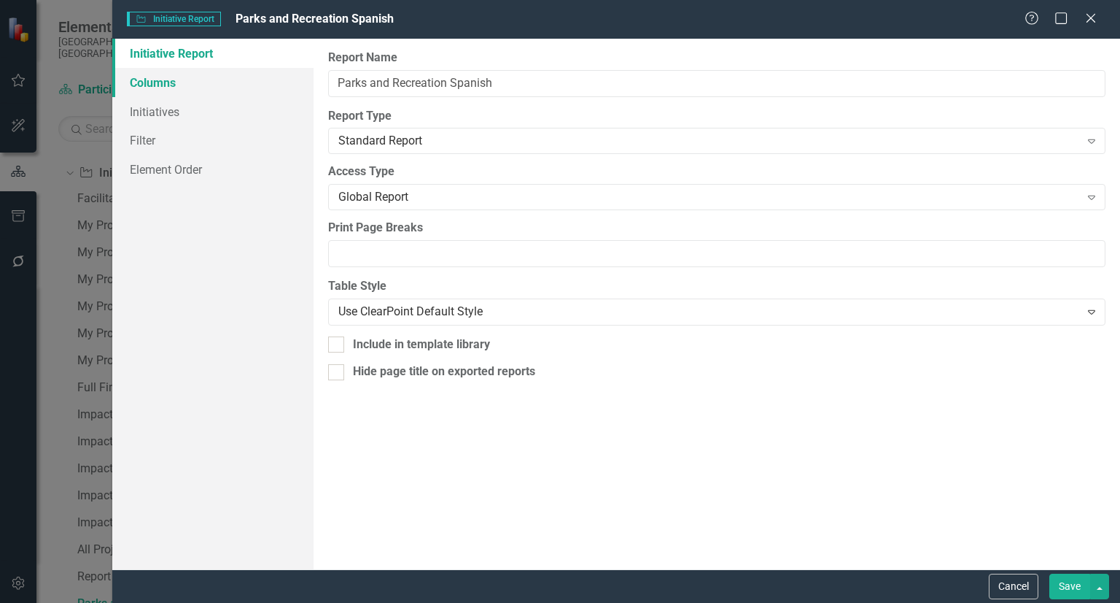
click at [243, 80] on link "Columns" at bounding box center [212, 82] width 201 height 29
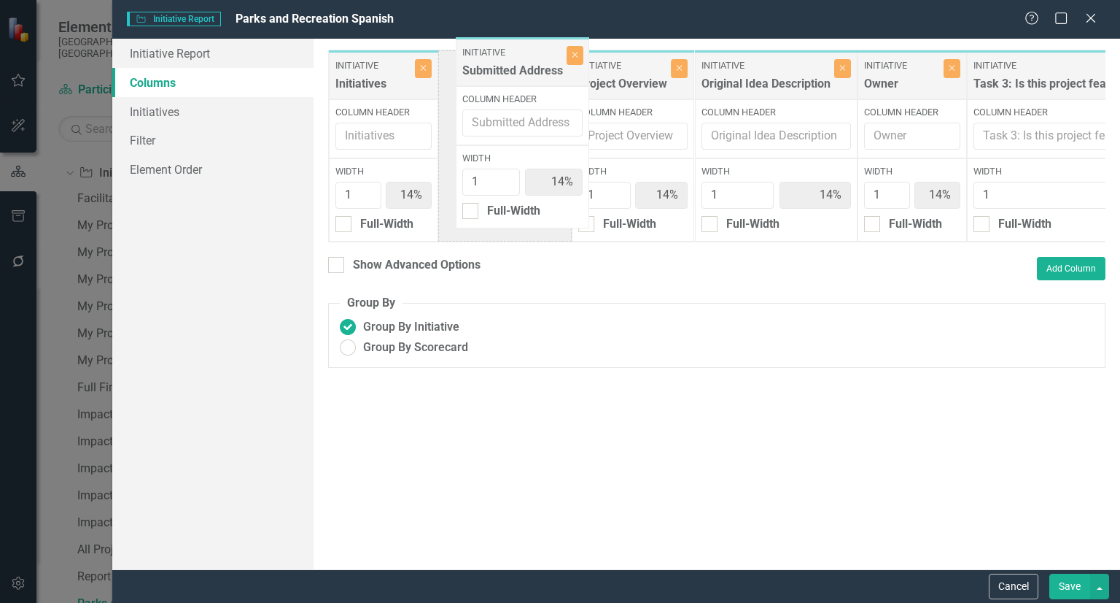
drag, startPoint x: 571, startPoint y: 93, endPoint x: 466, endPoint y: 79, distance: 106.0
click at [466, 79] on div "Initiative Initiatives Close Column Header Width 1 14% Full-Width Initiative Pr…" at bounding box center [986, 146] width 1316 height 193
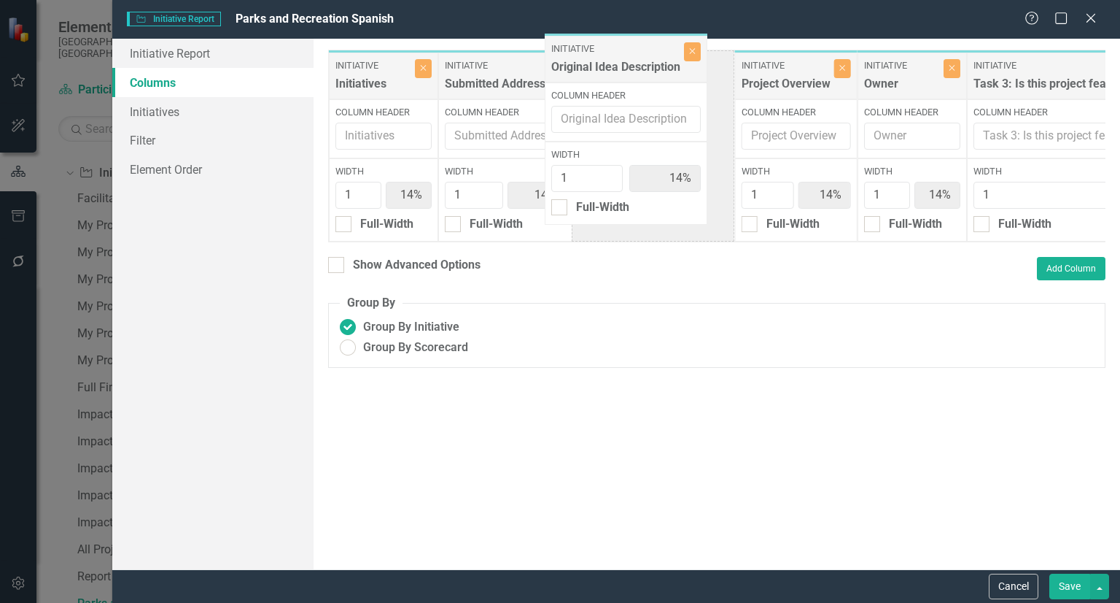
drag, startPoint x: 765, startPoint y: 91, endPoint x: 616, endPoint y: 74, distance: 149.8
click at [616, 74] on div "Initiative Initiatives Close Column Header Width 1 14% Full-Width Initiative Su…" at bounding box center [986, 146] width 1316 height 193
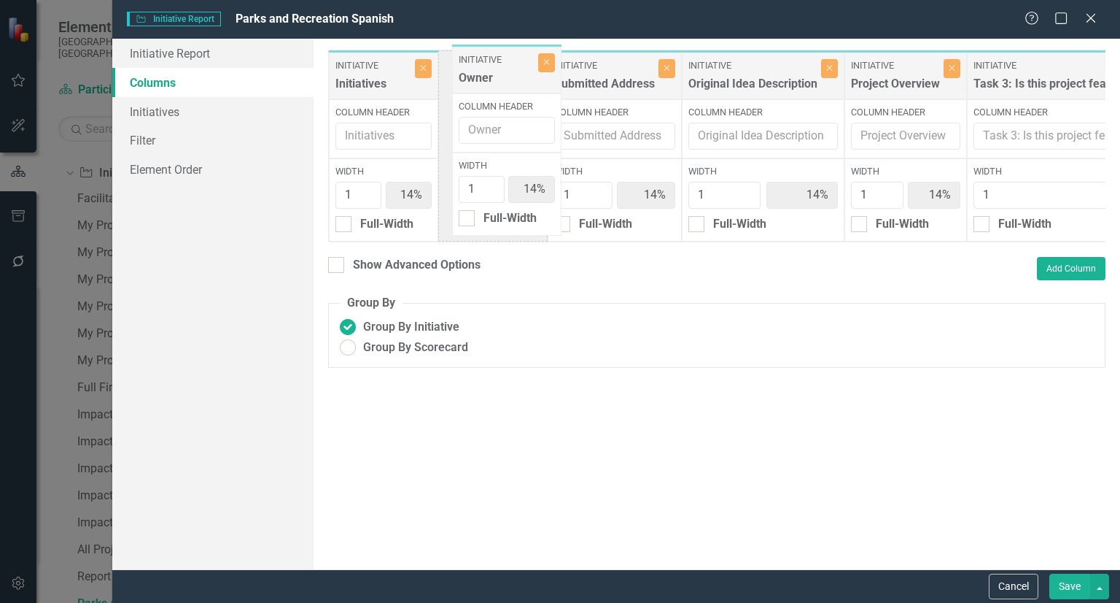
drag, startPoint x: 883, startPoint y: 85, endPoint x: 476, endPoint y: 79, distance: 407.1
click at [476, 79] on div "Initiative Initiatives Close Column Header Width 1 14% Full-Width Initiative Su…" at bounding box center [986, 146] width 1316 height 193
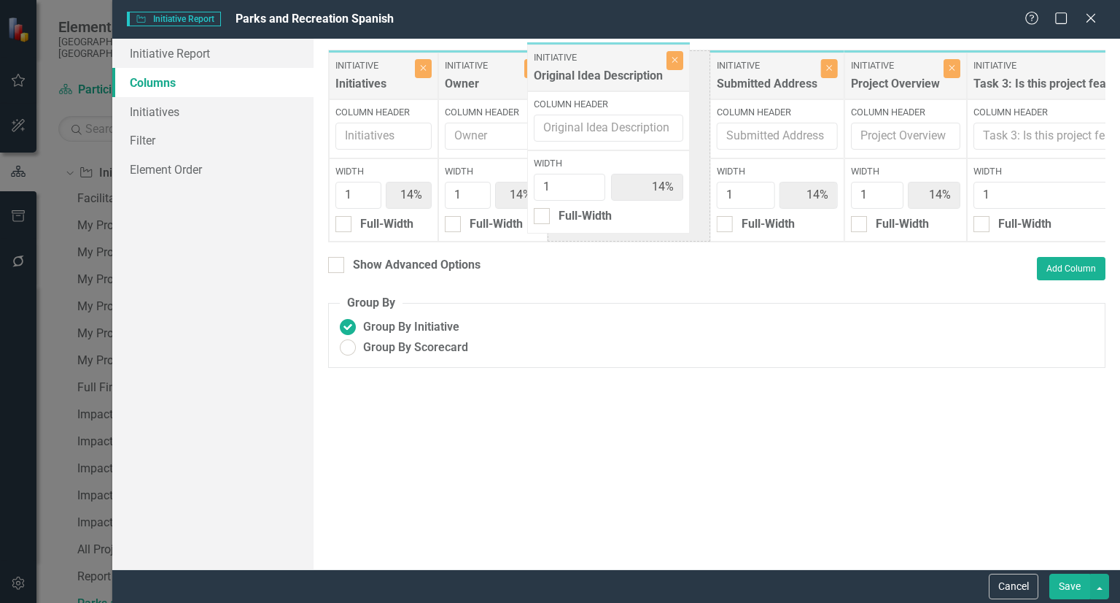
drag, startPoint x: 732, startPoint y: 88, endPoint x: 578, endPoint y: 80, distance: 154.1
click at [578, 80] on div "Initiative Initiatives Close Column Header Width 1 14% Full-Width Initiative Ow…" at bounding box center [986, 146] width 1316 height 193
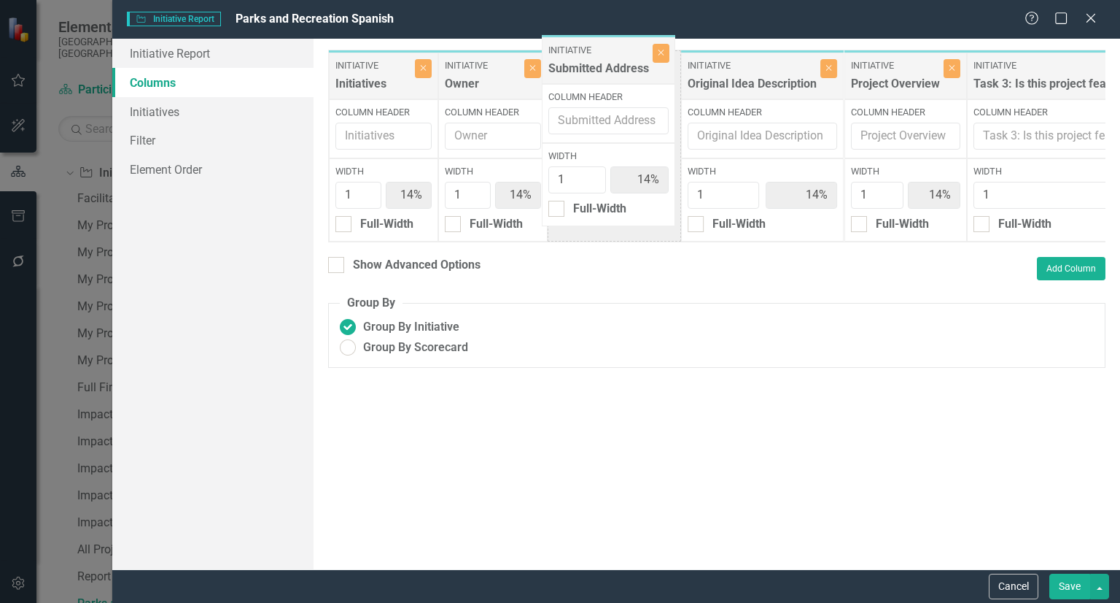
drag, startPoint x: 767, startPoint y: 86, endPoint x: 599, endPoint y: 71, distance: 169.2
click at [599, 71] on div "Initiative Initiatives Close Column Header Width 1 14% Full-Width Initiative Ow…" at bounding box center [986, 146] width 1316 height 193
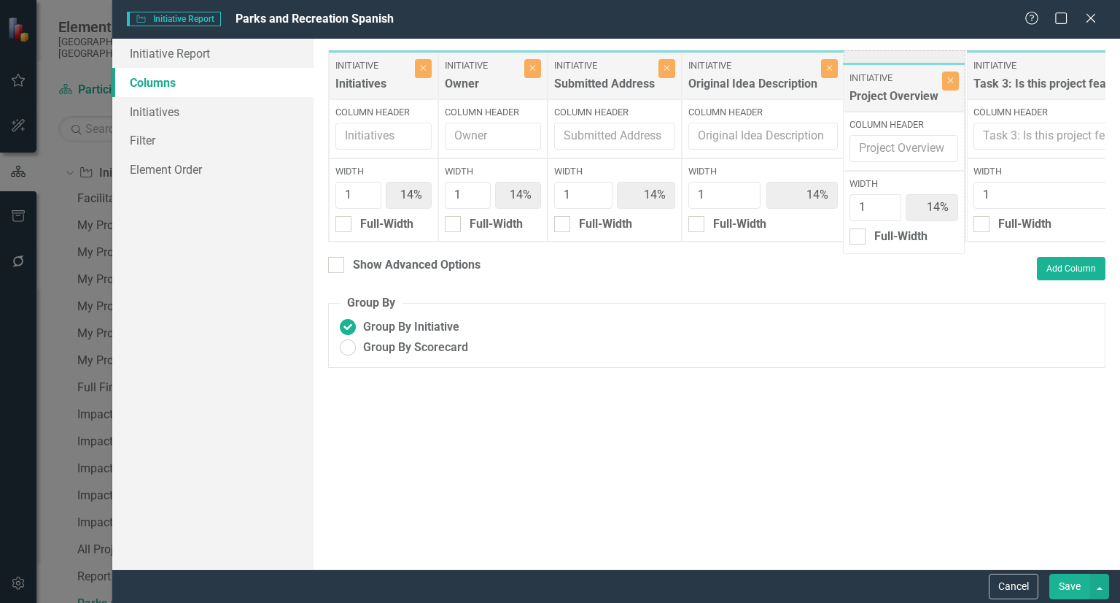
drag, startPoint x: 881, startPoint y: 67, endPoint x: 890, endPoint y: 80, distance: 15.8
click at [890, 80] on div "Initiative Initiatives Close Column Header Width 1 14% Full-Width Initiative Ow…" at bounding box center [986, 146] width 1316 height 193
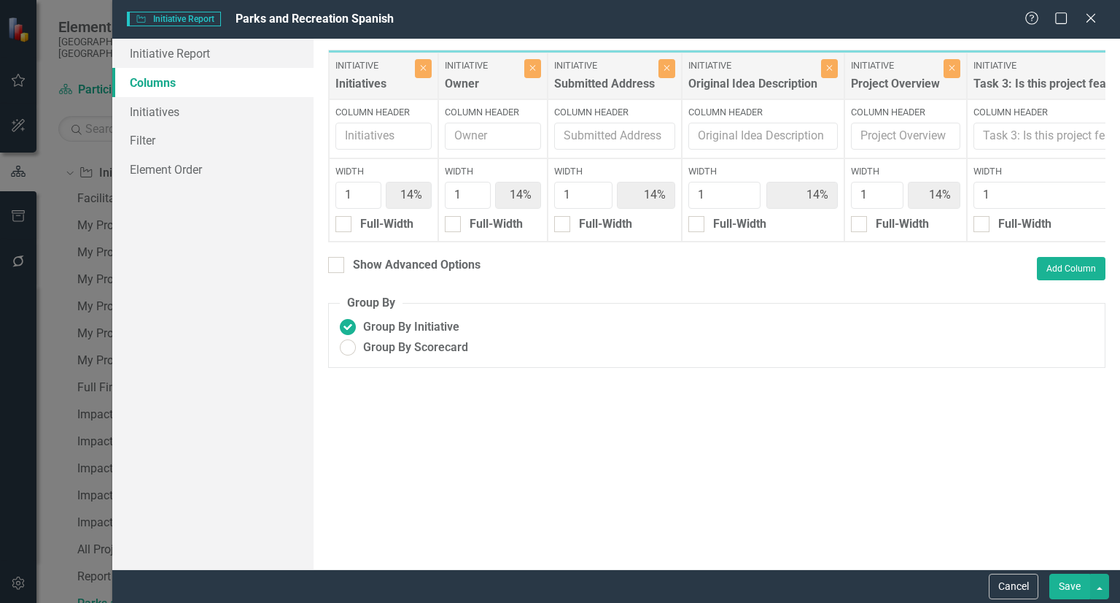
click at [1071, 593] on button "Save" at bounding box center [1070, 586] width 41 height 26
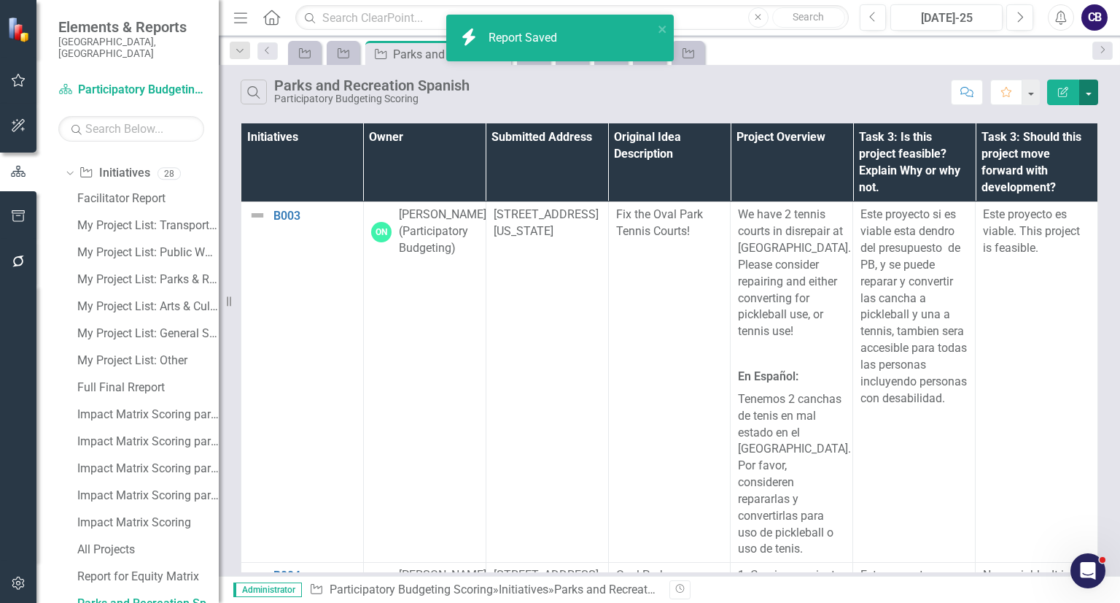
click at [1088, 88] on button "button" at bounding box center [1089, 93] width 19 height 26
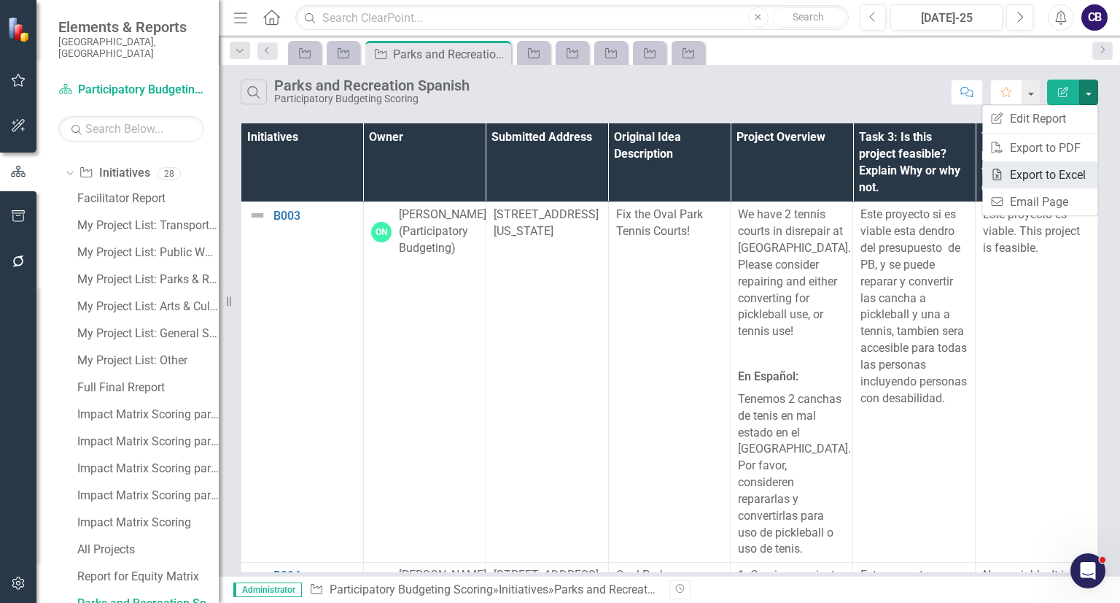
click at [1023, 179] on link "Excel Export to Excel" at bounding box center [1040, 174] width 115 height 27
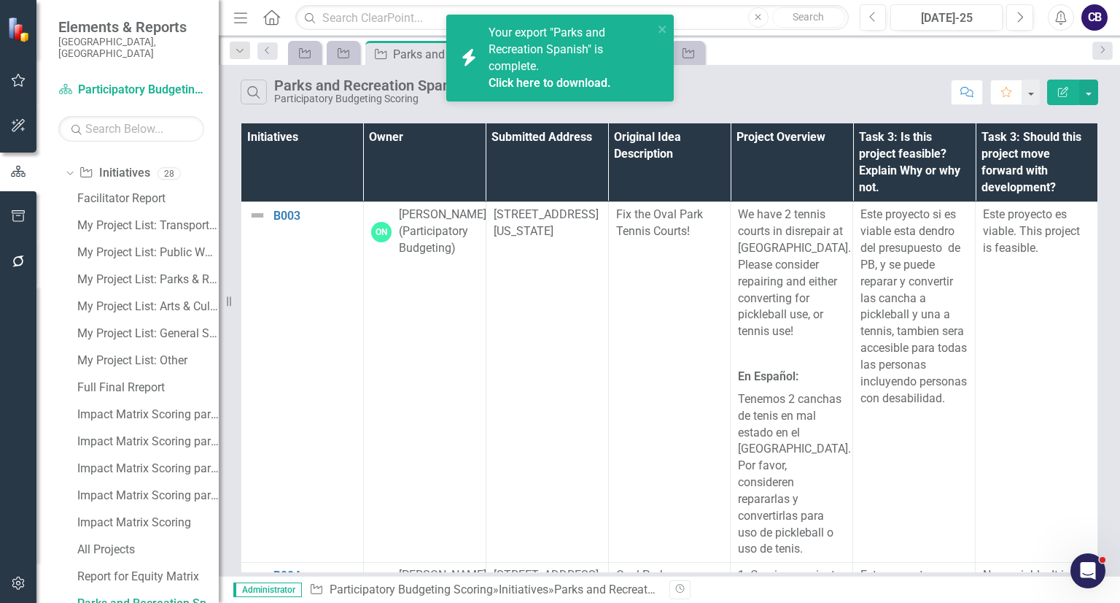
click at [505, 83] on link "Click here to download." at bounding box center [550, 83] width 123 height 14
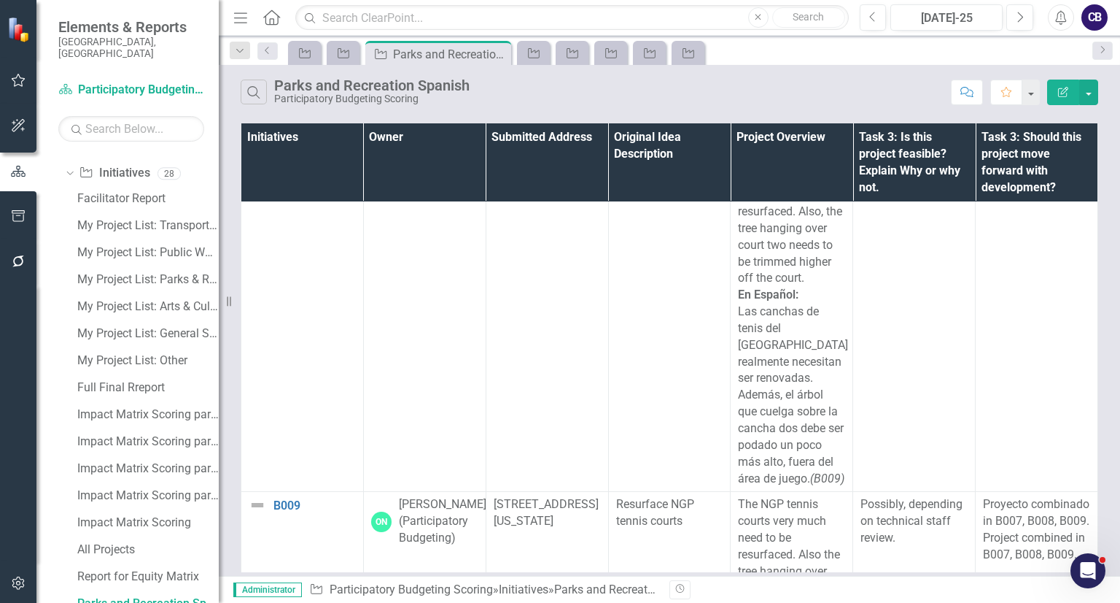
scroll to position [1919, 0]
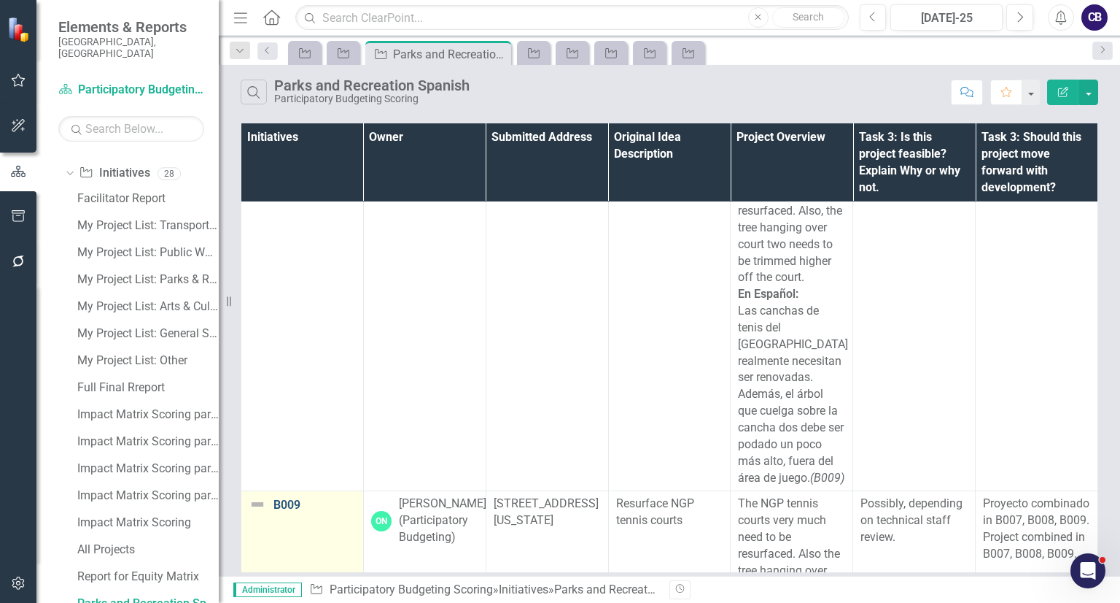
click at [286, 498] on link "B009" at bounding box center [315, 504] width 82 height 13
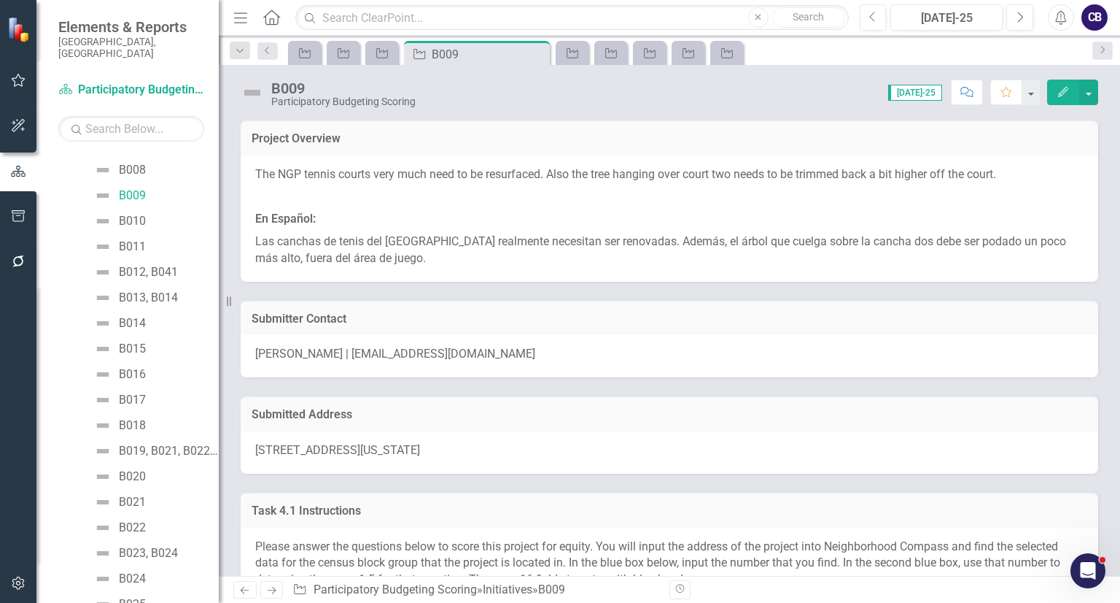
scroll to position [3098, 0]
drag, startPoint x: 1097, startPoint y: 106, endPoint x: 1080, endPoint y: 76, distance: 34.3
click at [1080, 76] on div "B009 Participatory Budgeting Scoring Score: 0.00 [DATE]-25 Completed Comment Fa…" at bounding box center [670, 87] width 902 height 44
click at [1085, 86] on button "button" at bounding box center [1089, 93] width 19 height 26
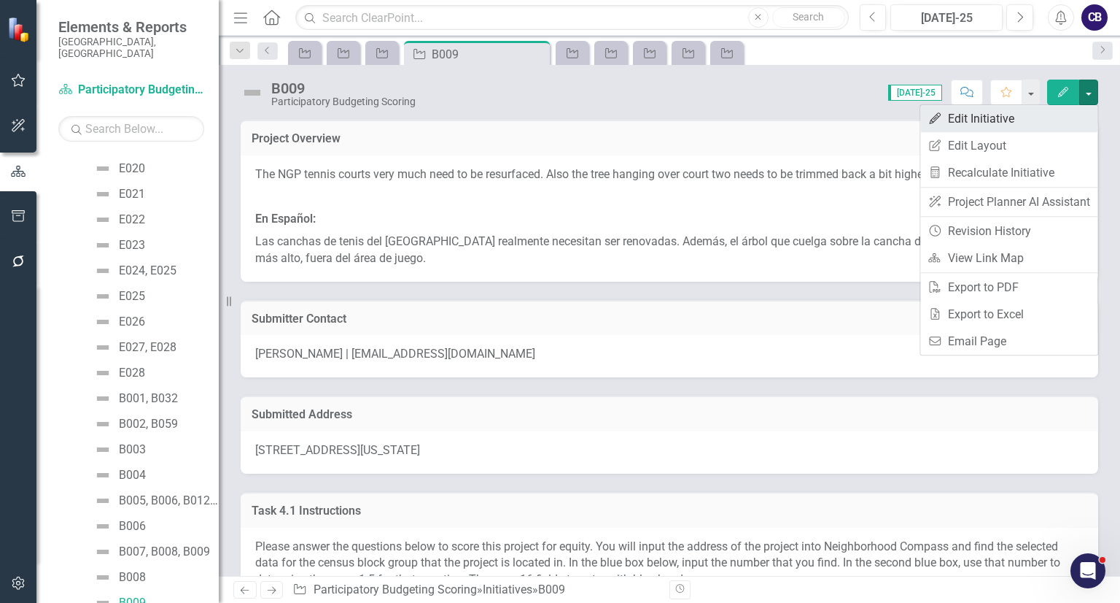
click at [1041, 126] on link "Edit Edit Initiative" at bounding box center [1009, 118] width 177 height 27
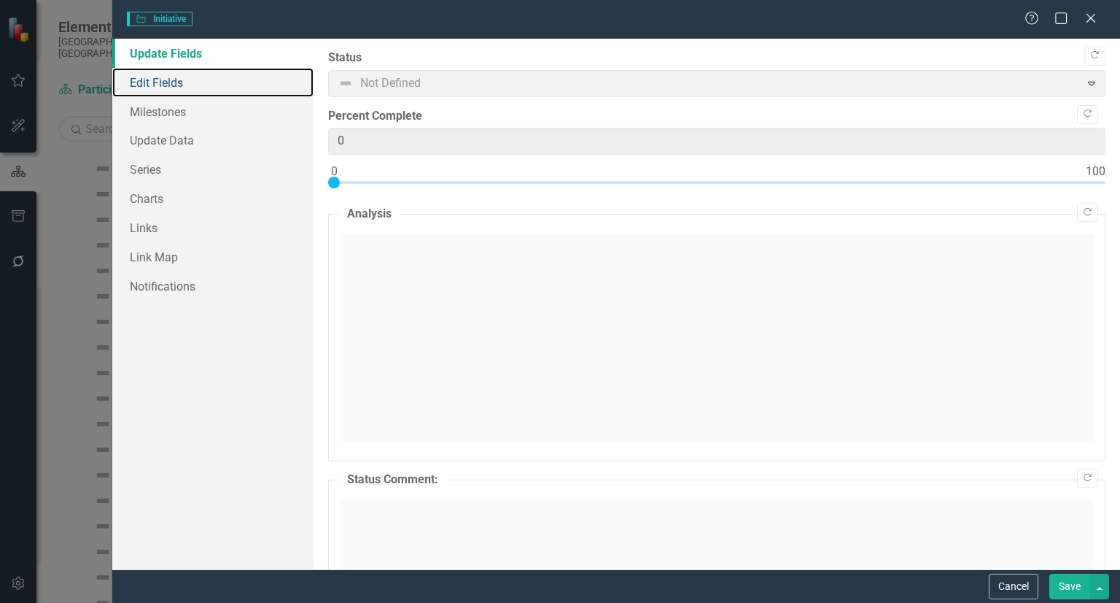
drag, startPoint x: 201, startPoint y: 82, endPoint x: 210, endPoint y: 19, distance: 63.3
click at [201, 82] on link "Edit Fields" at bounding box center [212, 82] width 201 height 29
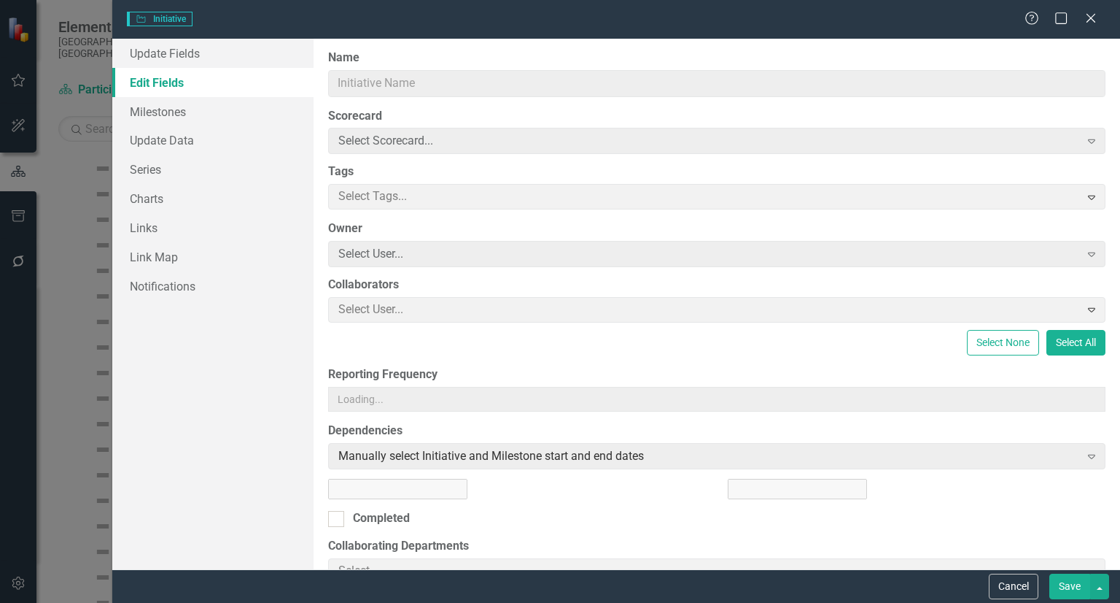
type input "B009"
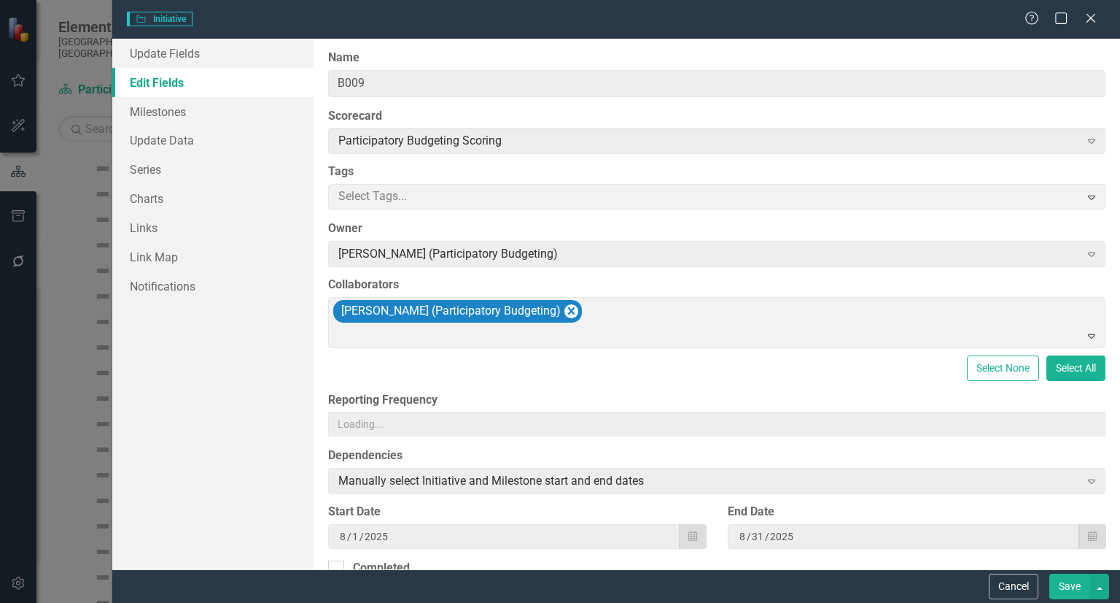
type input "5"
type input "7"
type input "2034"
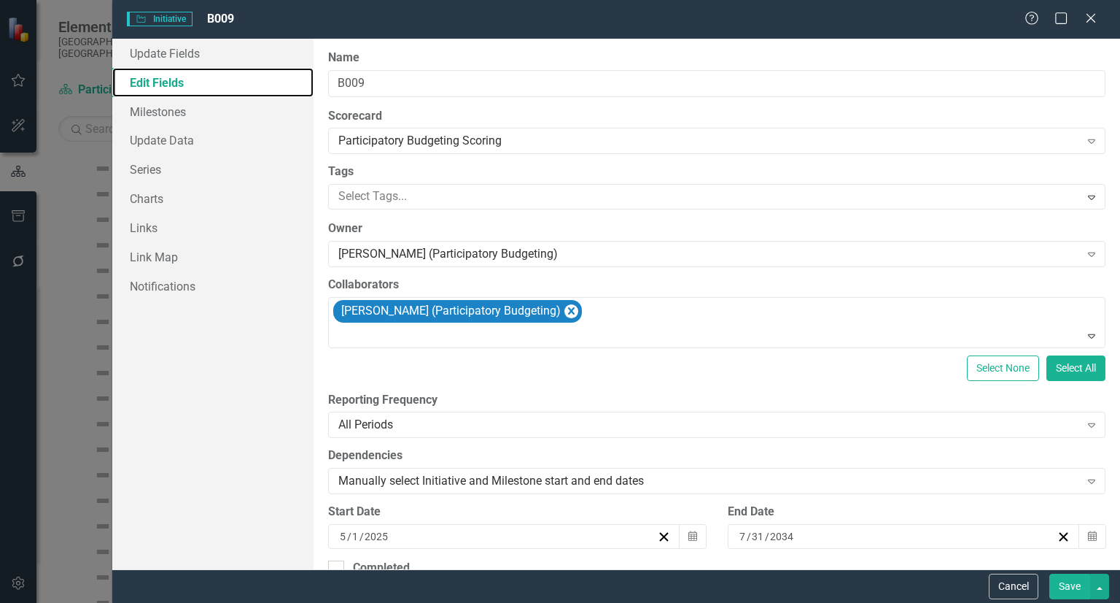
scroll to position [0, 0]
click at [538, 244] on div "[PERSON_NAME] (Participatory Budgeting) Expand" at bounding box center [717, 254] width 778 height 26
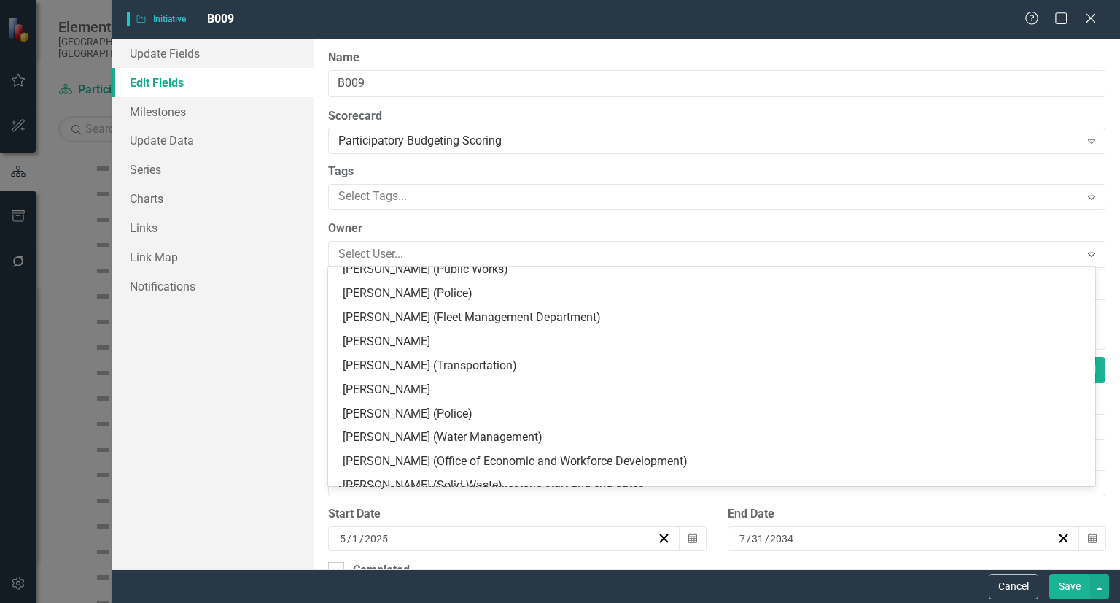
scroll to position [2162, 0]
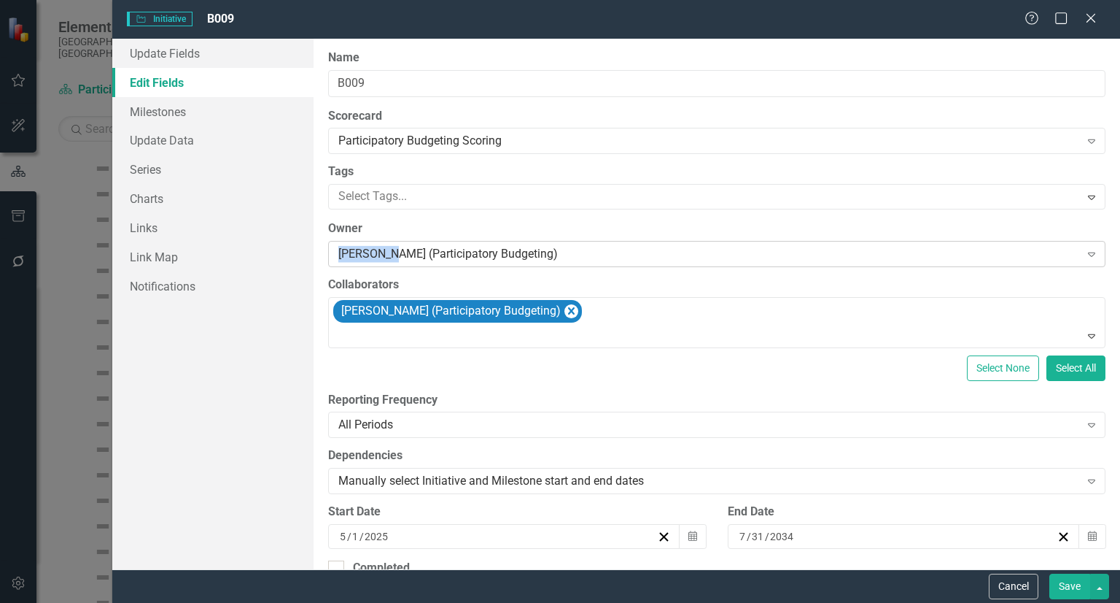
drag, startPoint x: 420, startPoint y: 233, endPoint x: 384, endPoint y: 255, distance: 42.5
click at [384, 255] on div "Owner [PERSON_NAME] (Participatory Budgeting) Expand" at bounding box center [717, 242] width 778 height 45
click at [384, 255] on div "[PERSON_NAME] (Participatory Budgeting)" at bounding box center [708, 254] width 741 height 17
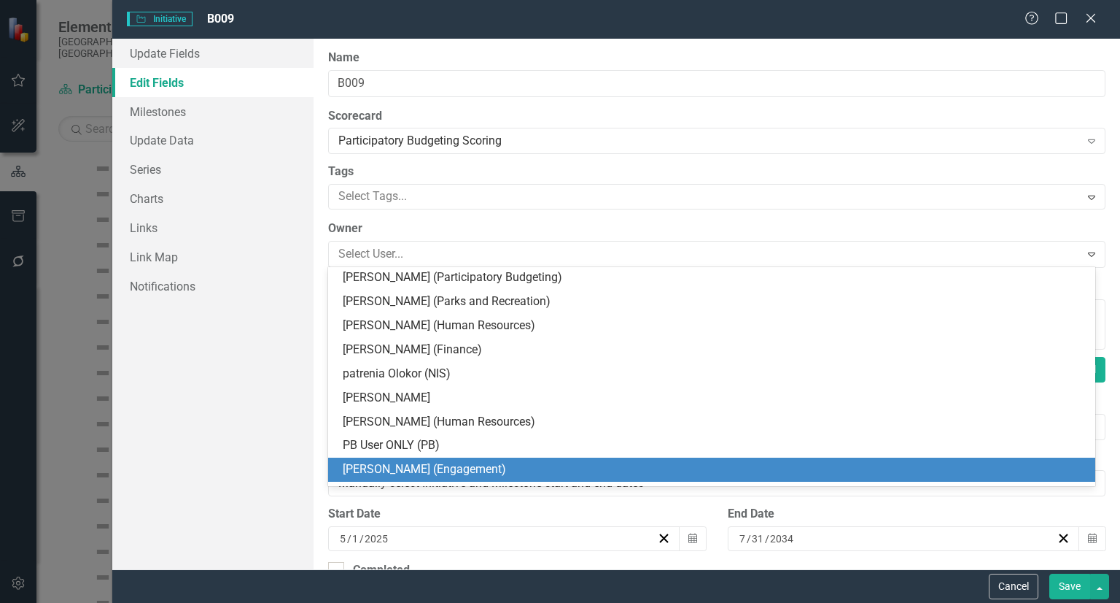
scroll to position [0, 0]
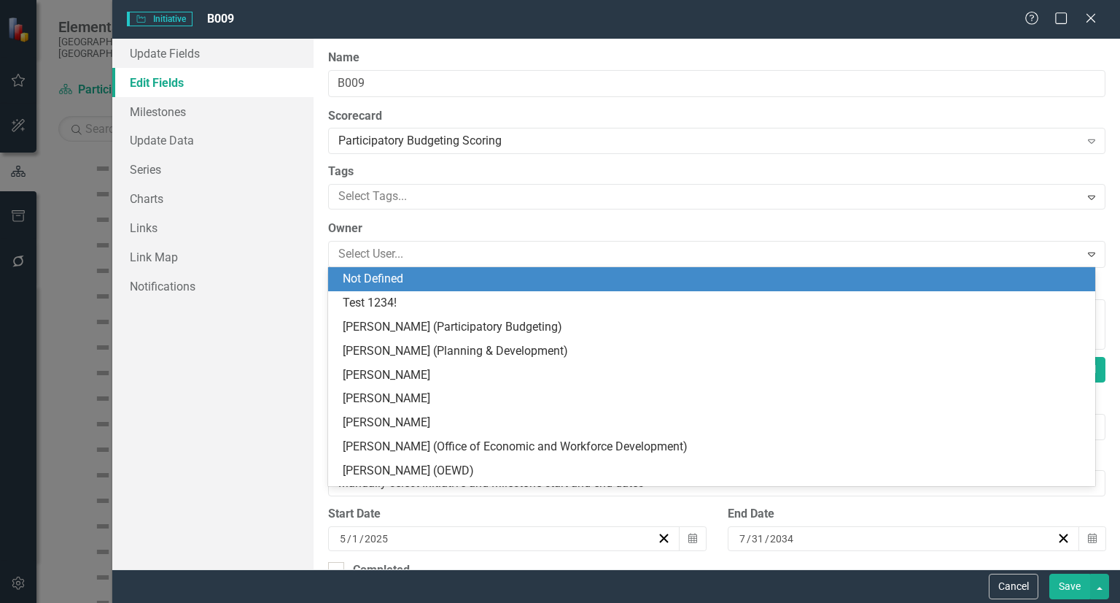
click at [1000, 268] on div "Not Defined" at bounding box center [711, 279] width 767 height 24
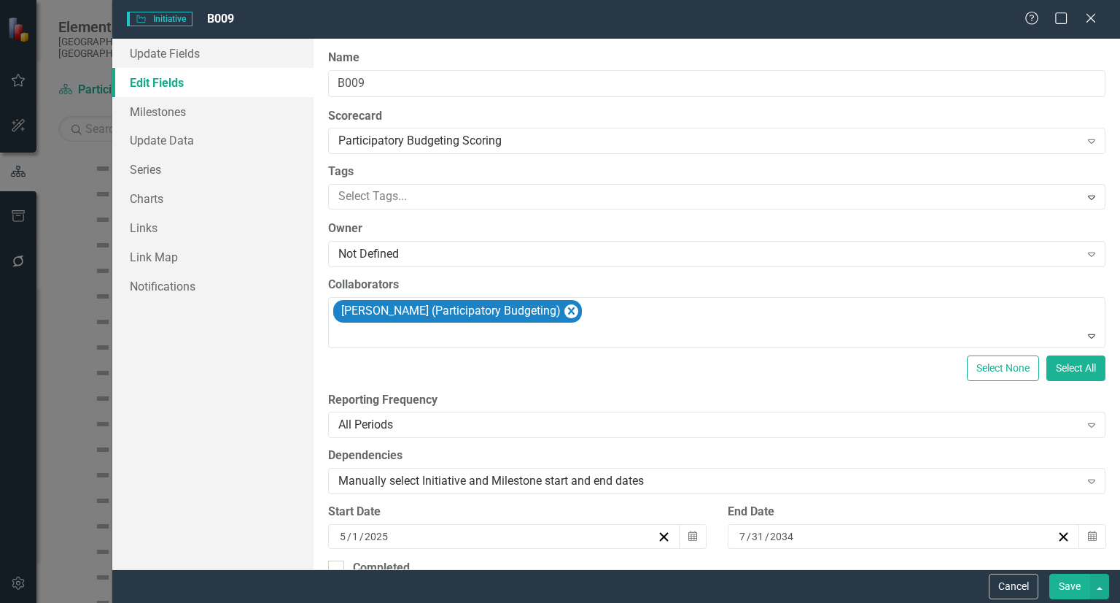
click at [1072, 581] on button "Save" at bounding box center [1070, 586] width 41 height 26
